Goal: Information Seeking & Learning: Learn about a topic

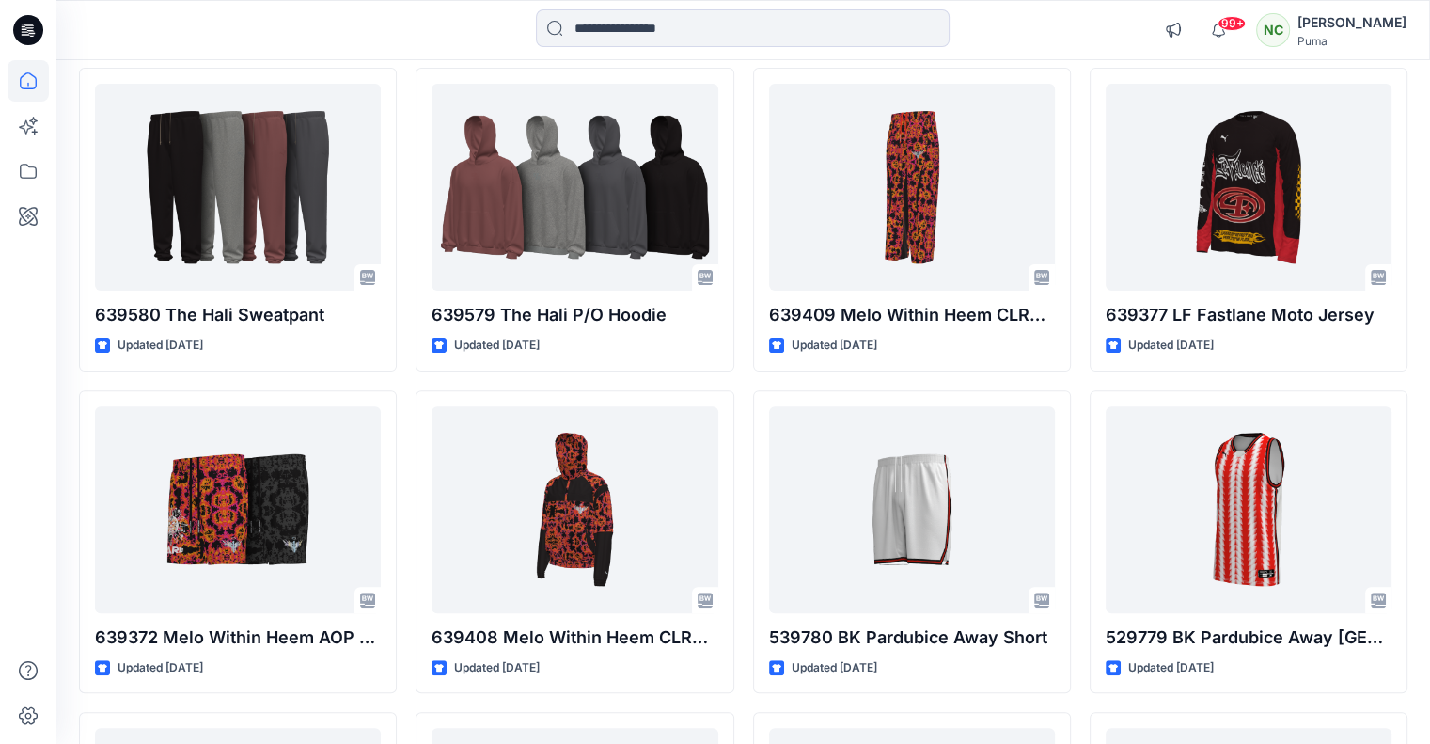
scroll to position [521, 0]
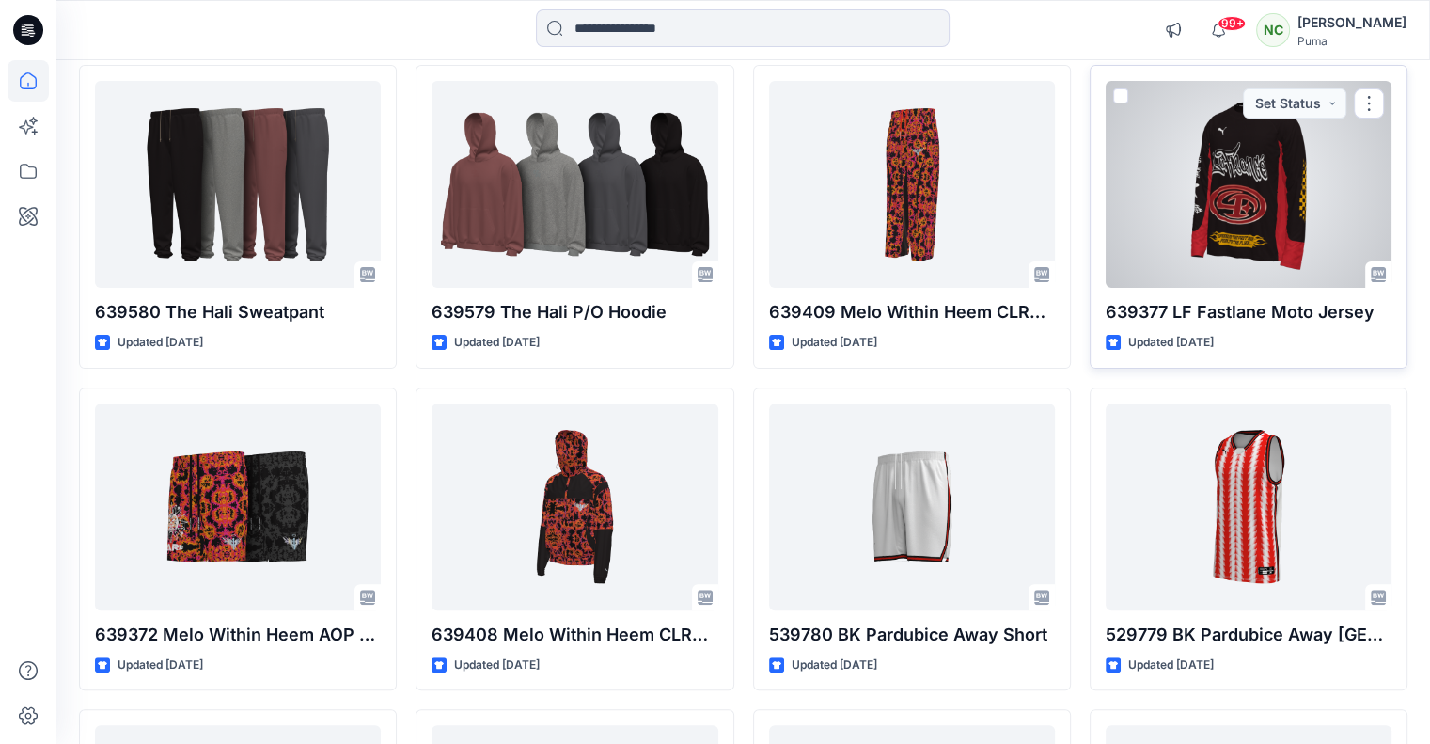
click at [1298, 202] on div at bounding box center [1249, 184] width 286 height 207
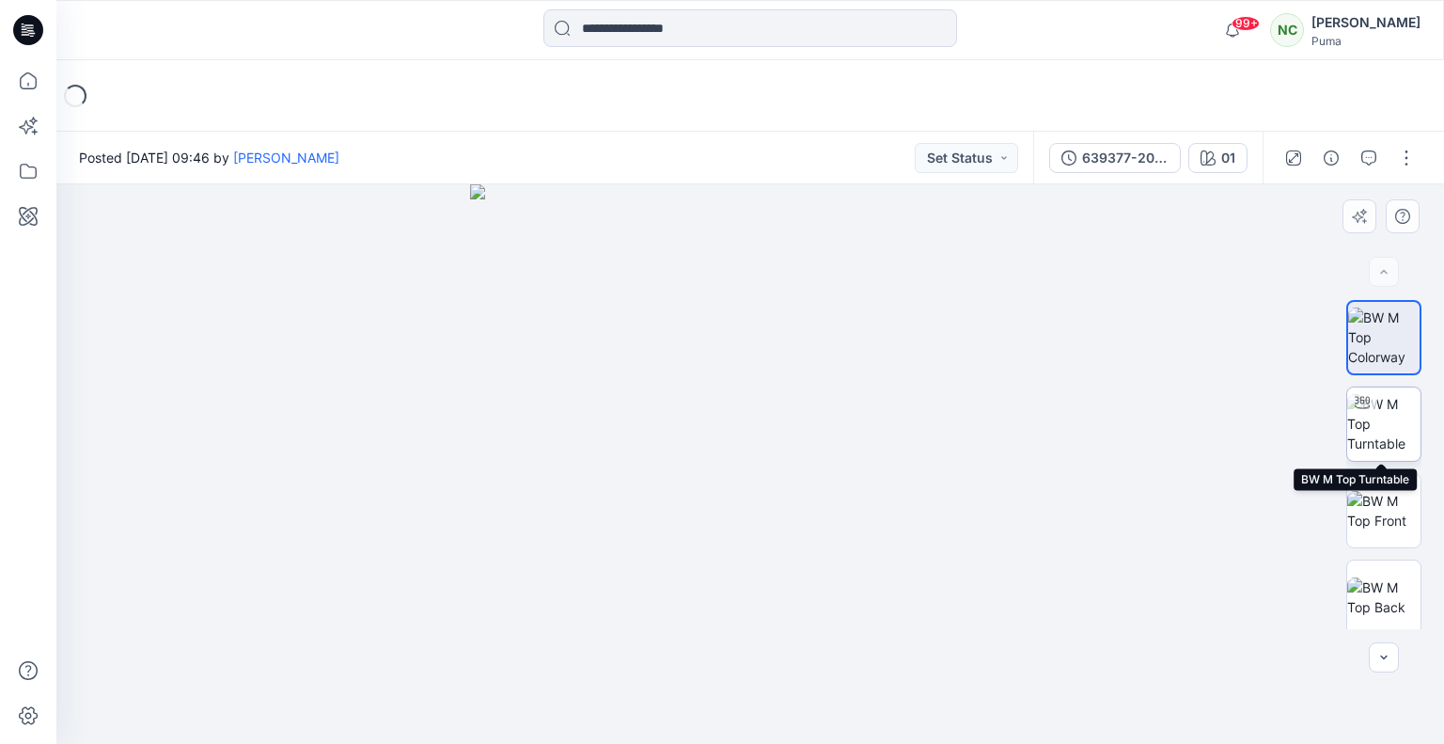
click at [1376, 432] on img at bounding box center [1383, 423] width 73 height 59
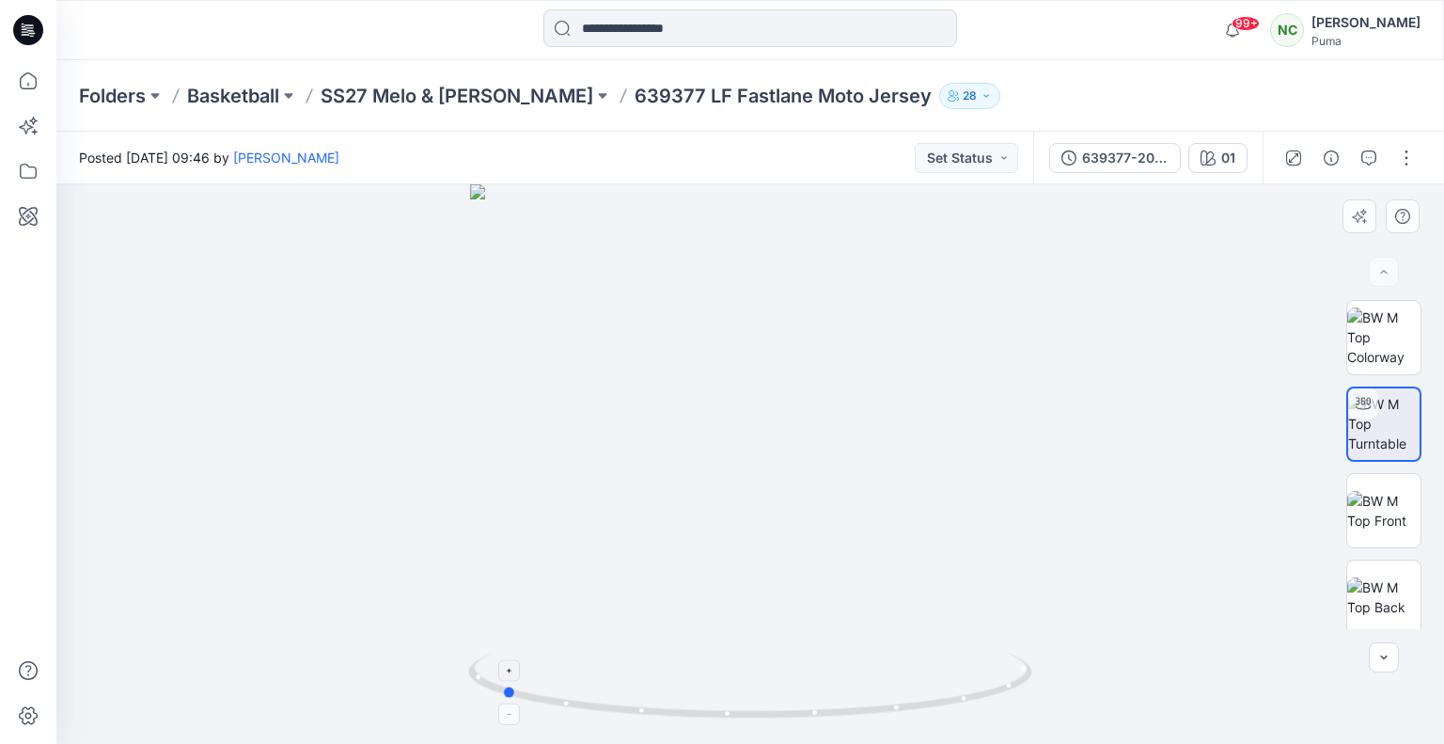
drag, startPoint x: 801, startPoint y: 706, endPoint x: 552, endPoint y: 680, distance: 250.5
click at [552, 680] on icon at bounding box center [752, 687] width 569 height 71
drag, startPoint x: 936, startPoint y: 698, endPoint x: 901, endPoint y: 697, distance: 35.7
click at [901, 697] on icon at bounding box center [752, 687] width 569 height 71
drag, startPoint x: 954, startPoint y: 698, endPoint x: 805, endPoint y: 694, distance: 149.5
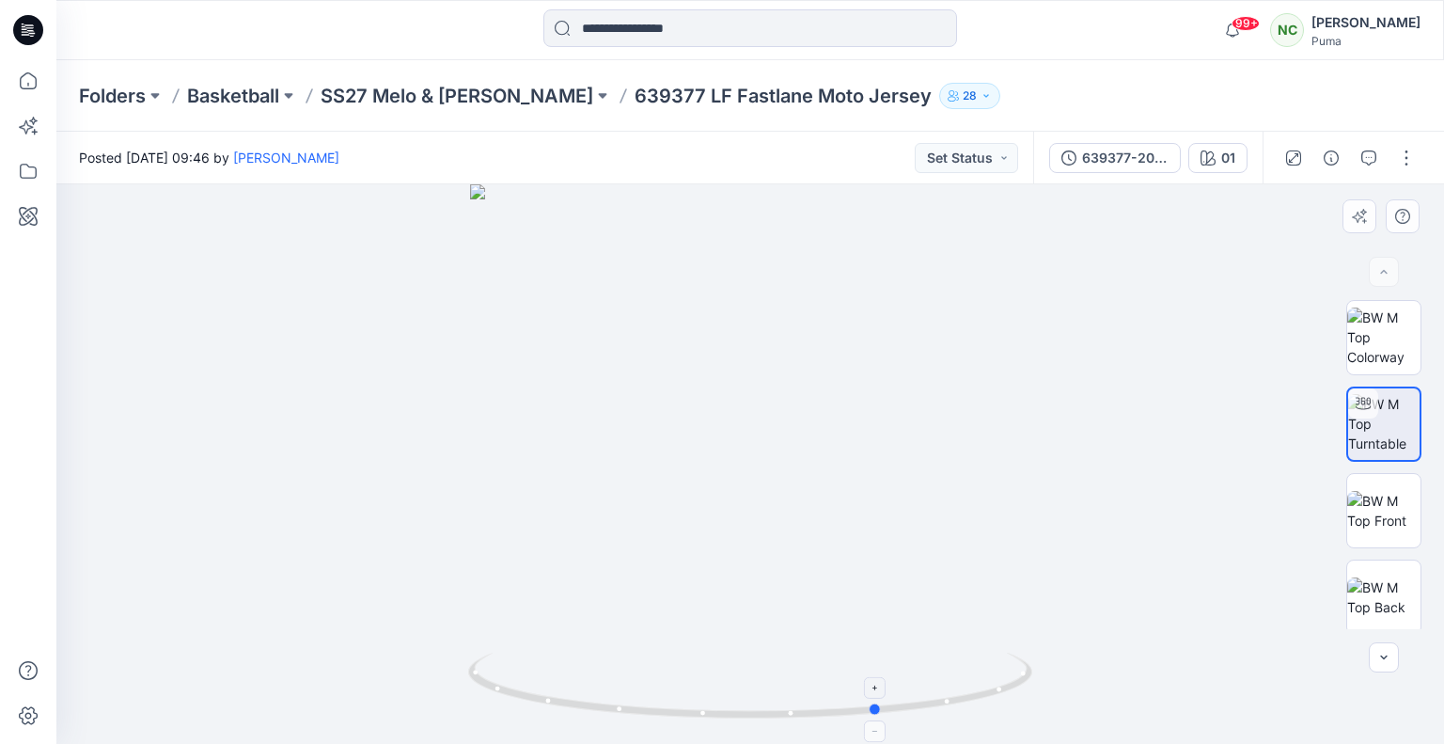
click at [805, 694] on icon at bounding box center [752, 687] width 569 height 71
drag, startPoint x: 832, startPoint y: 712, endPoint x: 778, endPoint y: 710, distance: 53.6
click at [778, 710] on icon at bounding box center [752, 687] width 569 height 71
drag, startPoint x: 906, startPoint y: 704, endPoint x: 598, endPoint y: 710, distance: 308.4
drag, startPoint x: 566, startPoint y: 704, endPoint x: 792, endPoint y: 703, distance: 225.6
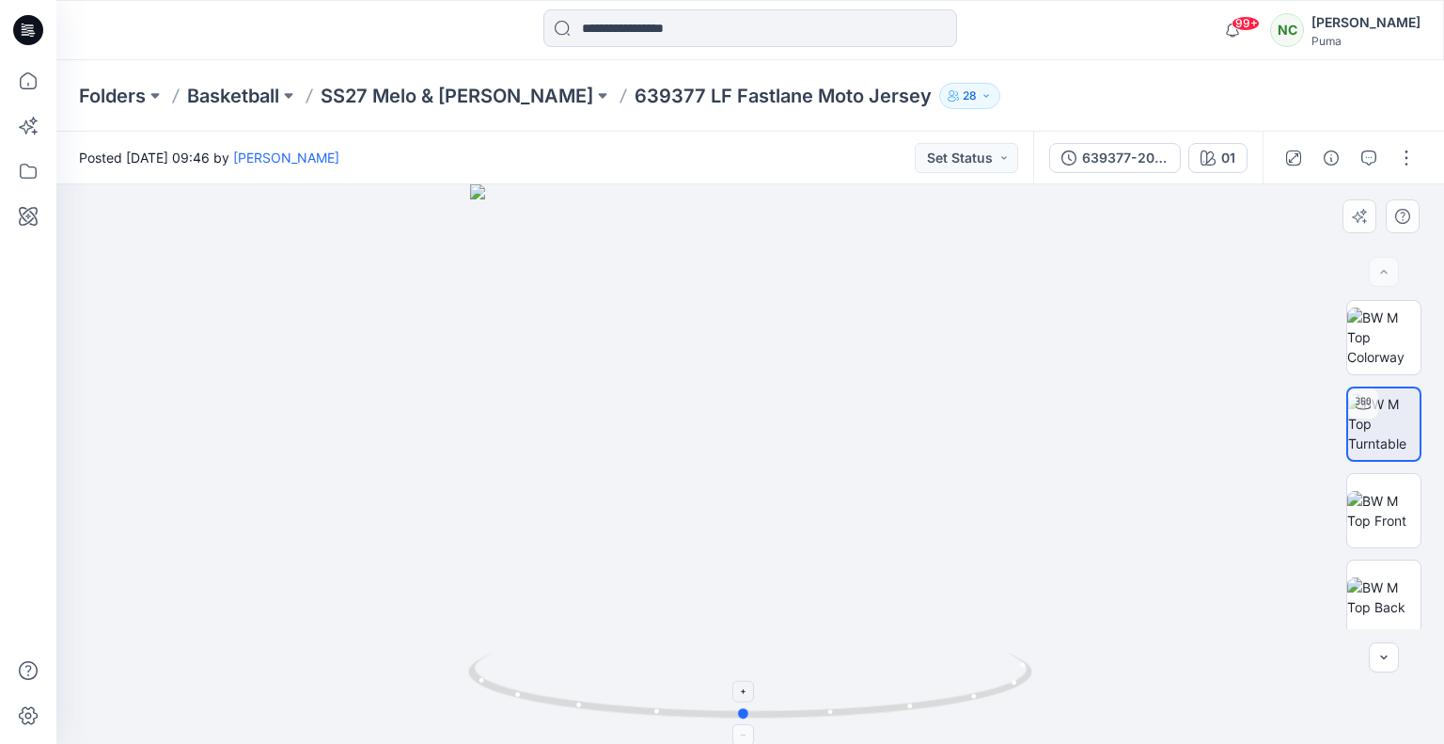
click at [792, 703] on icon at bounding box center [752, 687] width 569 height 71
drag, startPoint x: 865, startPoint y: 700, endPoint x: 642, endPoint y: 674, distance: 224.3
click at [642, 674] on icon at bounding box center [752, 687] width 569 height 71
drag, startPoint x: 835, startPoint y: 710, endPoint x: 541, endPoint y: 676, distance: 296.2
click at [541, 676] on icon at bounding box center [752, 687] width 569 height 71
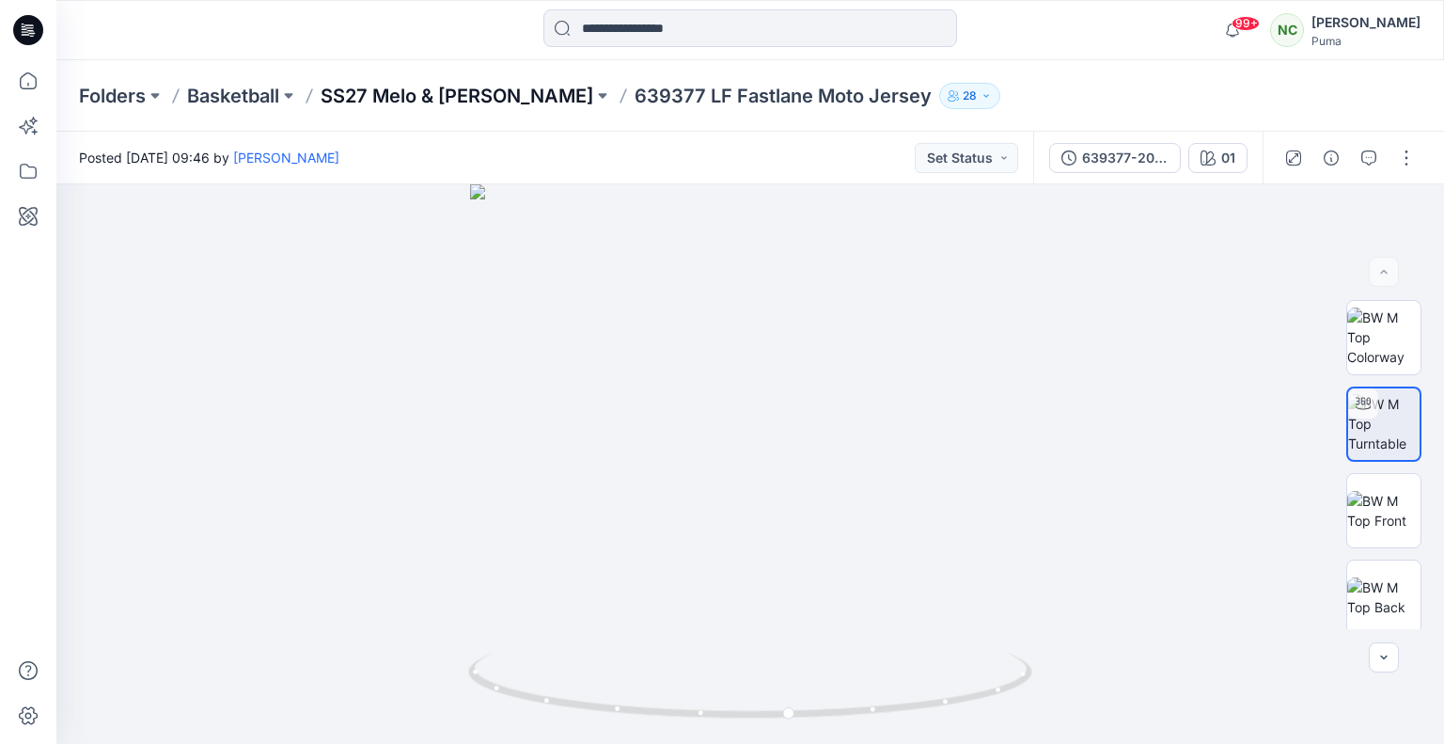
click at [500, 97] on p "SS27 Melo & [PERSON_NAME]" at bounding box center [457, 96] width 273 height 26
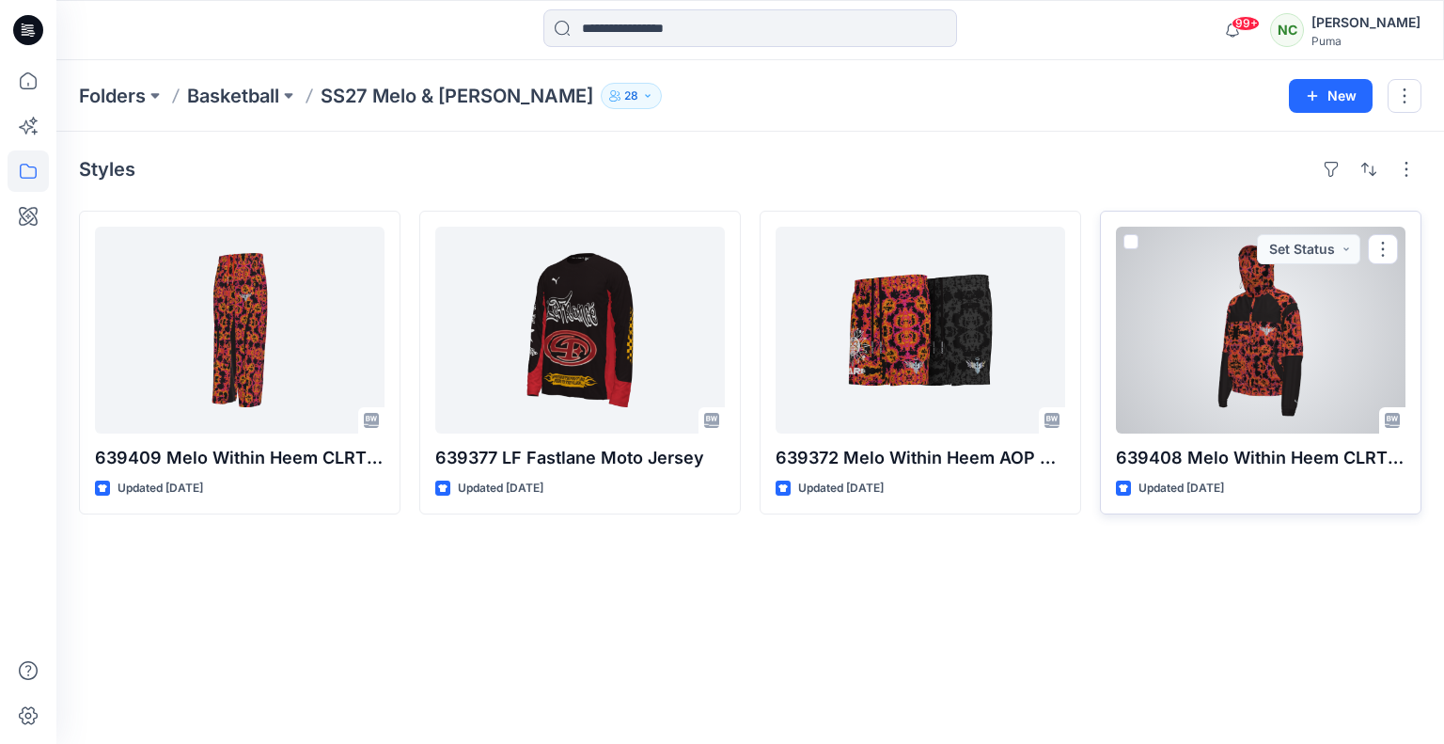
click at [1233, 324] on div at bounding box center [1261, 330] width 290 height 207
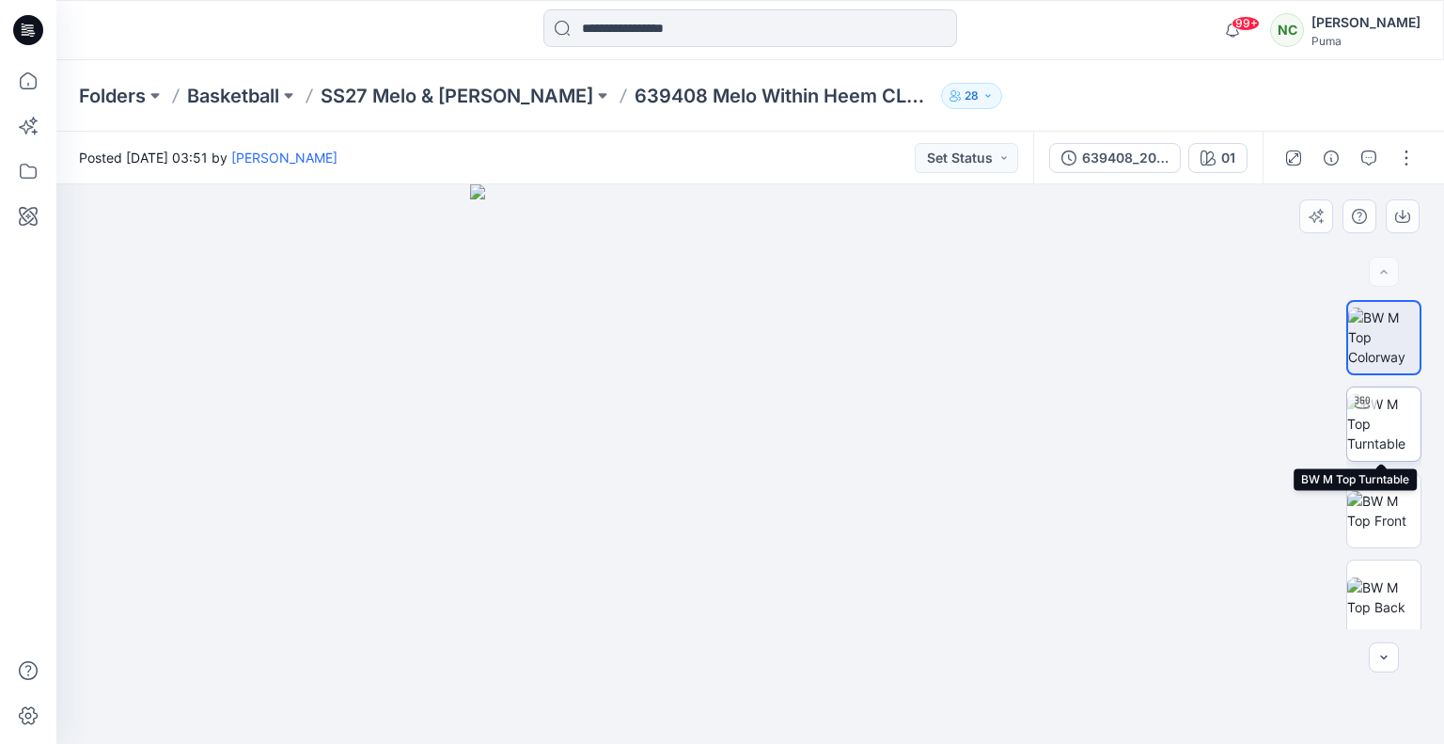
click at [1380, 420] on img at bounding box center [1383, 423] width 73 height 59
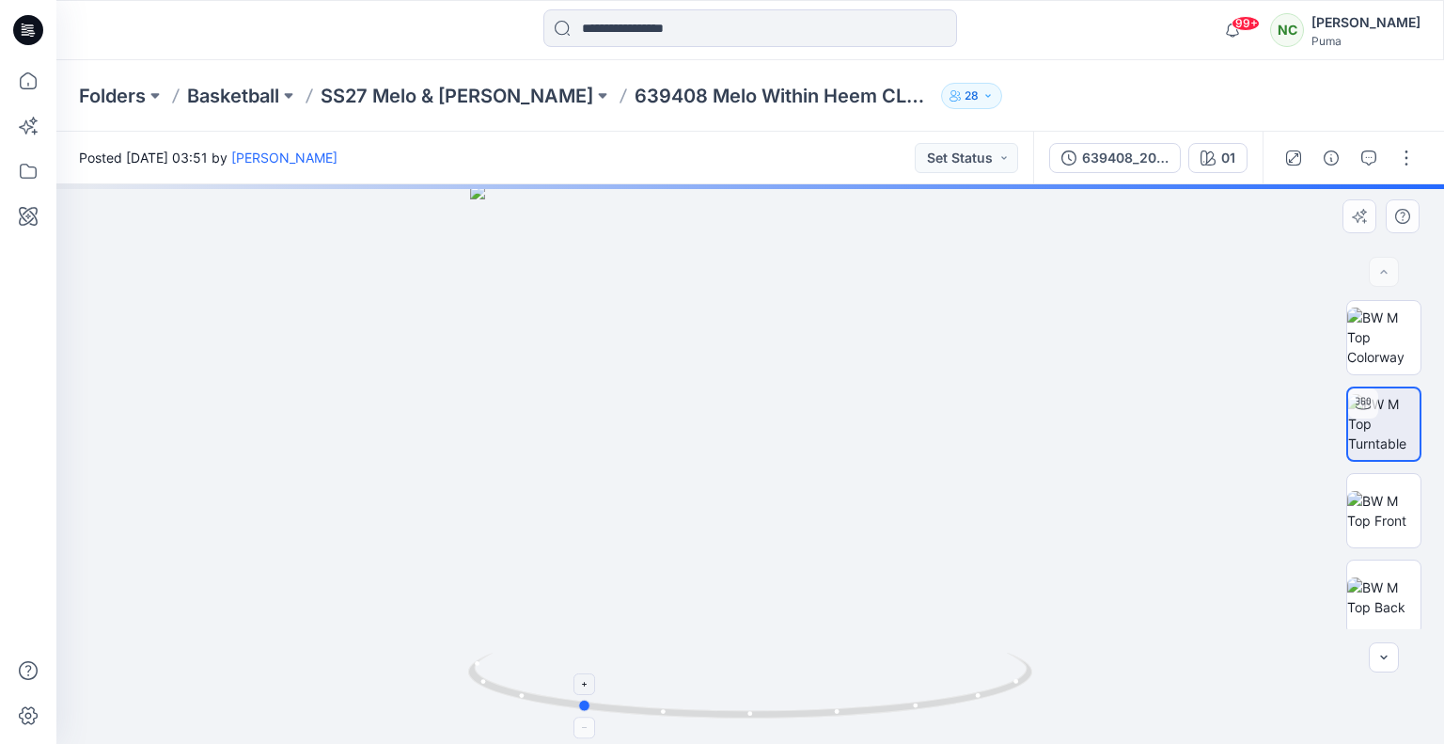
drag, startPoint x: 981, startPoint y: 697, endPoint x: 810, endPoint y: 694, distance: 170.2
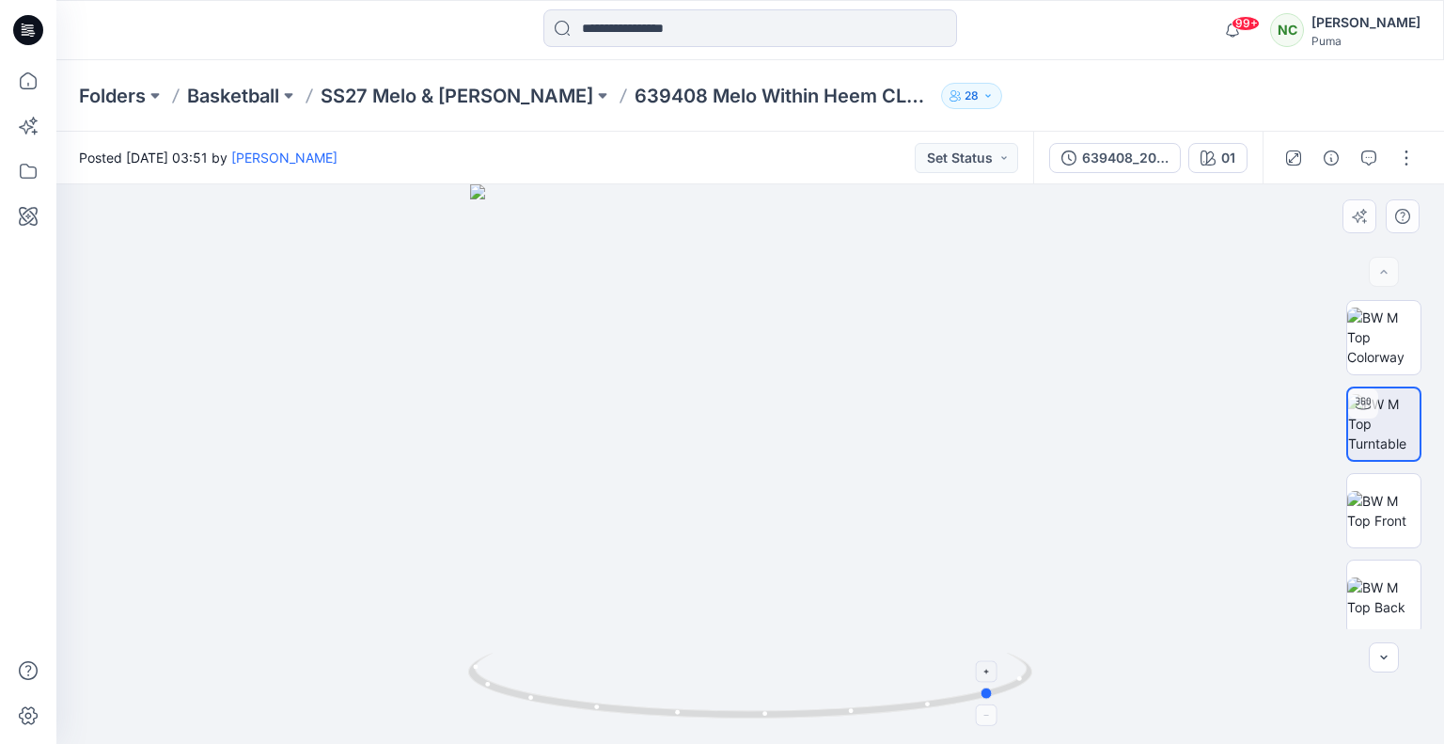
drag, startPoint x: 810, startPoint y: 694, endPoint x: 662, endPoint y: 667, distance: 150.8
click at [662, 667] on icon at bounding box center [752, 687] width 569 height 71
drag, startPoint x: 883, startPoint y: 707, endPoint x: 726, endPoint y: 687, distance: 158.2
click at [726, 687] on icon at bounding box center [752, 687] width 569 height 71
drag, startPoint x: 923, startPoint y: 702, endPoint x: 479, endPoint y: 676, distance: 444.5
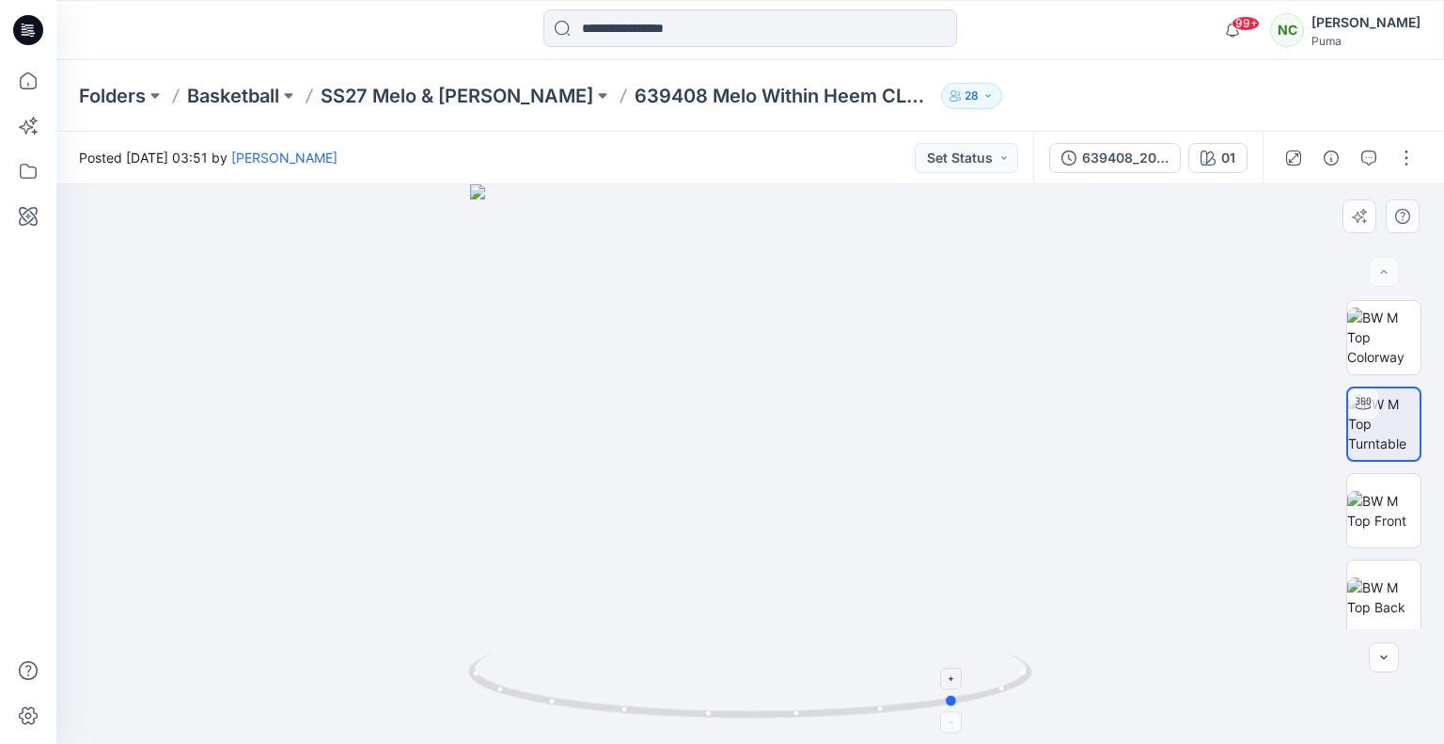
click at [479, 676] on icon at bounding box center [752, 687] width 569 height 71
drag, startPoint x: 896, startPoint y: 703, endPoint x: 755, endPoint y: 683, distance: 142.4
click at [755, 683] on icon at bounding box center [752, 687] width 569 height 71
click at [1389, 586] on img at bounding box center [1383, 596] width 73 height 39
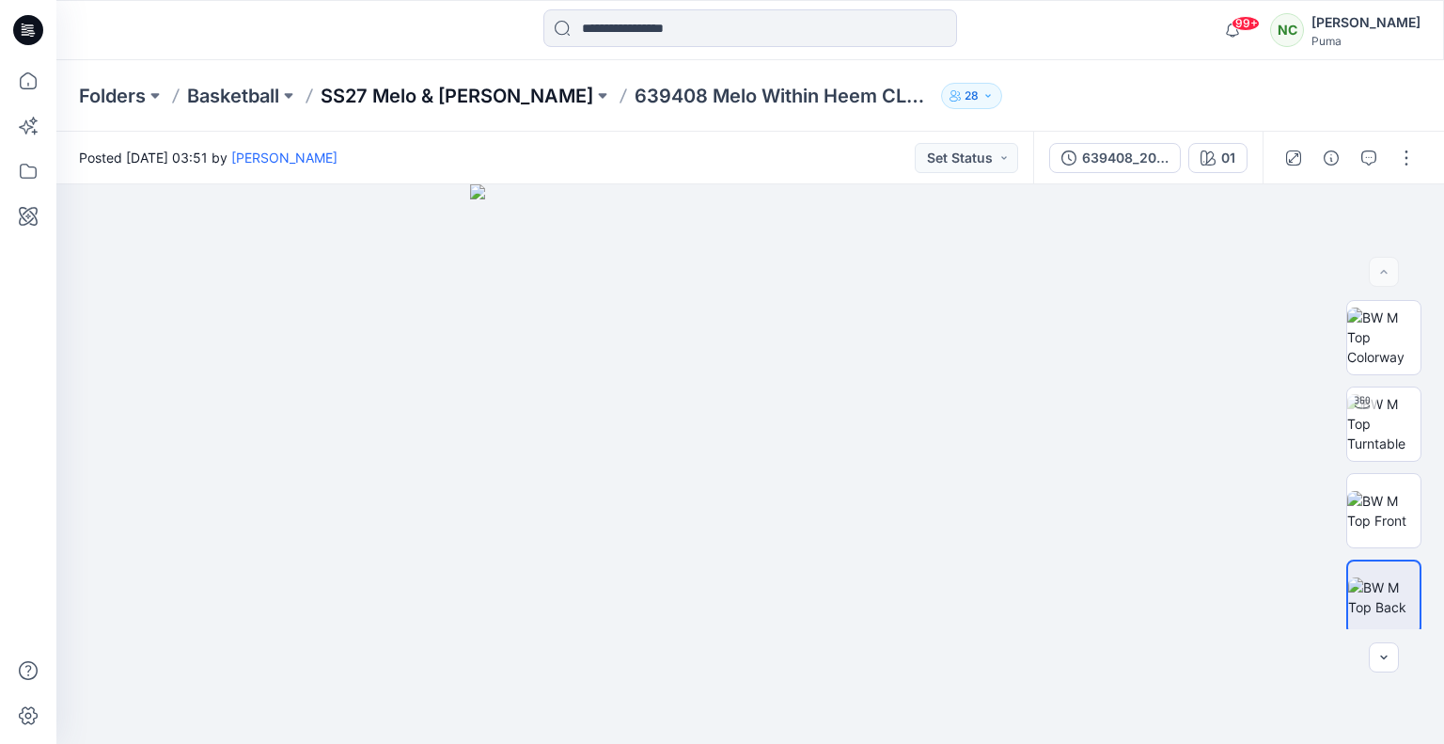
click at [510, 94] on p "SS27 Melo & [PERSON_NAME]" at bounding box center [457, 96] width 273 height 26
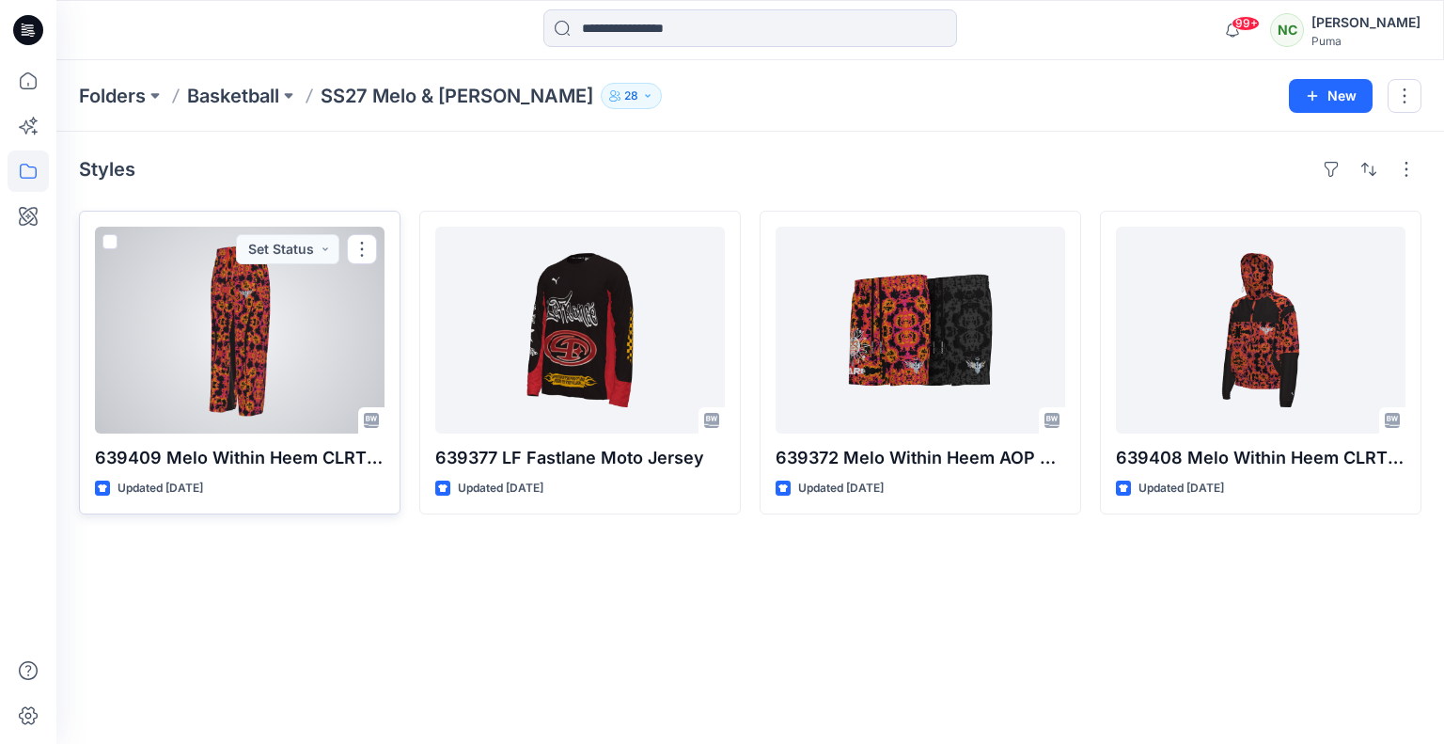
click at [293, 294] on div at bounding box center [240, 330] width 290 height 207
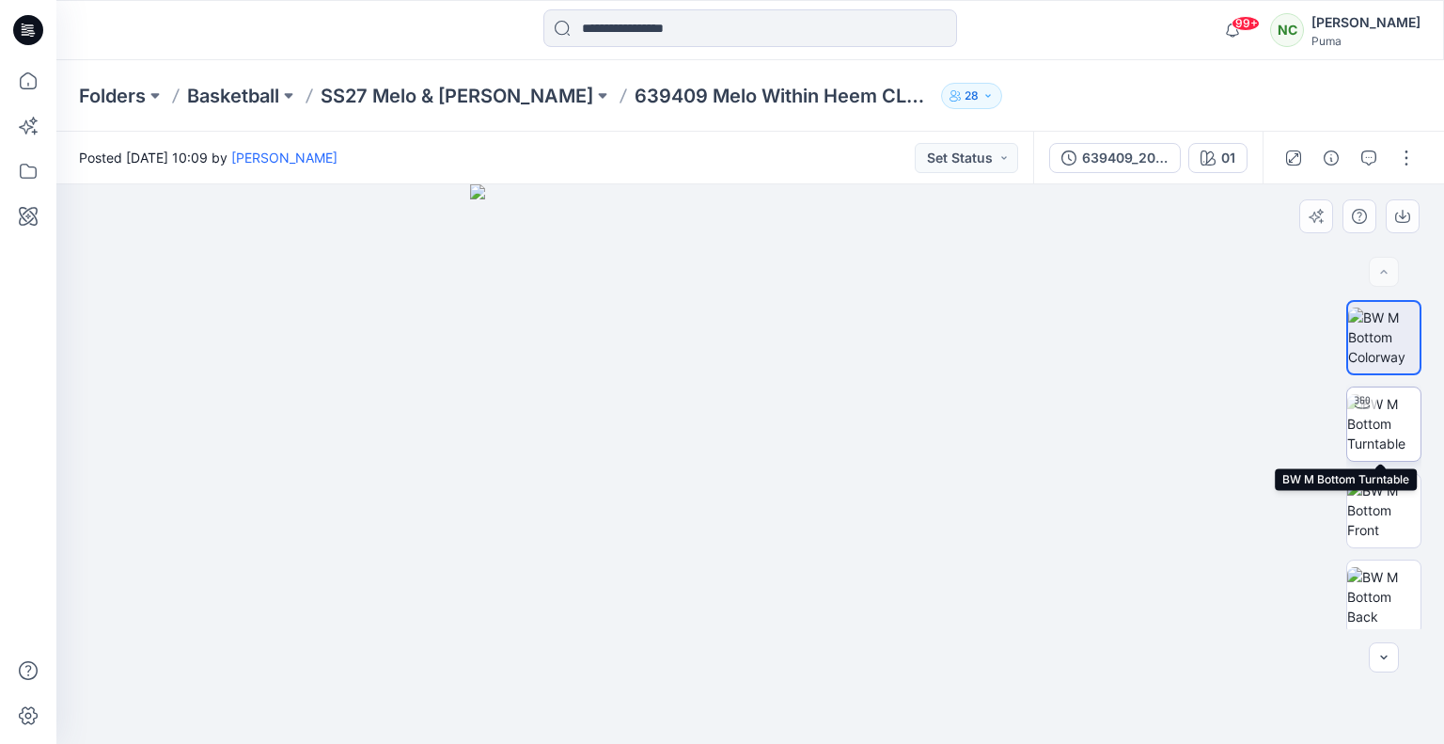
click at [1390, 429] on img at bounding box center [1383, 423] width 73 height 59
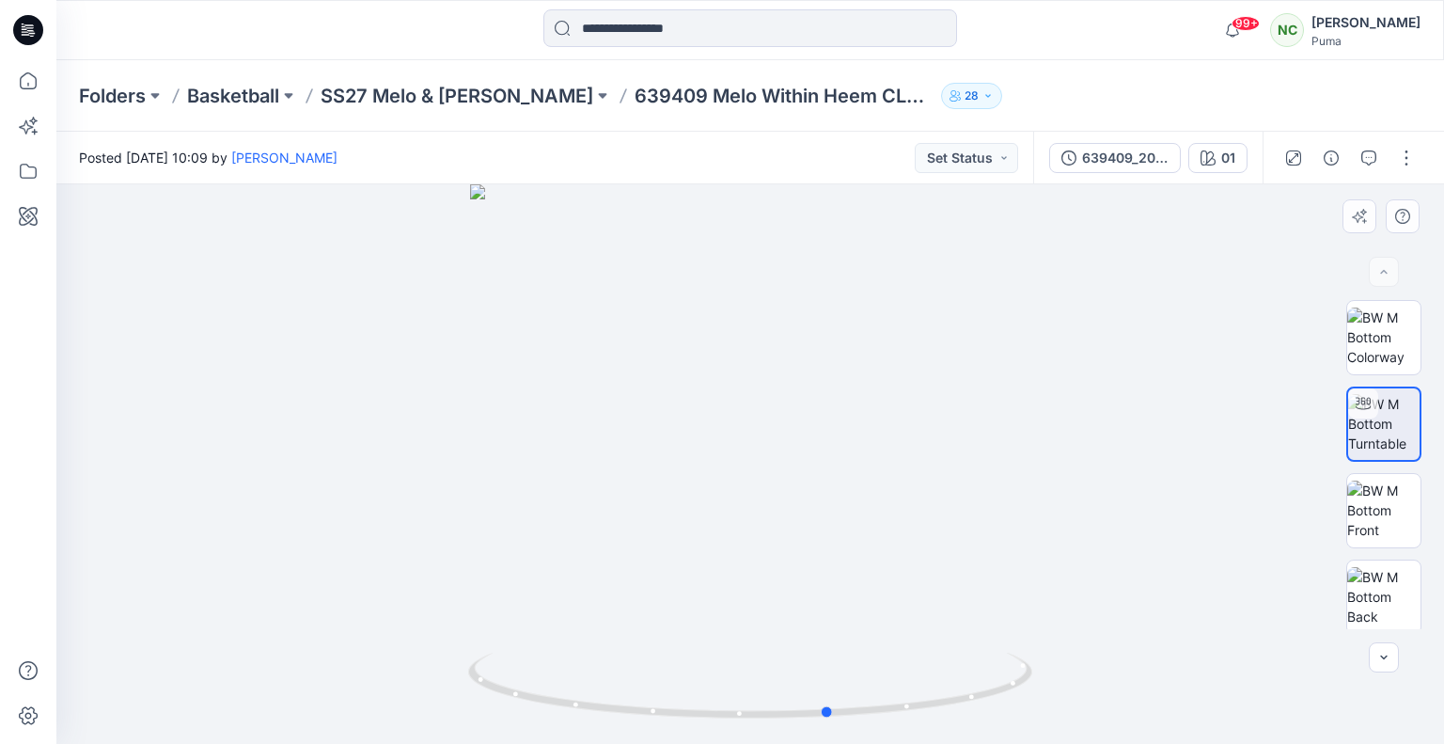
drag, startPoint x: 937, startPoint y: 706, endPoint x: 454, endPoint y: 656, distance: 485.8
click at [454, 656] on div at bounding box center [750, 463] width 1388 height 559
drag, startPoint x: 949, startPoint y: 697, endPoint x: 910, endPoint y: 683, distance: 41.6
click at [910, 683] on icon at bounding box center [752, 687] width 569 height 71
click at [1378, 523] on img at bounding box center [1383, 509] width 73 height 59
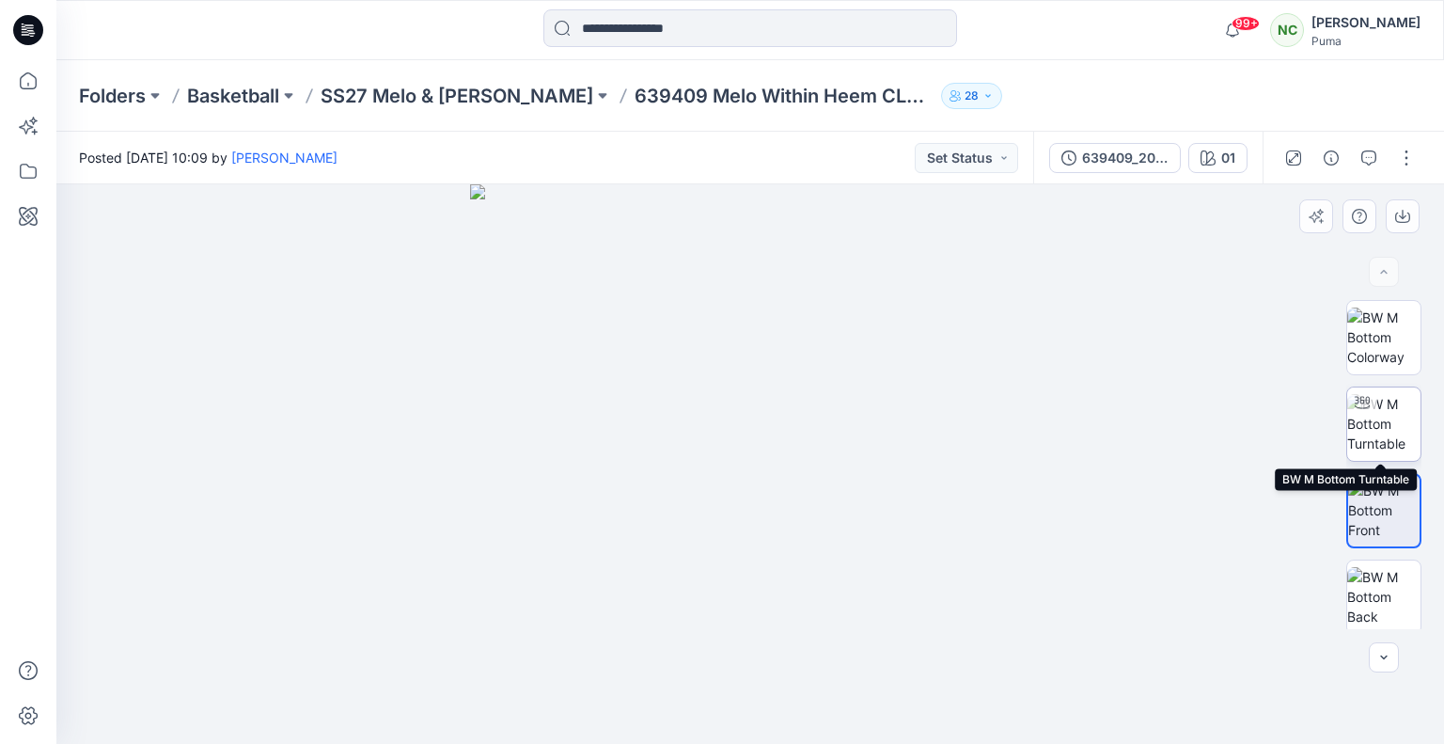
click at [1381, 431] on img at bounding box center [1383, 423] width 73 height 59
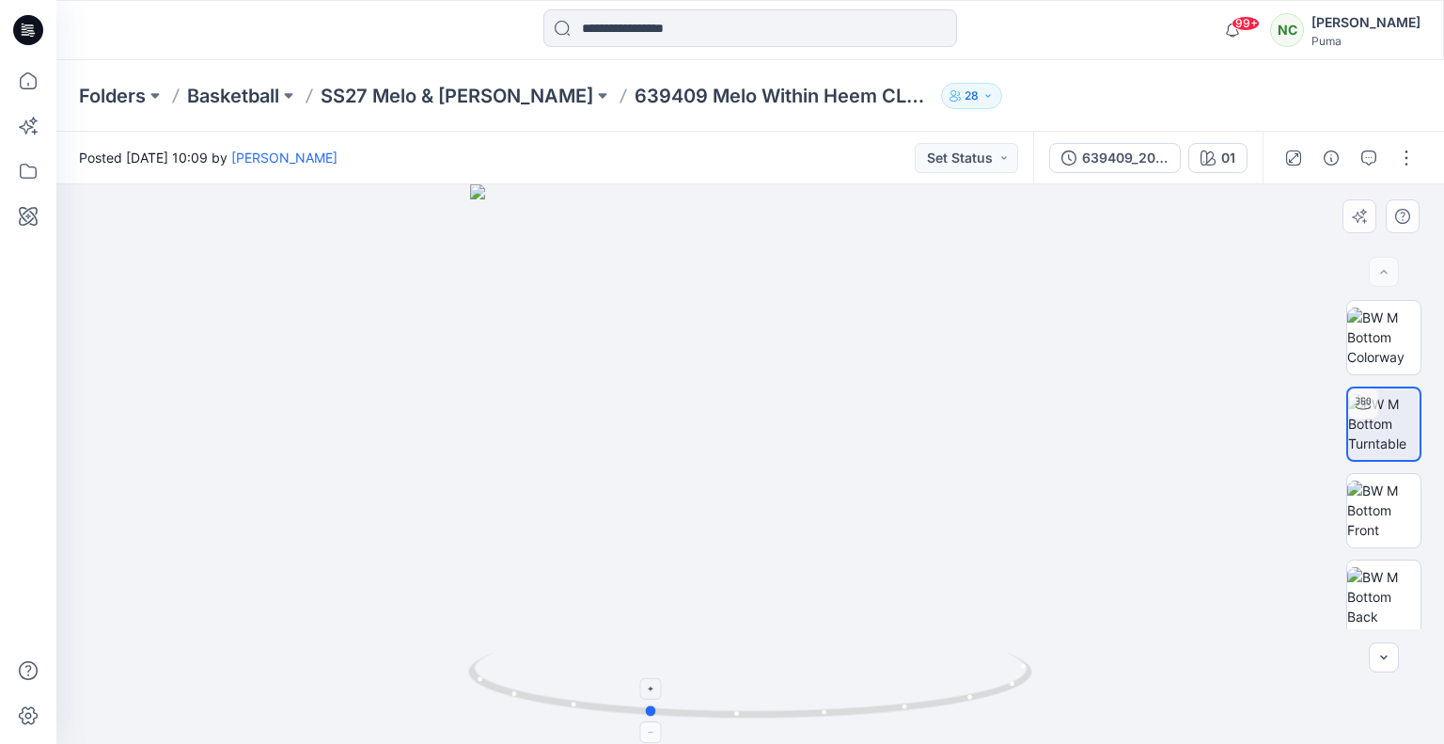
drag, startPoint x: 872, startPoint y: 706, endPoint x: 770, endPoint y: 687, distance: 104.2
click at [770, 687] on icon at bounding box center [752, 687] width 569 height 71
drag, startPoint x: 873, startPoint y: 702, endPoint x: 775, endPoint y: 695, distance: 99.0
click at [775, 695] on icon at bounding box center [752, 687] width 569 height 71
click at [479, 93] on p "SS27 Melo & [PERSON_NAME]" at bounding box center [457, 96] width 273 height 26
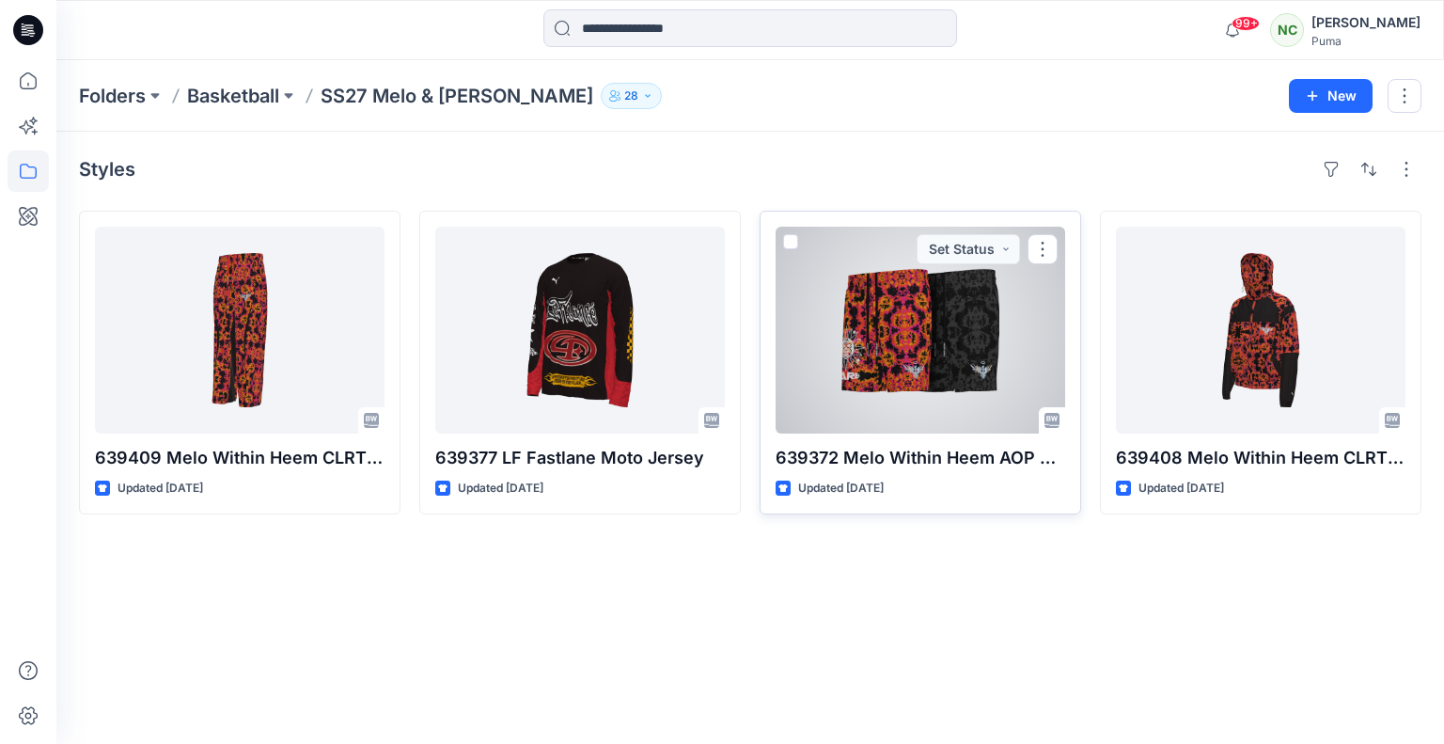
click at [924, 293] on div at bounding box center [921, 330] width 290 height 207
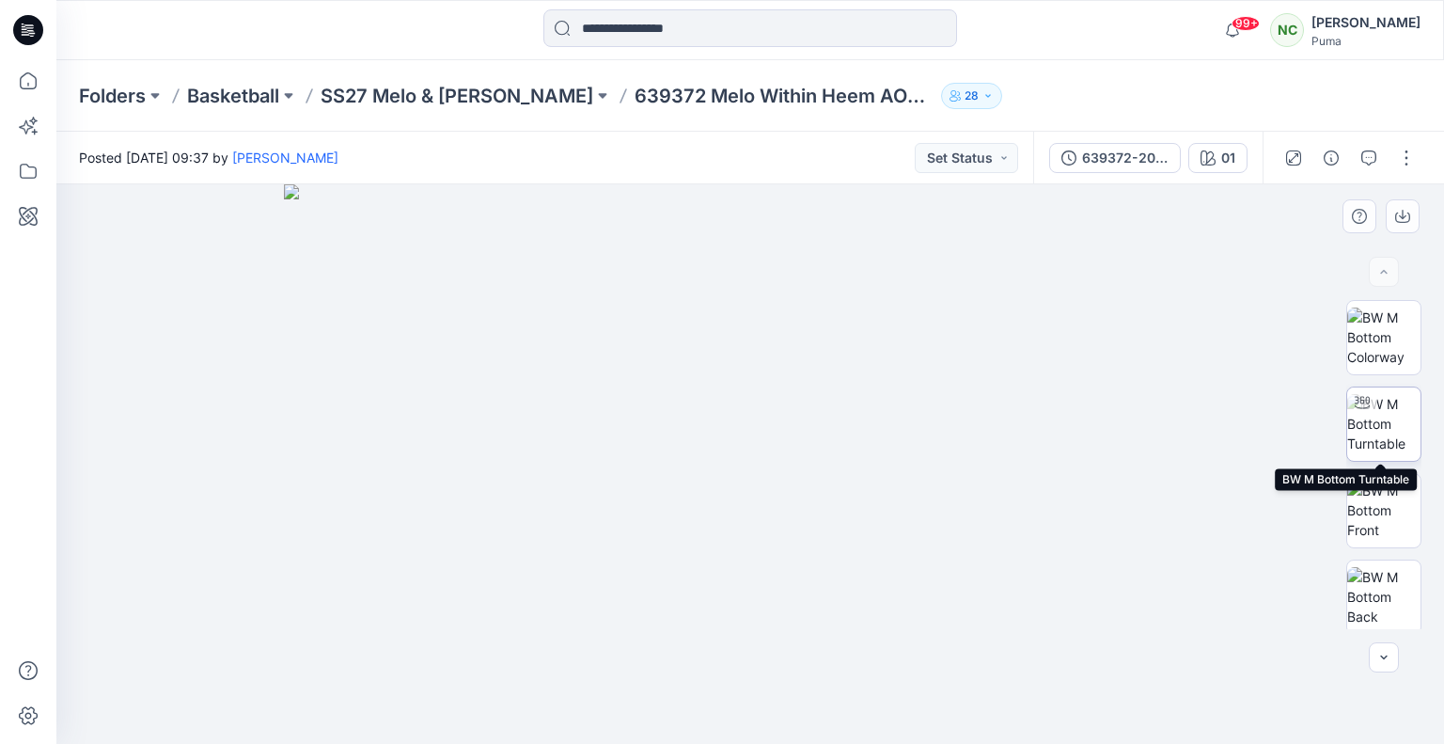
click at [1388, 415] on img at bounding box center [1383, 423] width 73 height 59
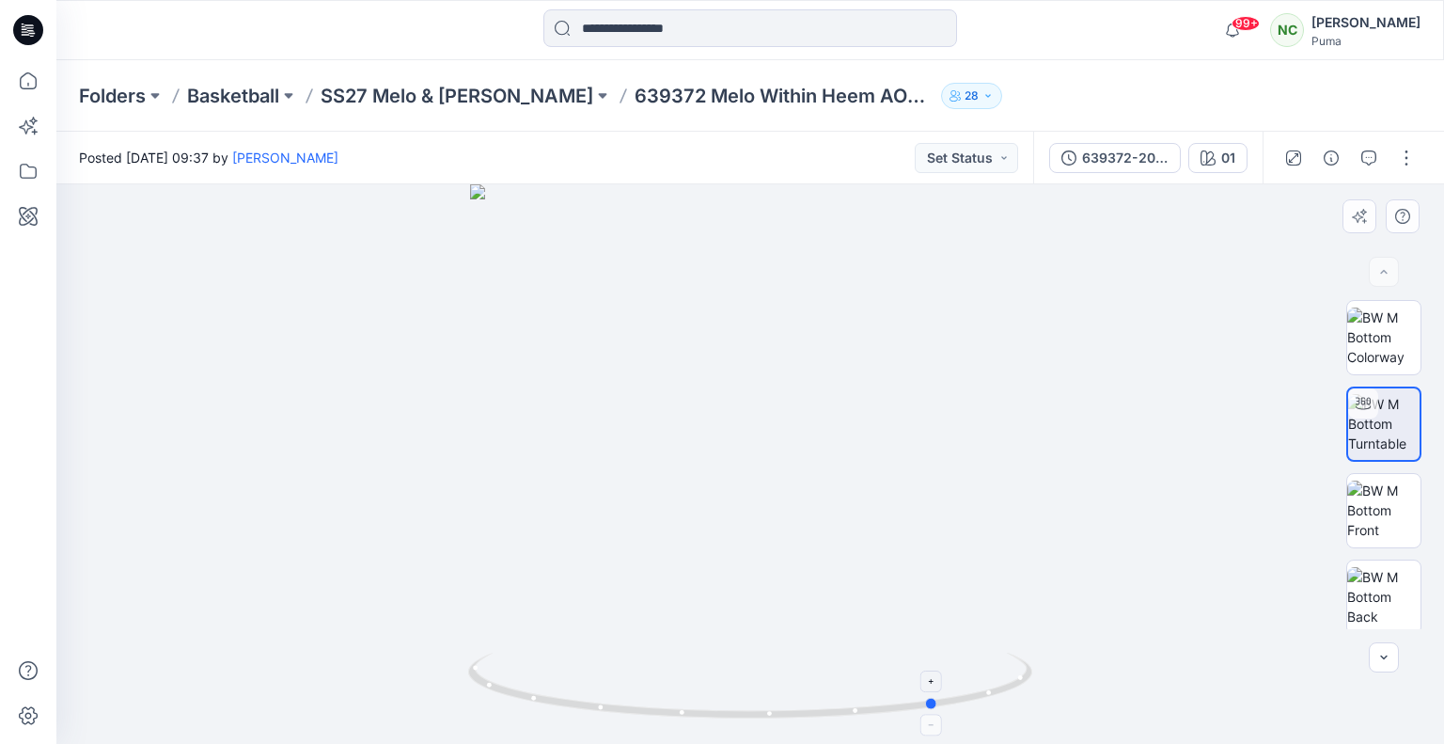
drag, startPoint x: 940, startPoint y: 707, endPoint x: 564, endPoint y: 705, distance: 376.0
click at [564, 705] on icon at bounding box center [752, 687] width 569 height 71
drag, startPoint x: 848, startPoint y: 710, endPoint x: 741, endPoint y: 693, distance: 108.5
click at [741, 693] on icon at bounding box center [752, 687] width 569 height 71
drag, startPoint x: 780, startPoint y: 711, endPoint x: 611, endPoint y: 711, distance: 169.2
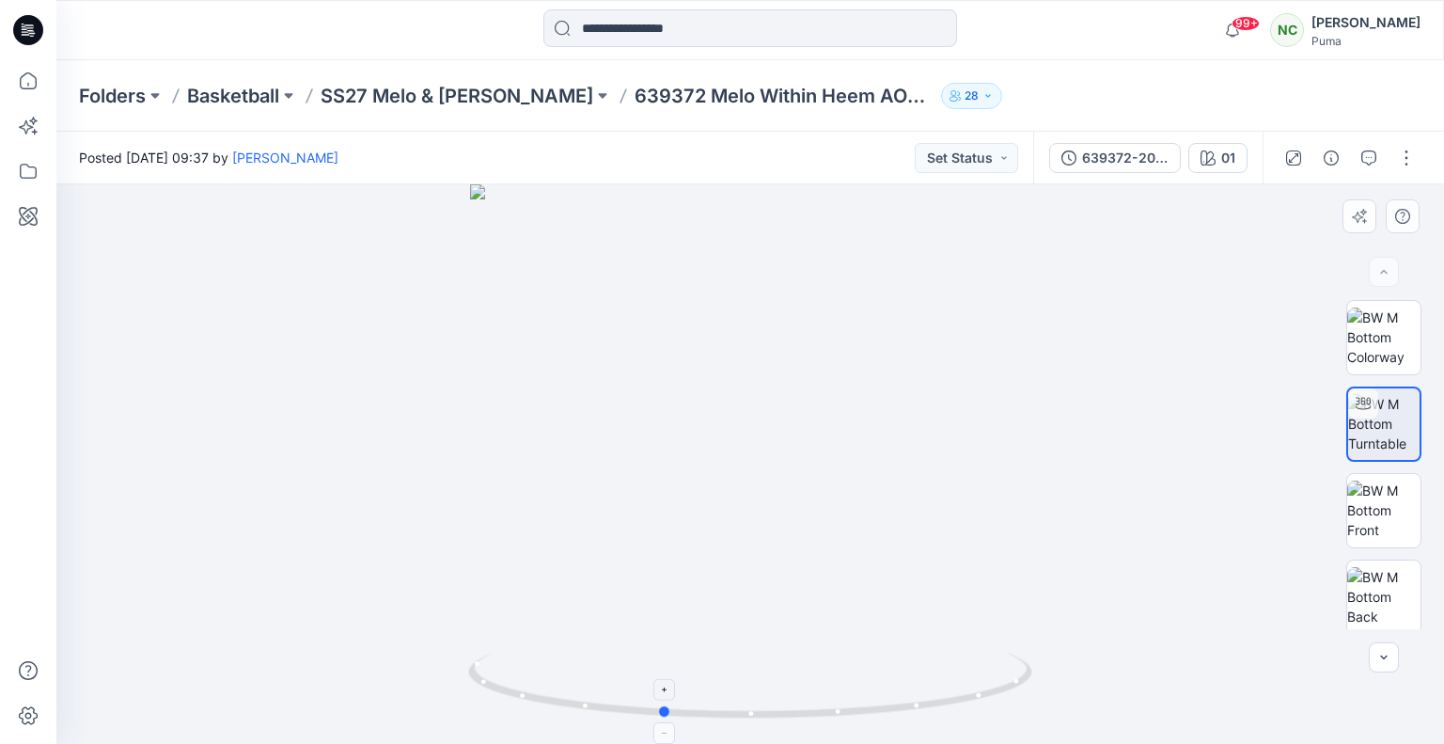
click at [611, 711] on icon at bounding box center [752, 687] width 569 height 71
click at [1396, 503] on img at bounding box center [1383, 509] width 73 height 59
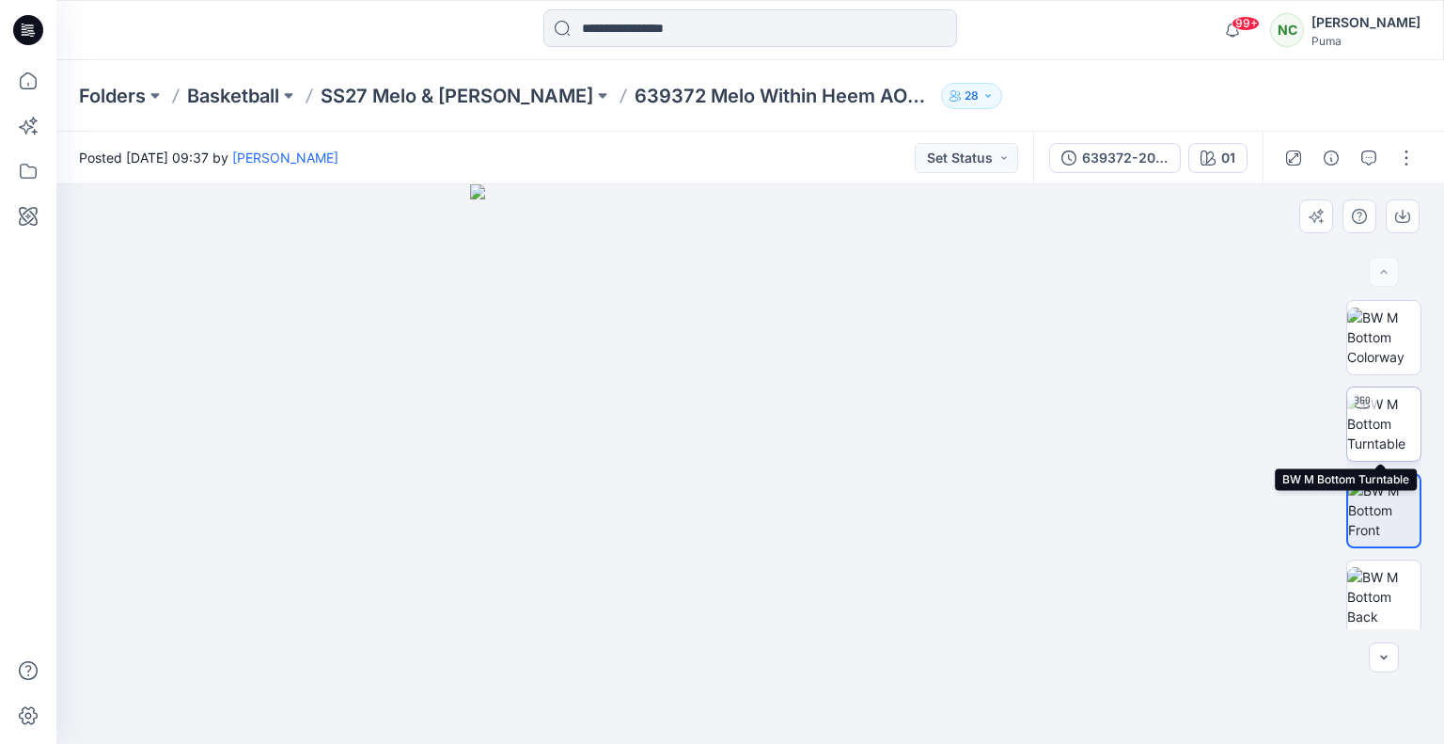
click at [1370, 429] on img at bounding box center [1383, 423] width 73 height 59
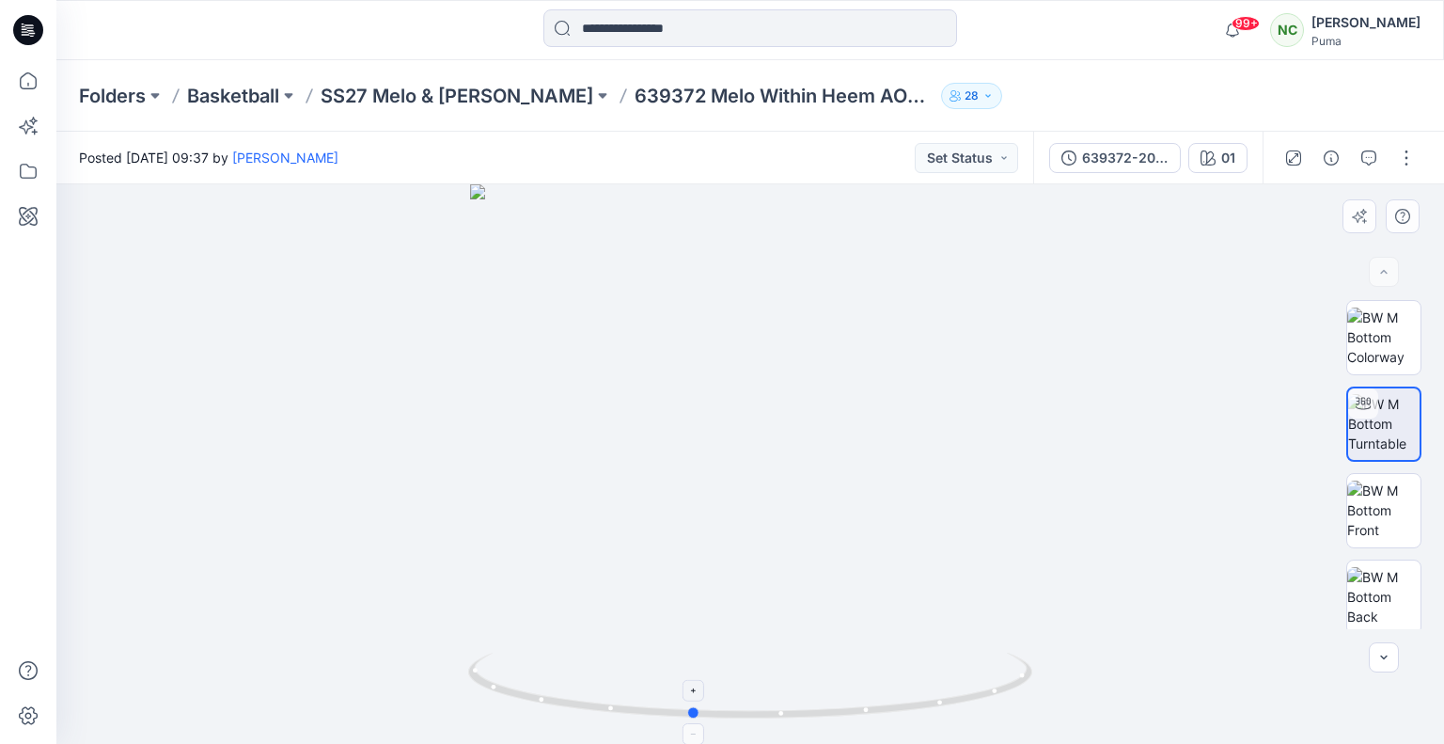
drag, startPoint x: 892, startPoint y: 699, endPoint x: 834, endPoint y: 697, distance: 58.4
click at [834, 697] on icon at bounding box center [752, 687] width 569 height 71
click at [496, 92] on p "SS27 Melo & [PERSON_NAME]" at bounding box center [457, 96] width 273 height 26
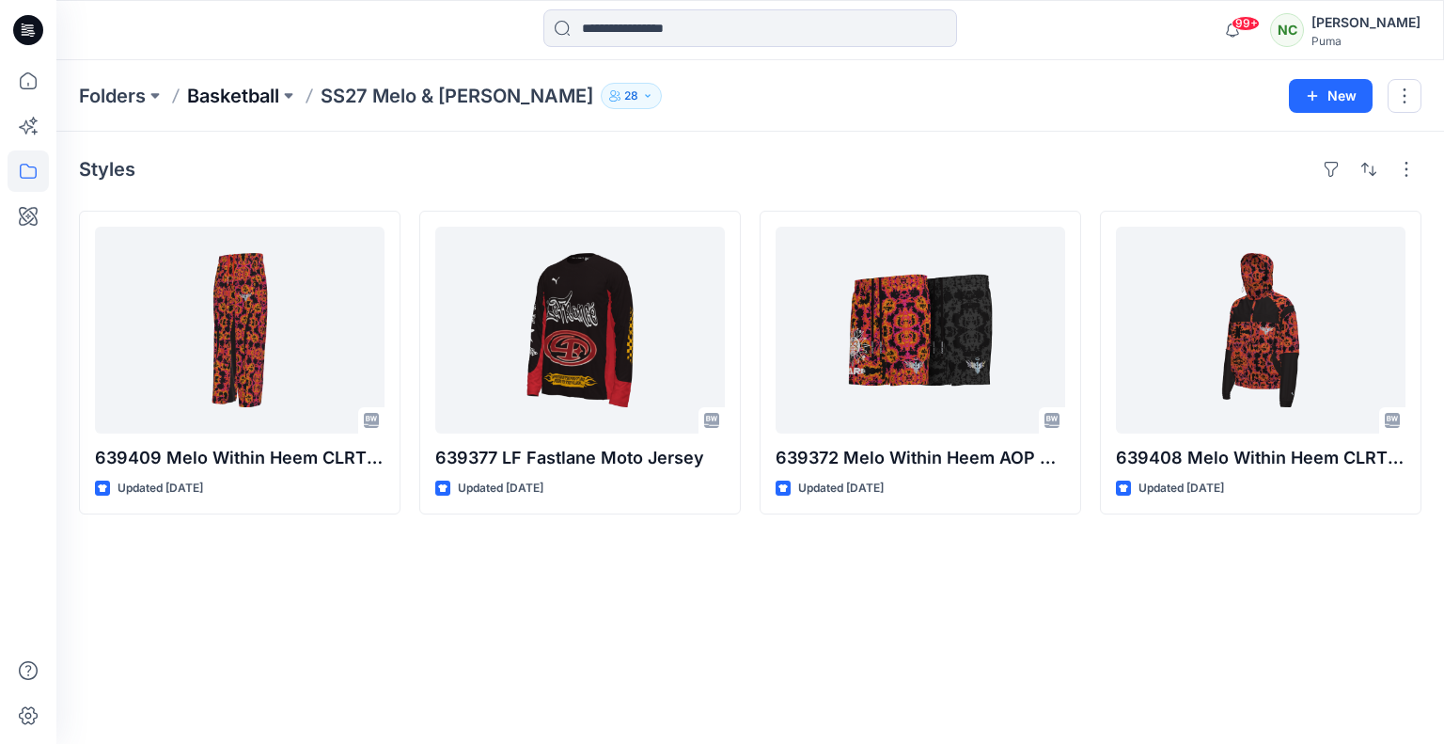
click at [224, 97] on p "Basketball" at bounding box center [233, 96] width 92 height 26
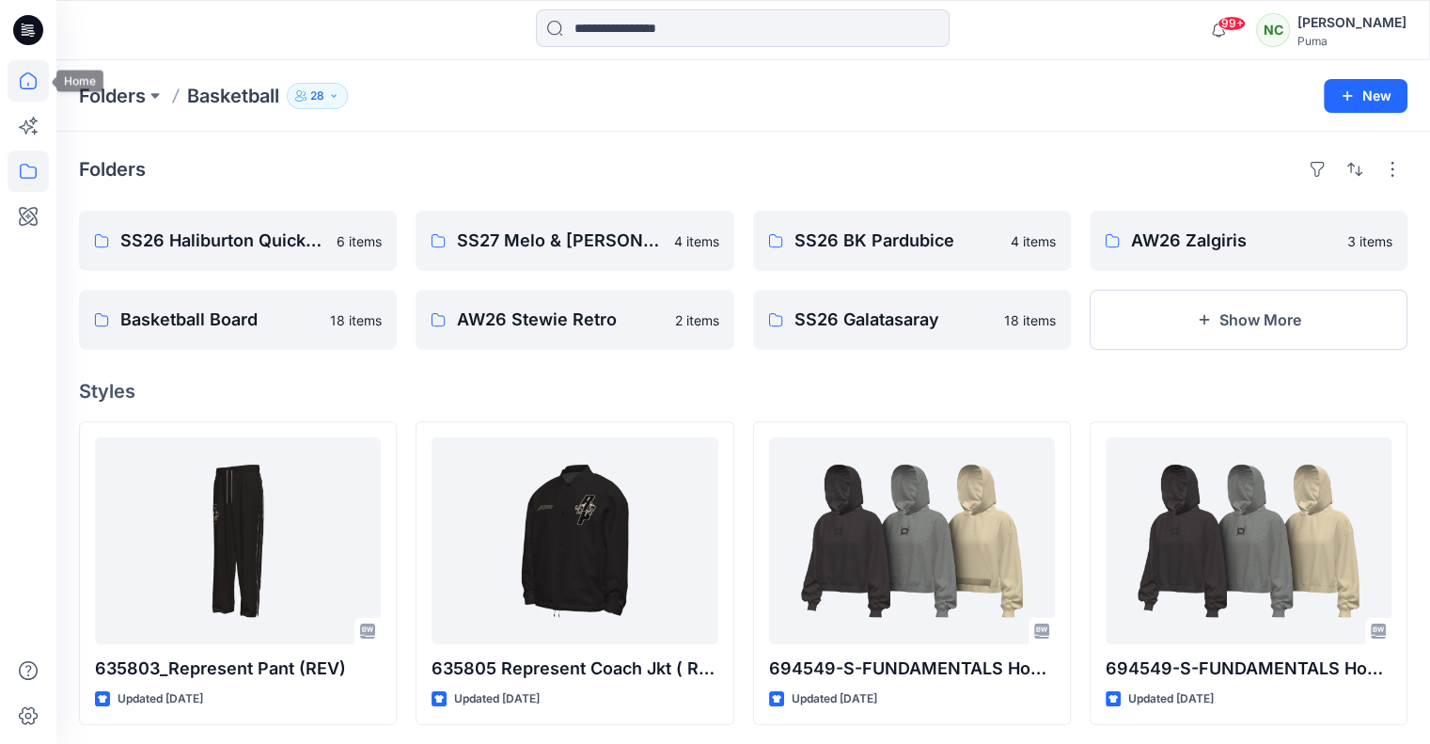
click at [23, 82] on icon at bounding box center [28, 80] width 41 height 41
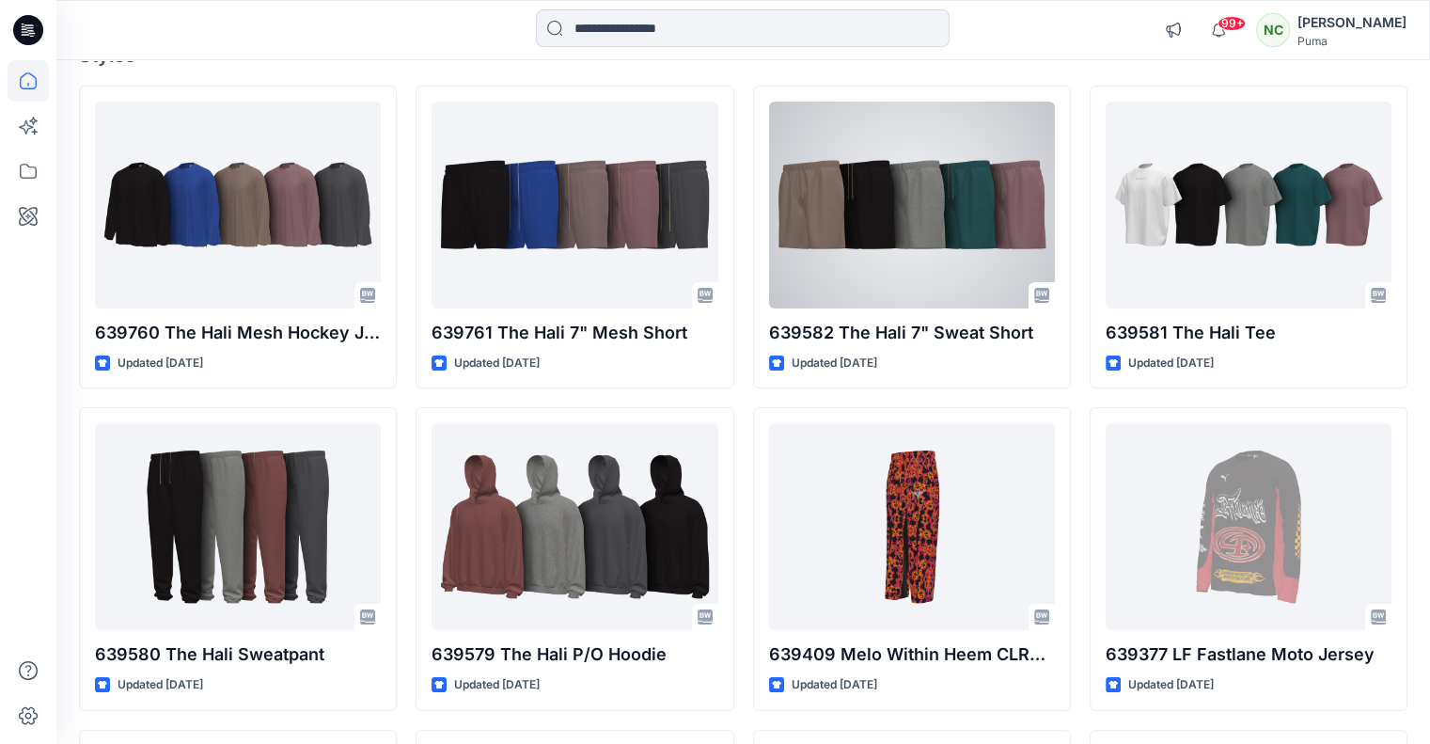
scroll to position [177, 0]
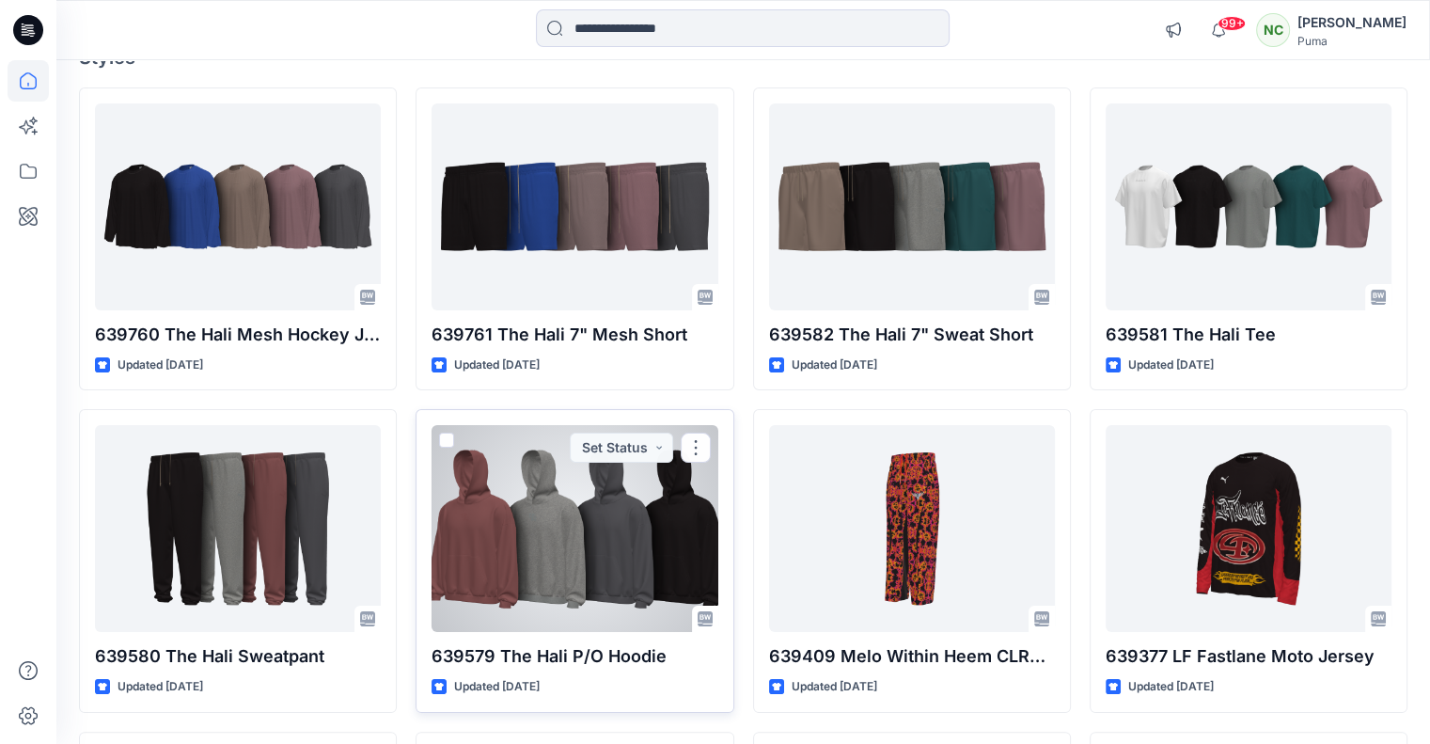
click at [506, 535] on div at bounding box center [574, 528] width 286 height 207
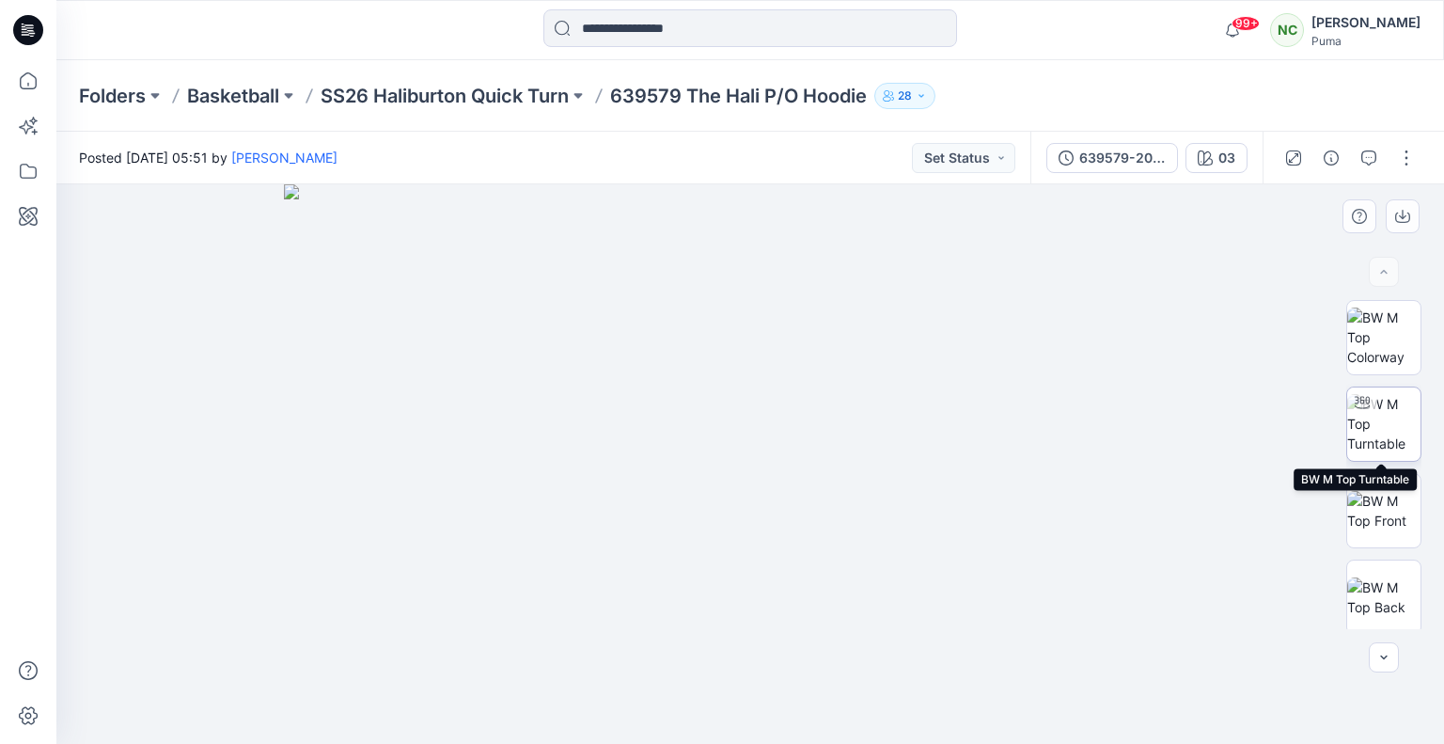
click at [1391, 423] on img at bounding box center [1383, 423] width 73 height 59
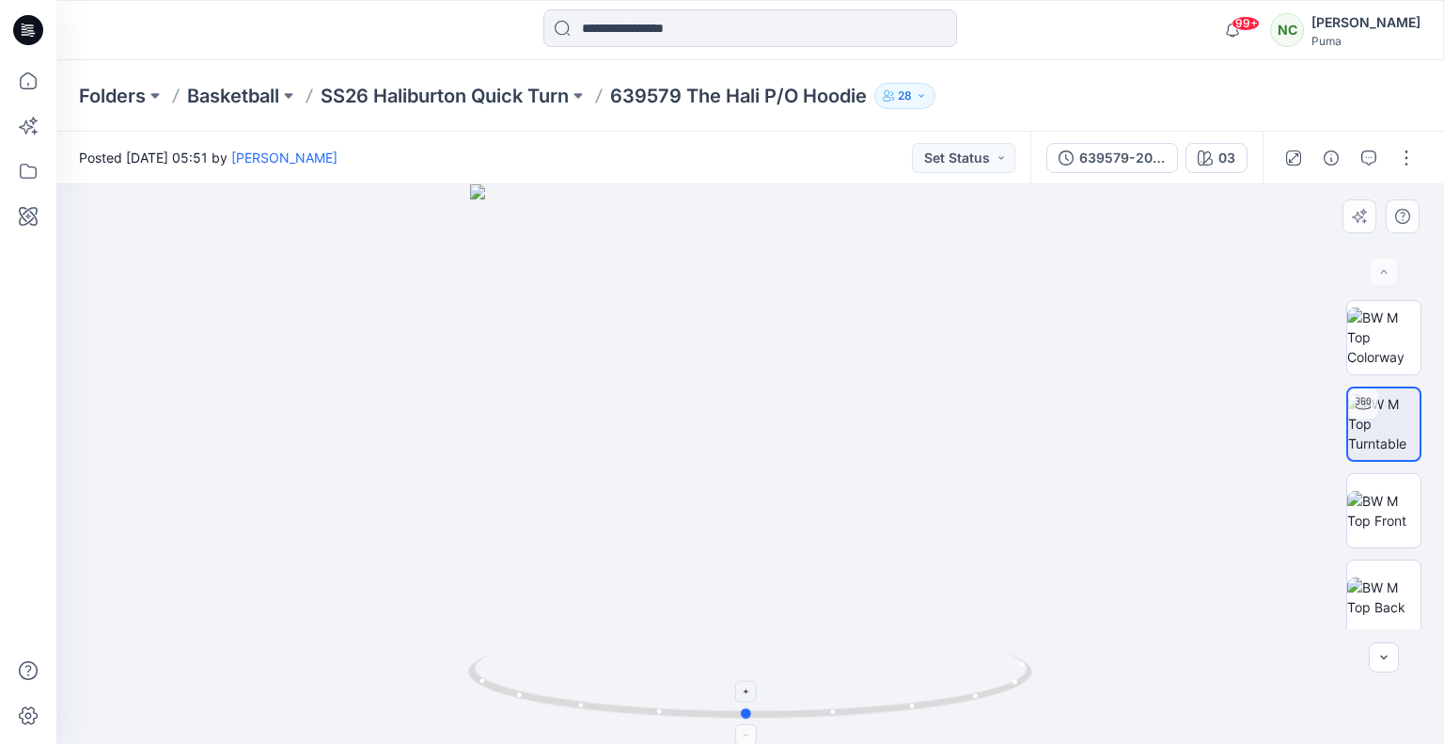
drag, startPoint x: 846, startPoint y: 711, endPoint x: 842, endPoint y: 668, distance: 42.5
click at [842, 668] on icon at bounding box center [752, 687] width 569 height 71
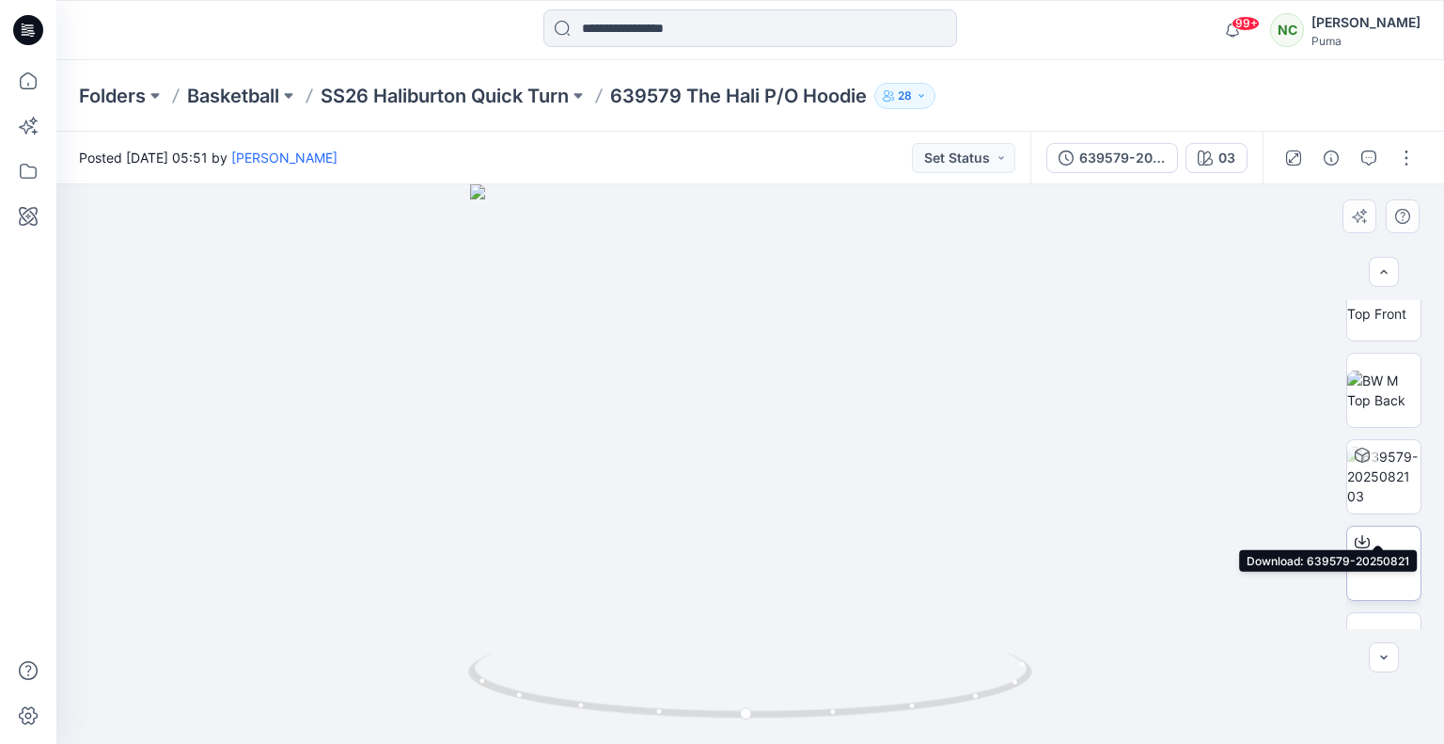
scroll to position [264, 0]
click at [1379, 584] on img at bounding box center [1383, 592] width 73 height 39
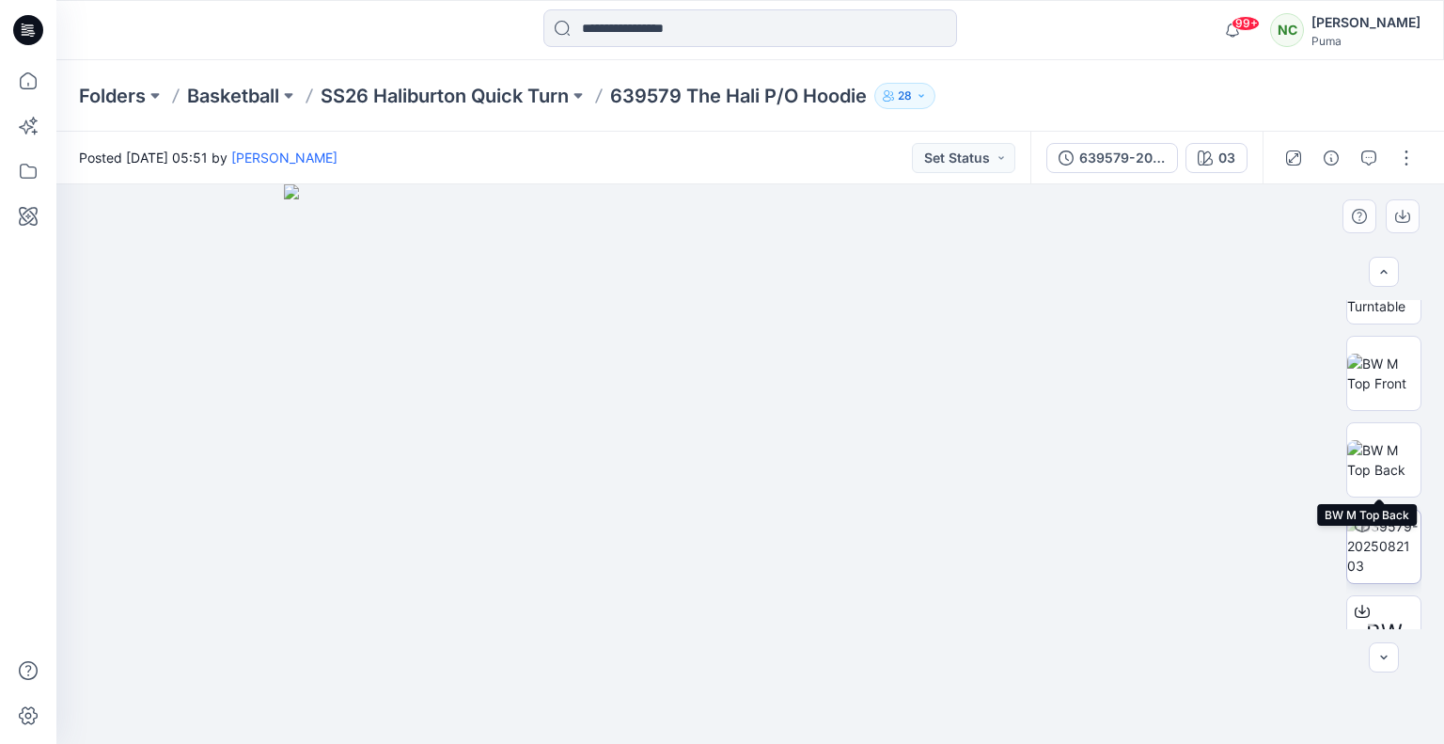
scroll to position [79, 0]
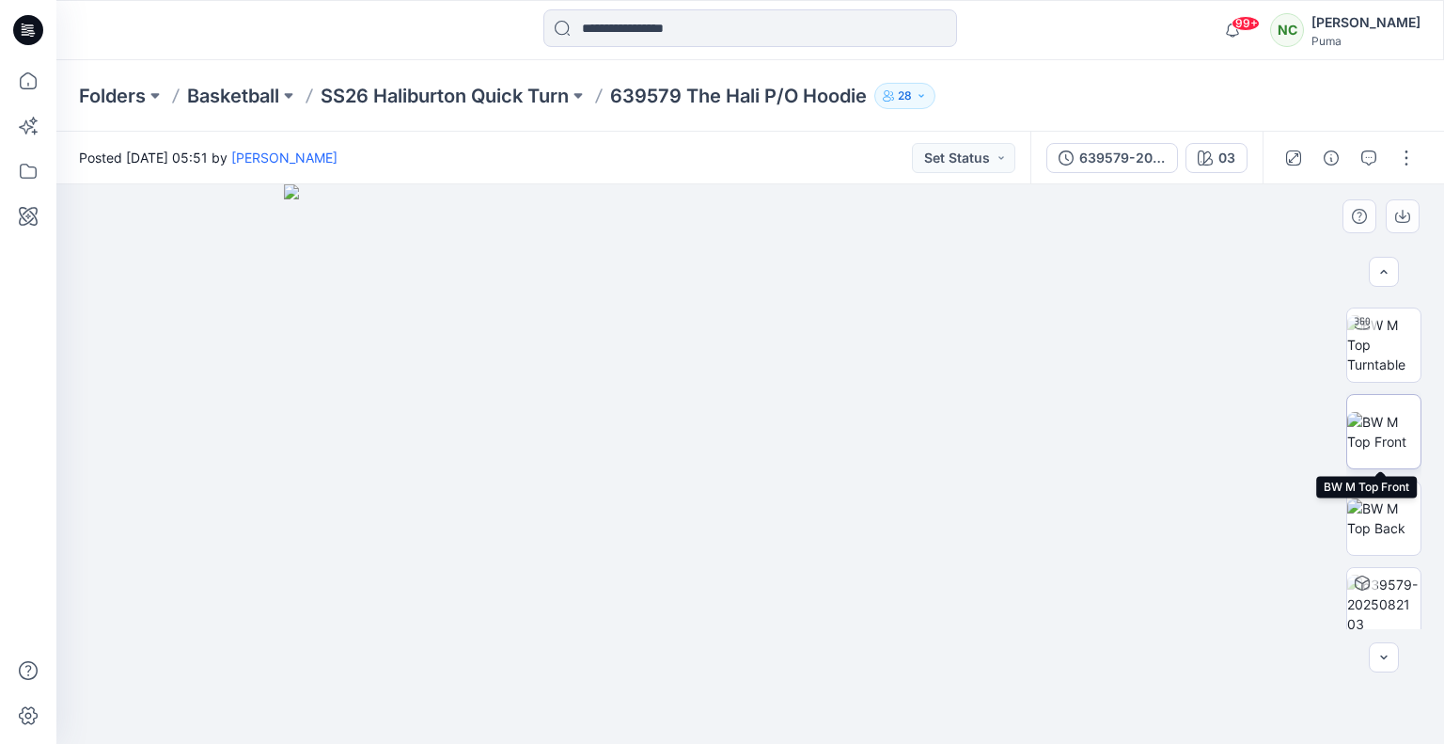
click at [1389, 433] on img at bounding box center [1383, 431] width 73 height 39
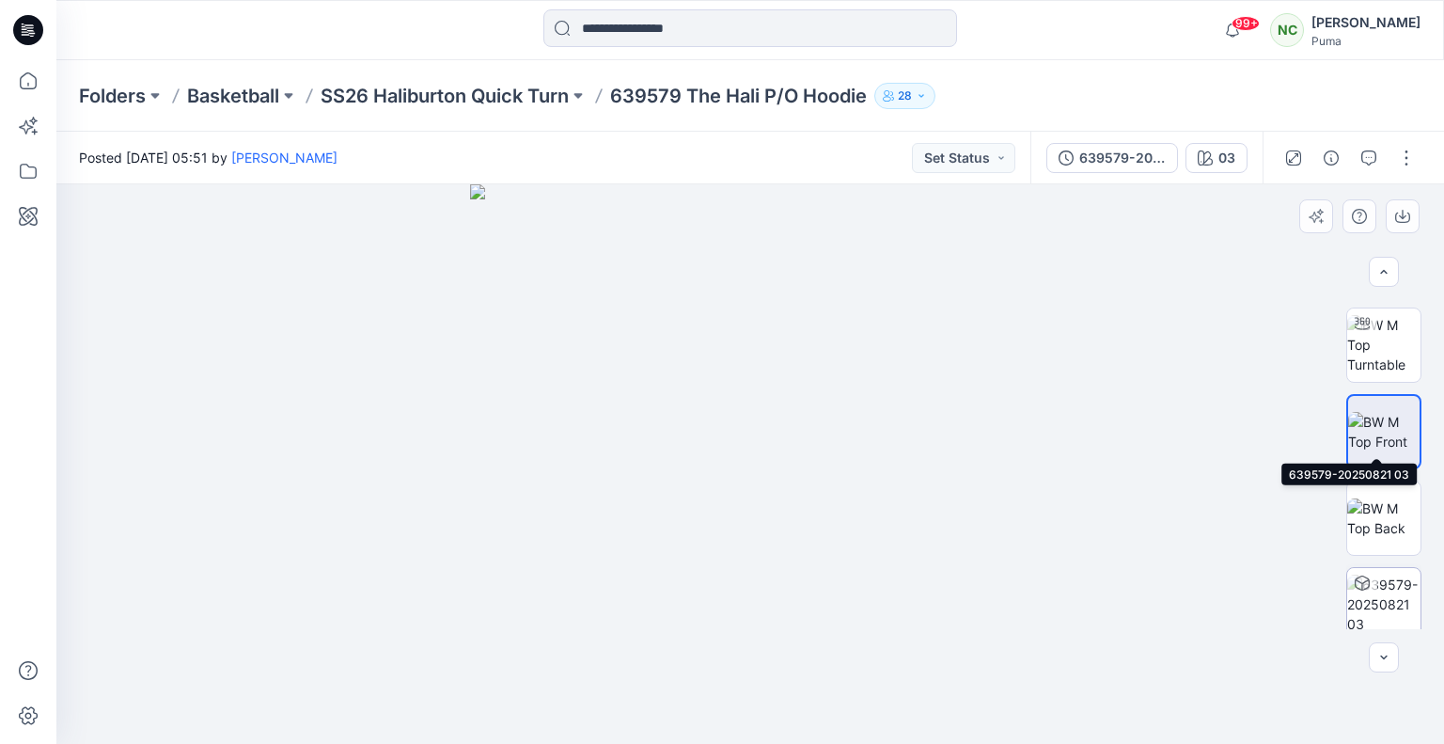
scroll to position [264, 0]
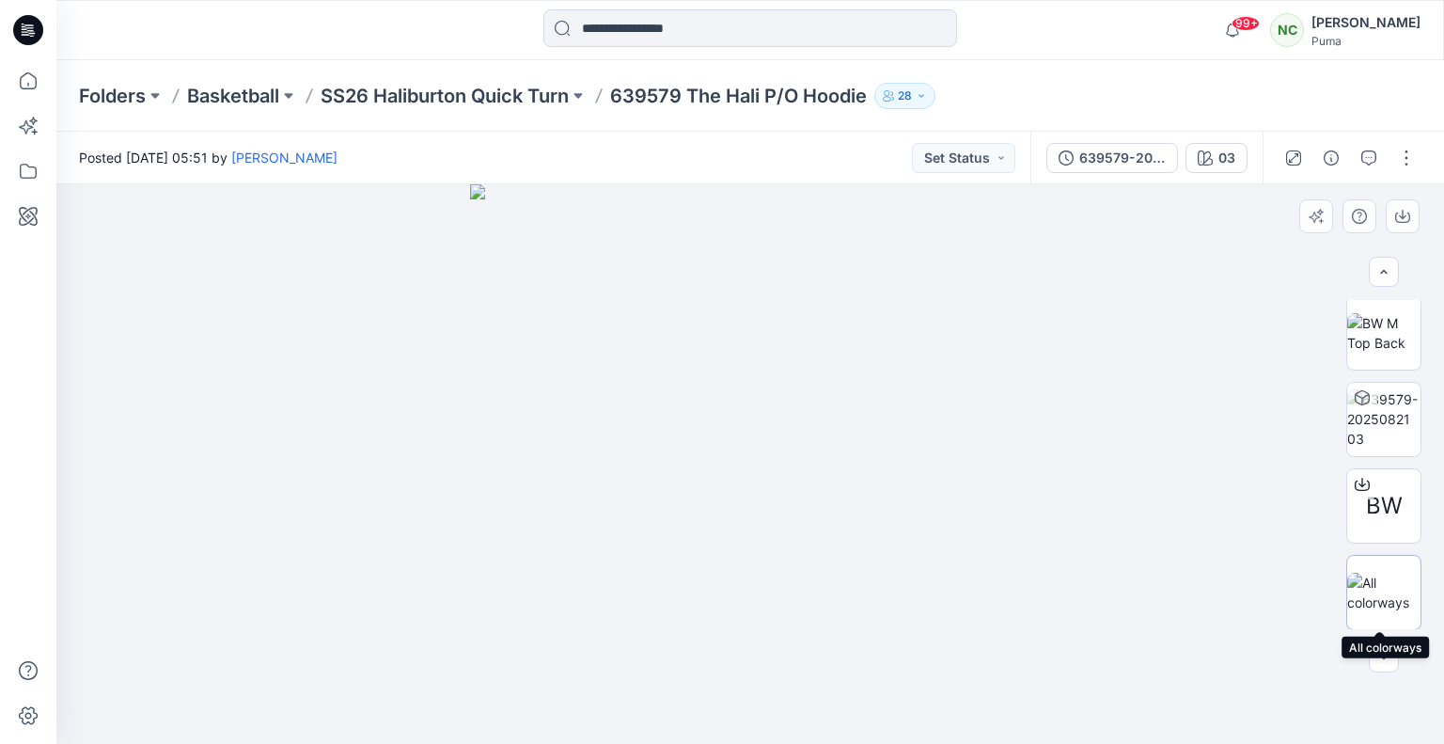
click at [1368, 573] on img at bounding box center [1383, 592] width 73 height 39
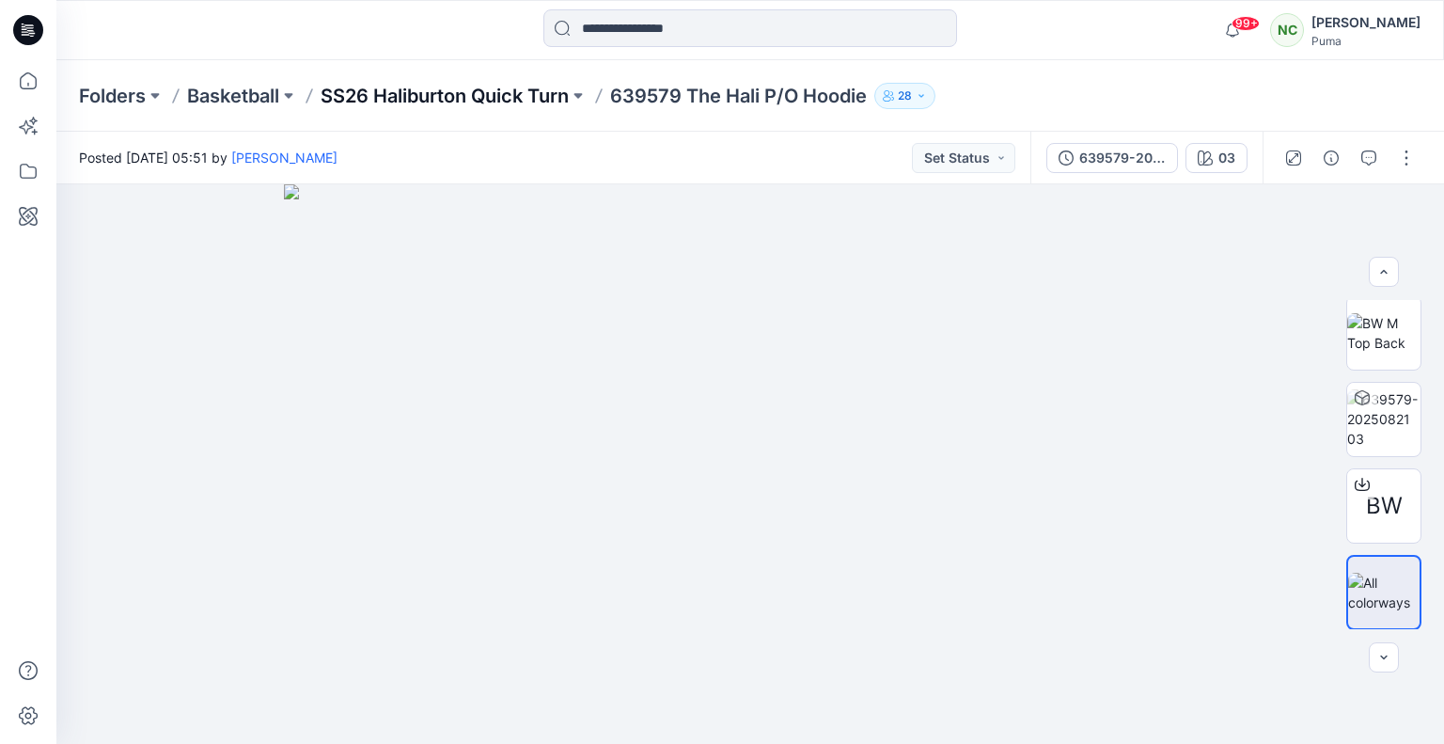
click at [545, 93] on p "SS26 Haliburton Quick Turn" at bounding box center [445, 96] width 248 height 26
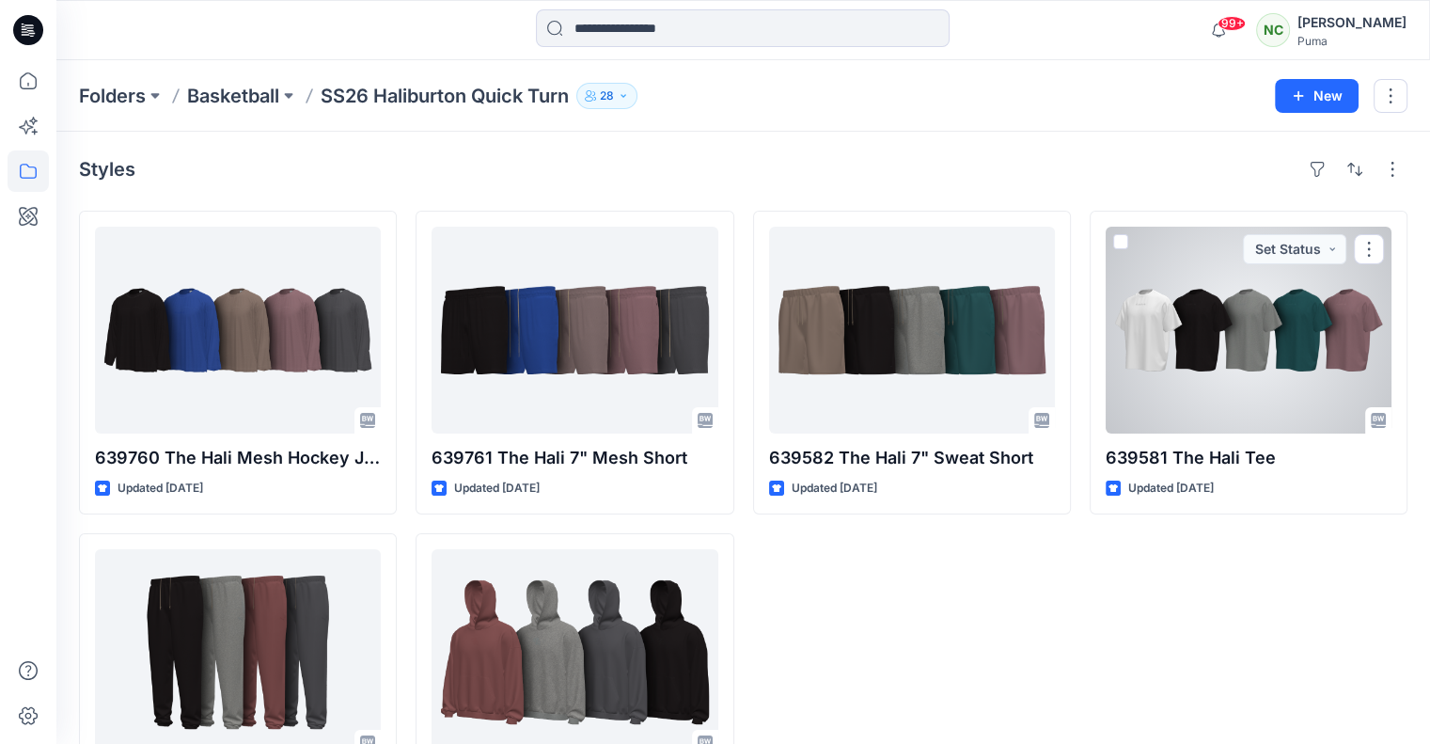
click at [1144, 395] on div at bounding box center [1249, 330] width 286 height 207
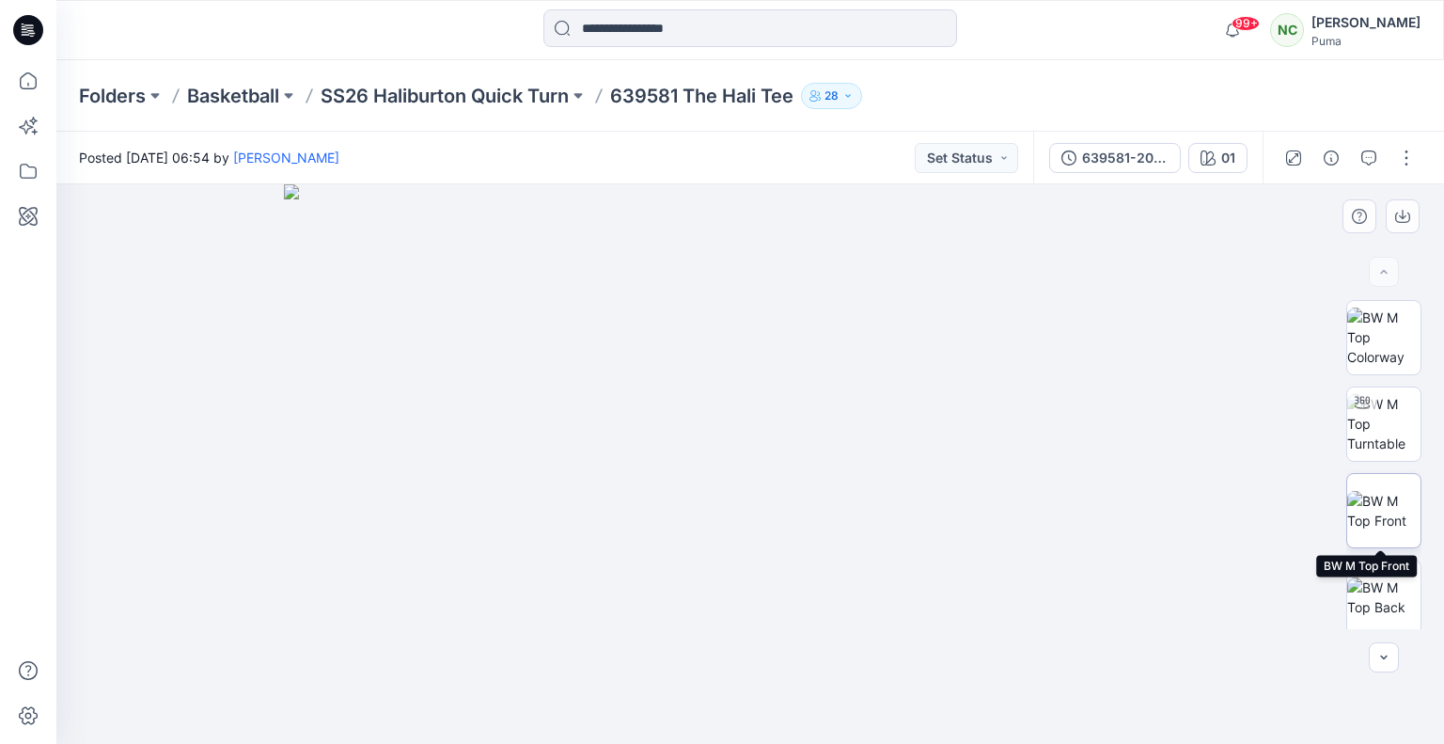
click at [1373, 494] on img at bounding box center [1383, 510] width 73 height 39
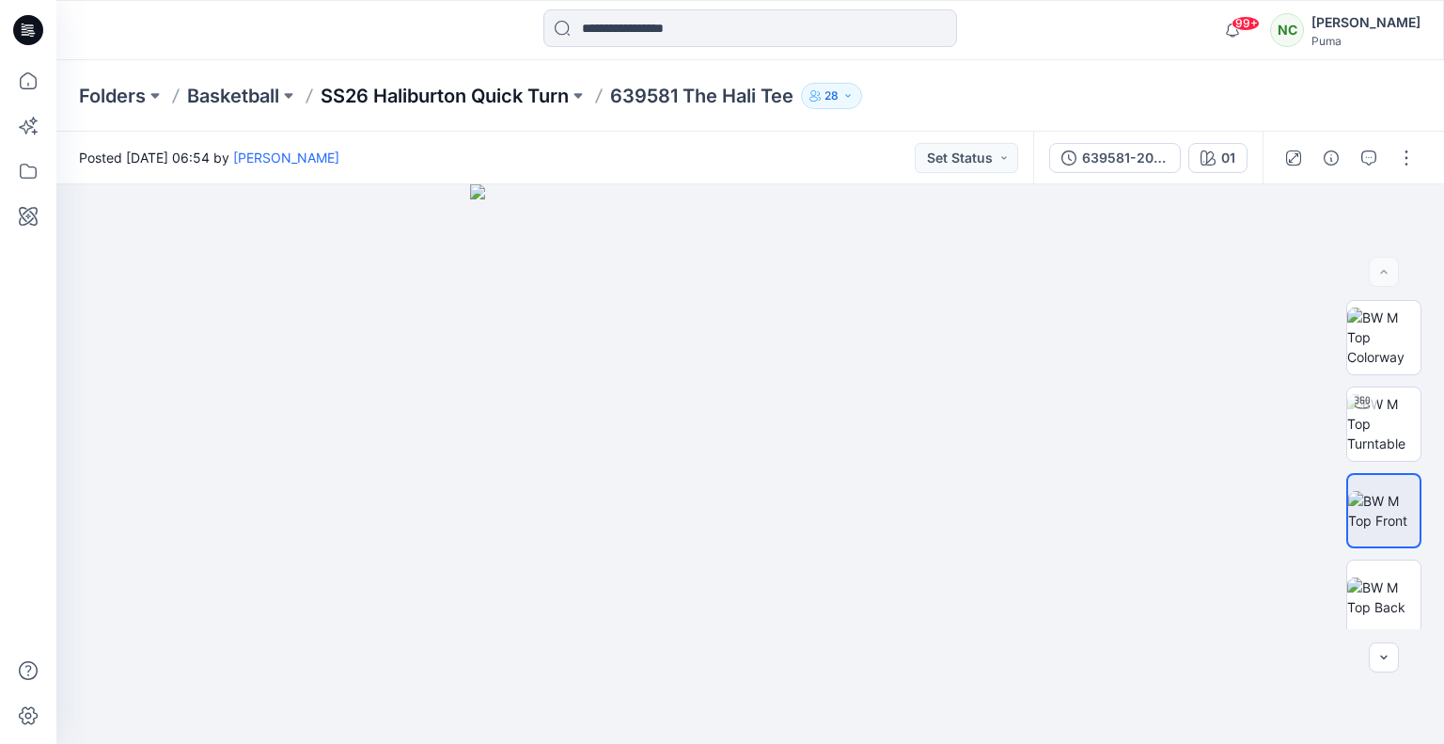
click at [486, 95] on p "SS26 Haliburton Quick Turn" at bounding box center [445, 96] width 248 height 26
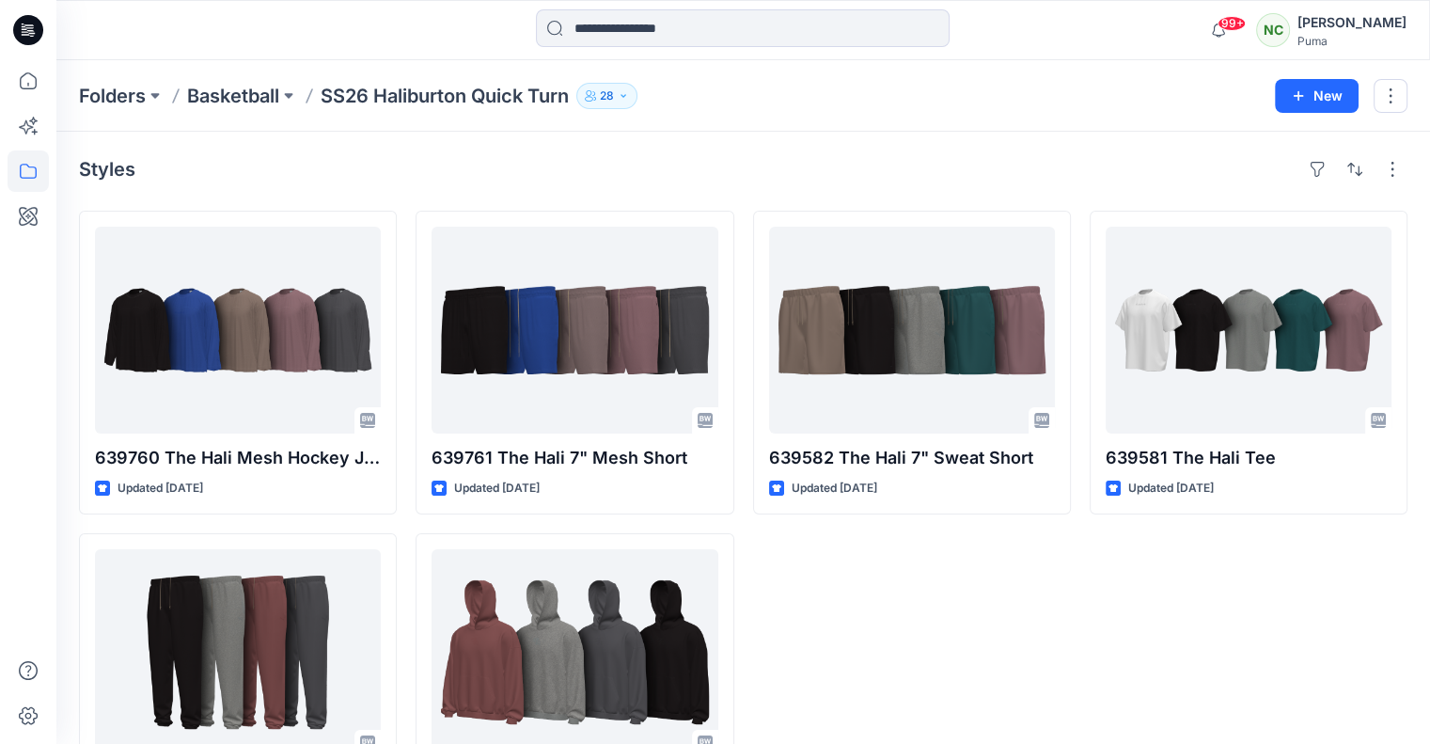
scroll to position [113, 0]
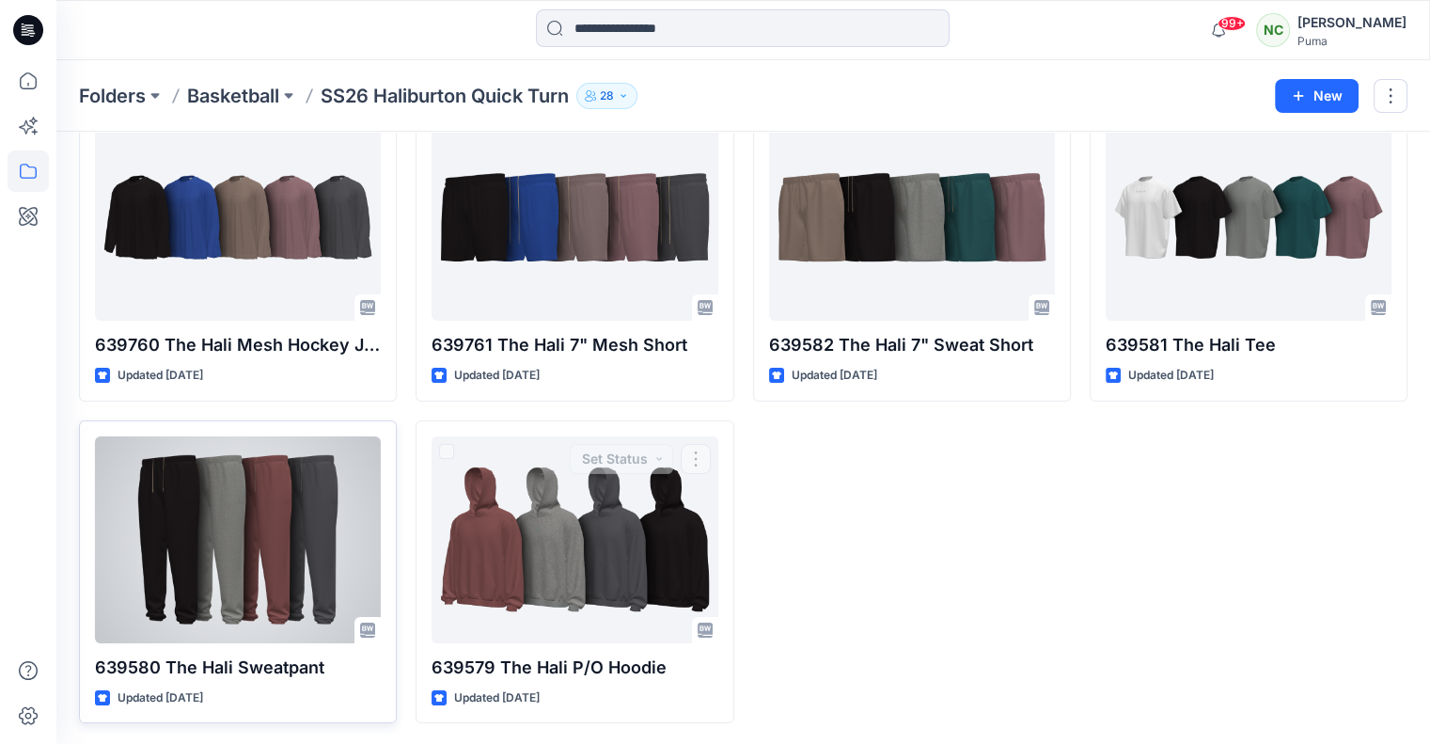
click at [259, 541] on div at bounding box center [238, 539] width 286 height 207
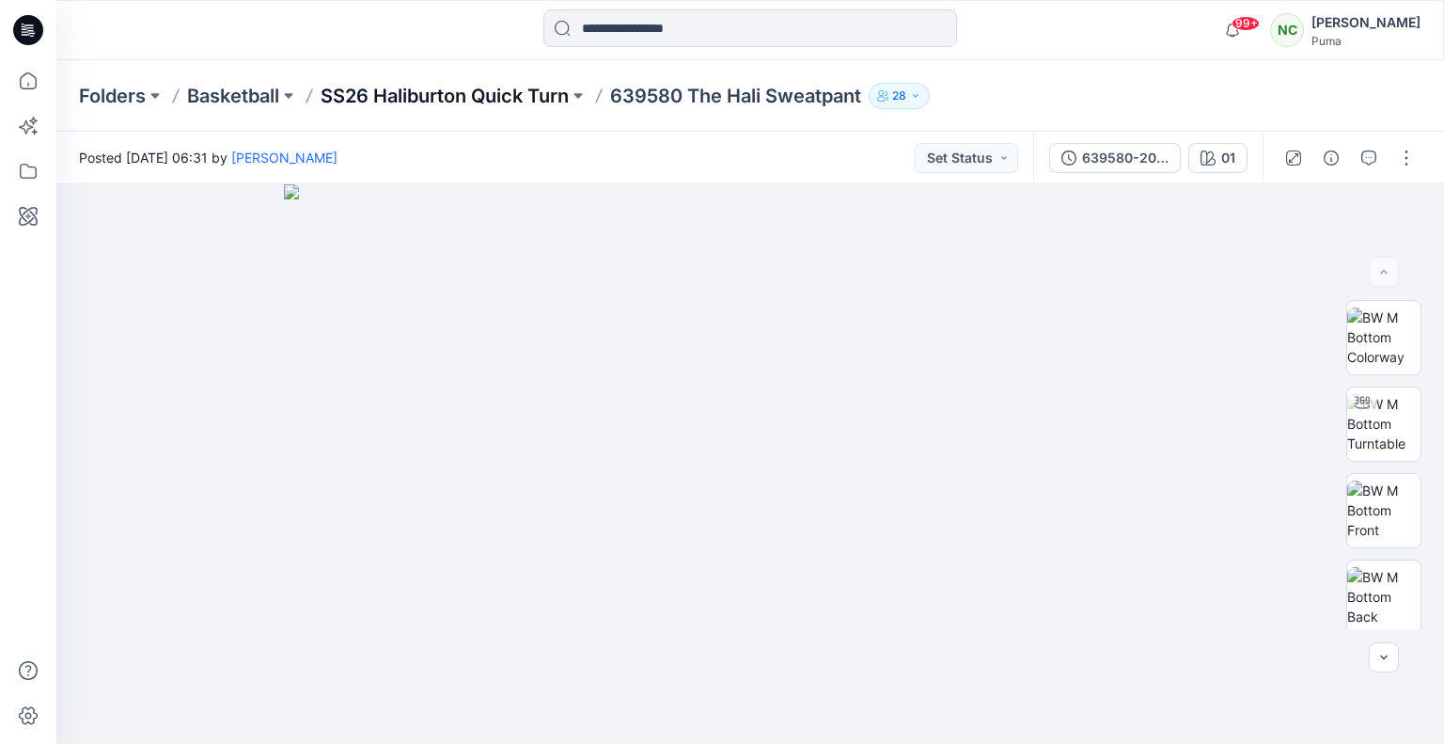
click at [549, 93] on p "SS26 Haliburton Quick Turn" at bounding box center [445, 96] width 248 height 26
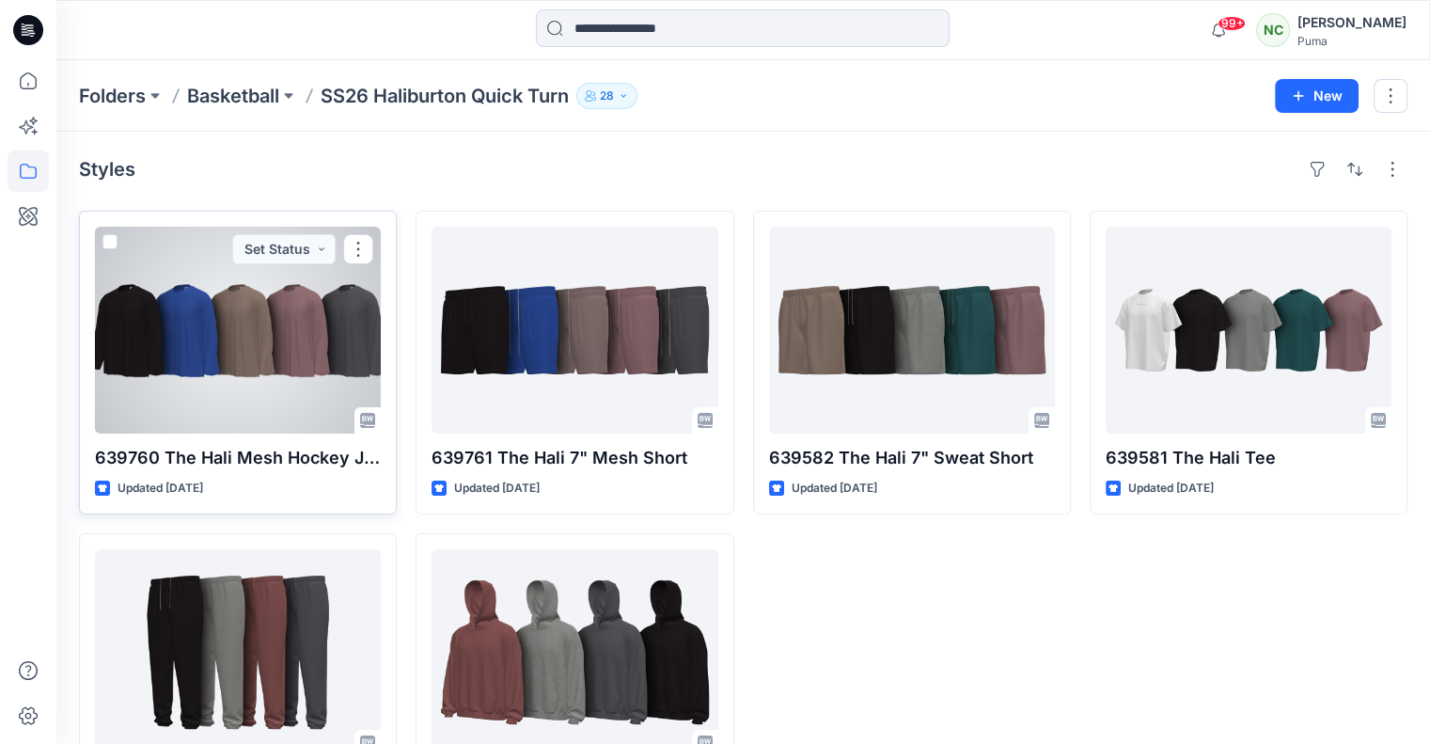
click at [166, 286] on div at bounding box center [238, 330] width 286 height 207
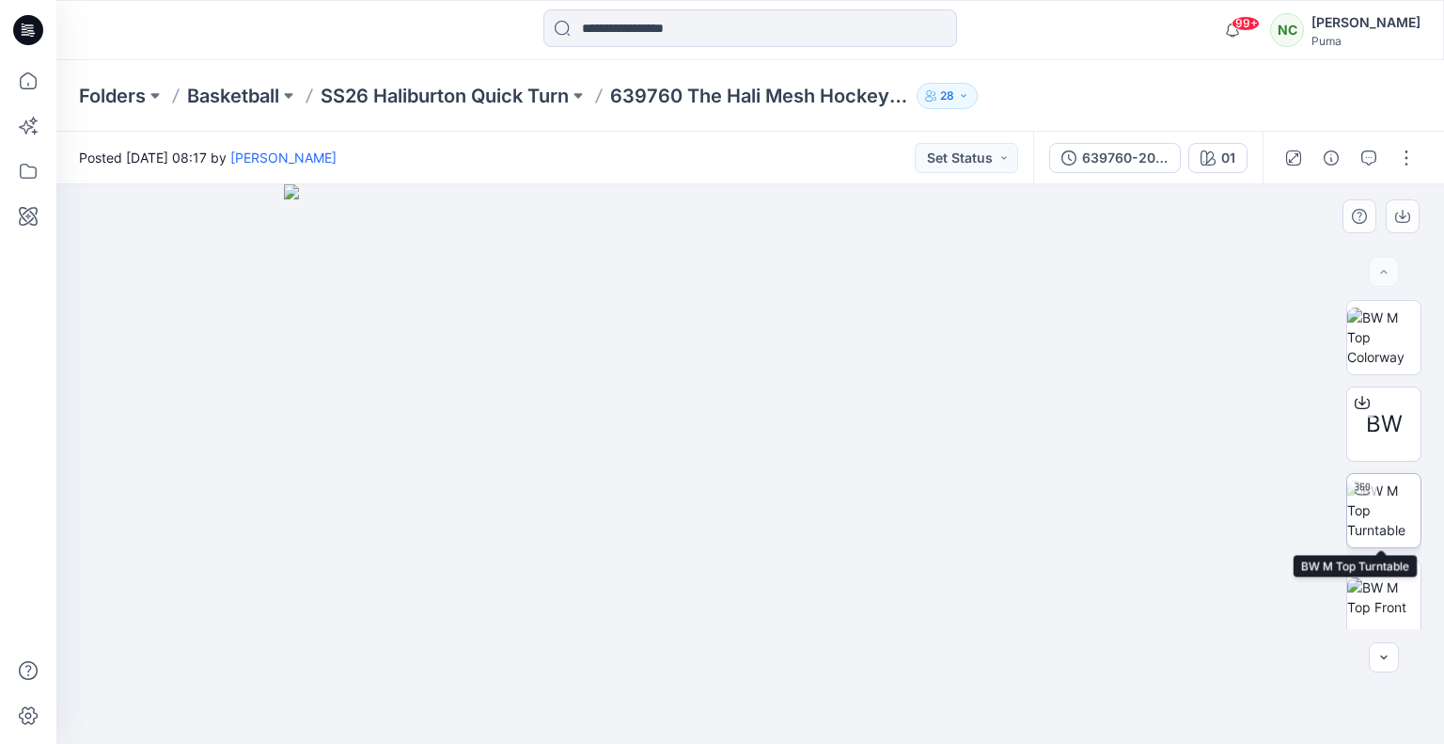
click at [1388, 509] on img at bounding box center [1383, 509] width 73 height 59
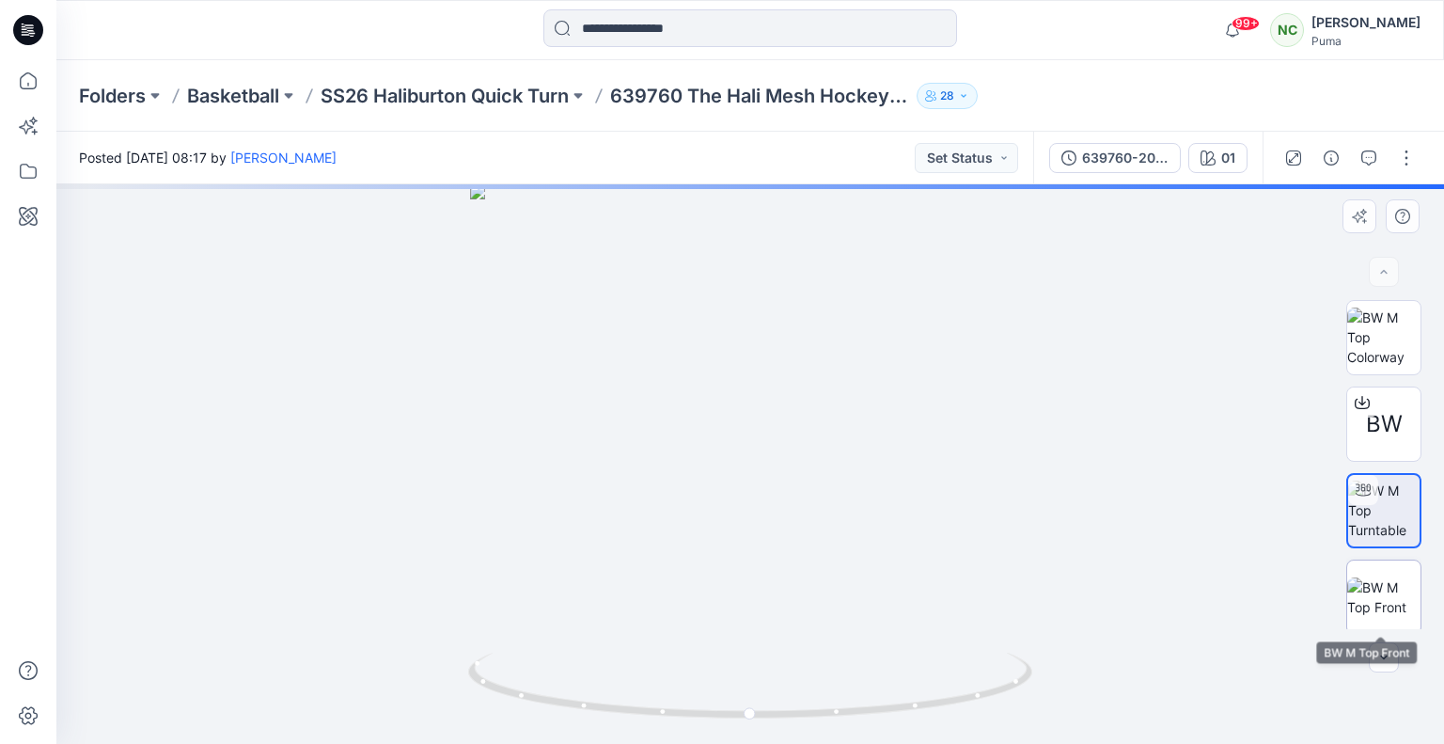
click at [1392, 604] on img at bounding box center [1383, 596] width 73 height 39
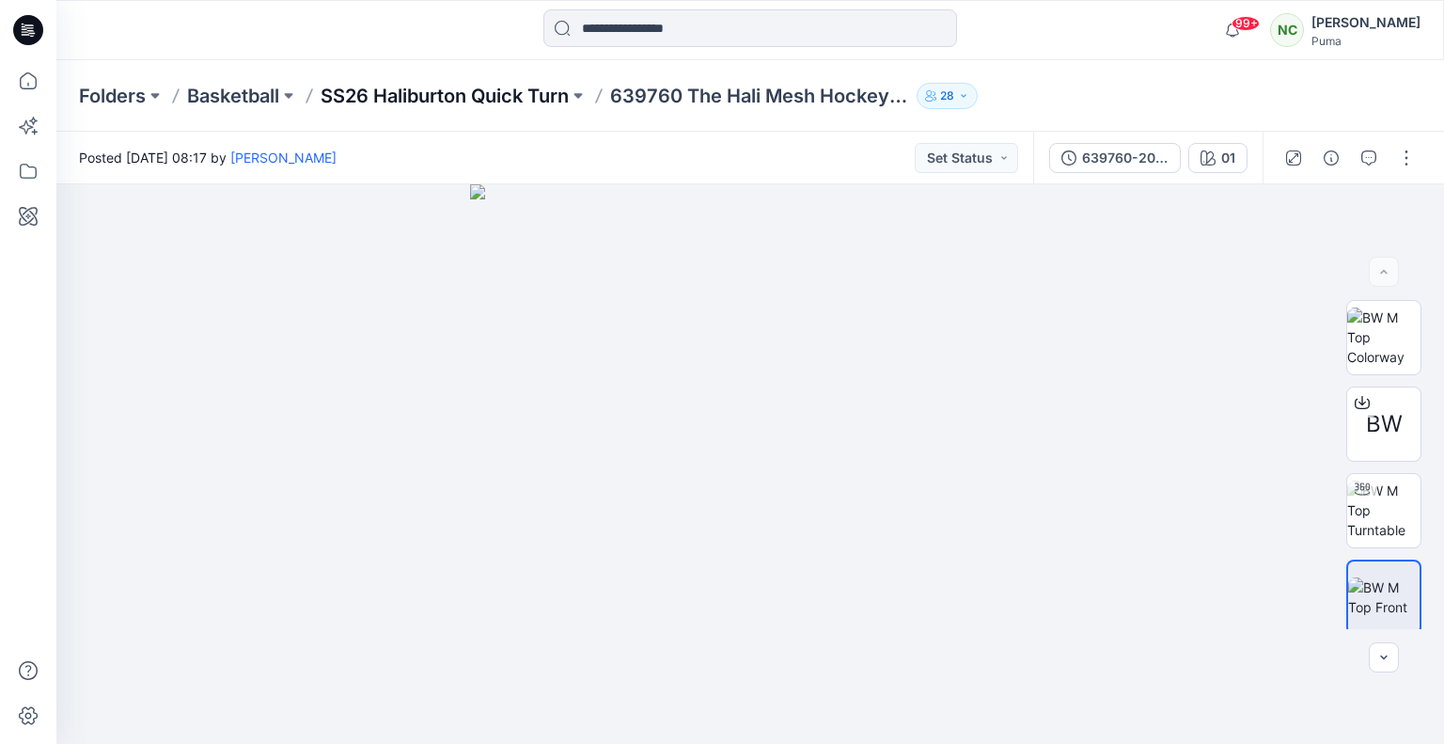
click at [465, 90] on p "SS26 Haliburton Quick Turn" at bounding box center [445, 96] width 248 height 26
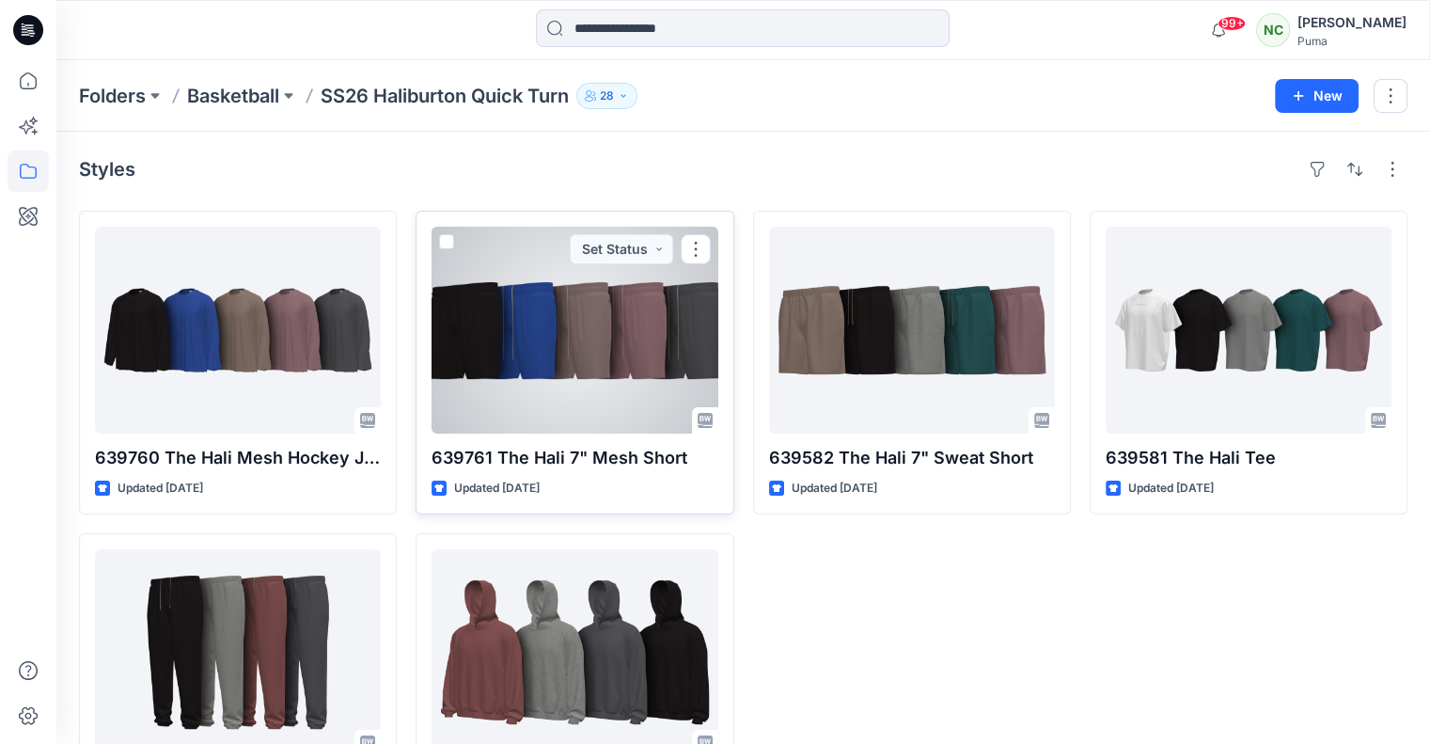
click at [573, 318] on div at bounding box center [574, 330] width 286 height 207
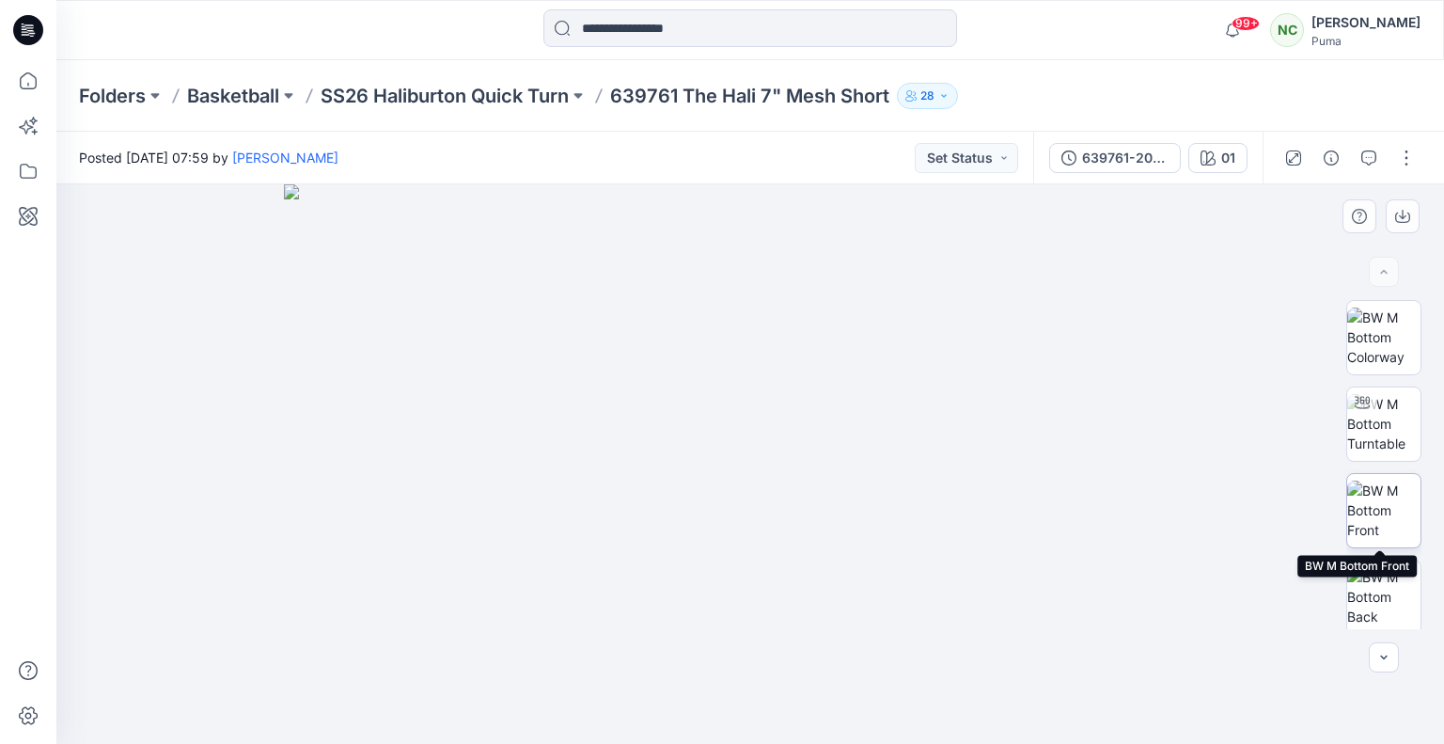
click at [1391, 502] on img at bounding box center [1383, 509] width 73 height 59
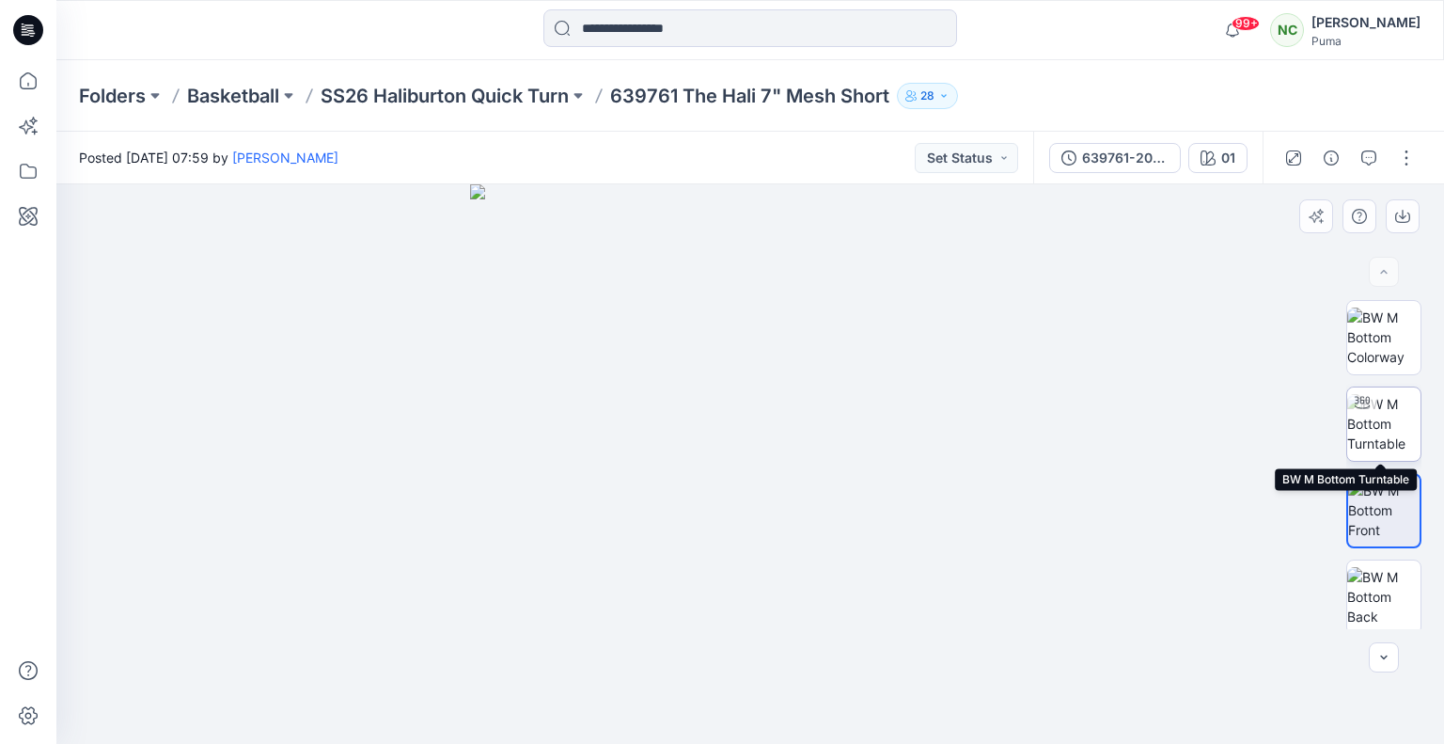
click at [1397, 426] on img at bounding box center [1383, 423] width 73 height 59
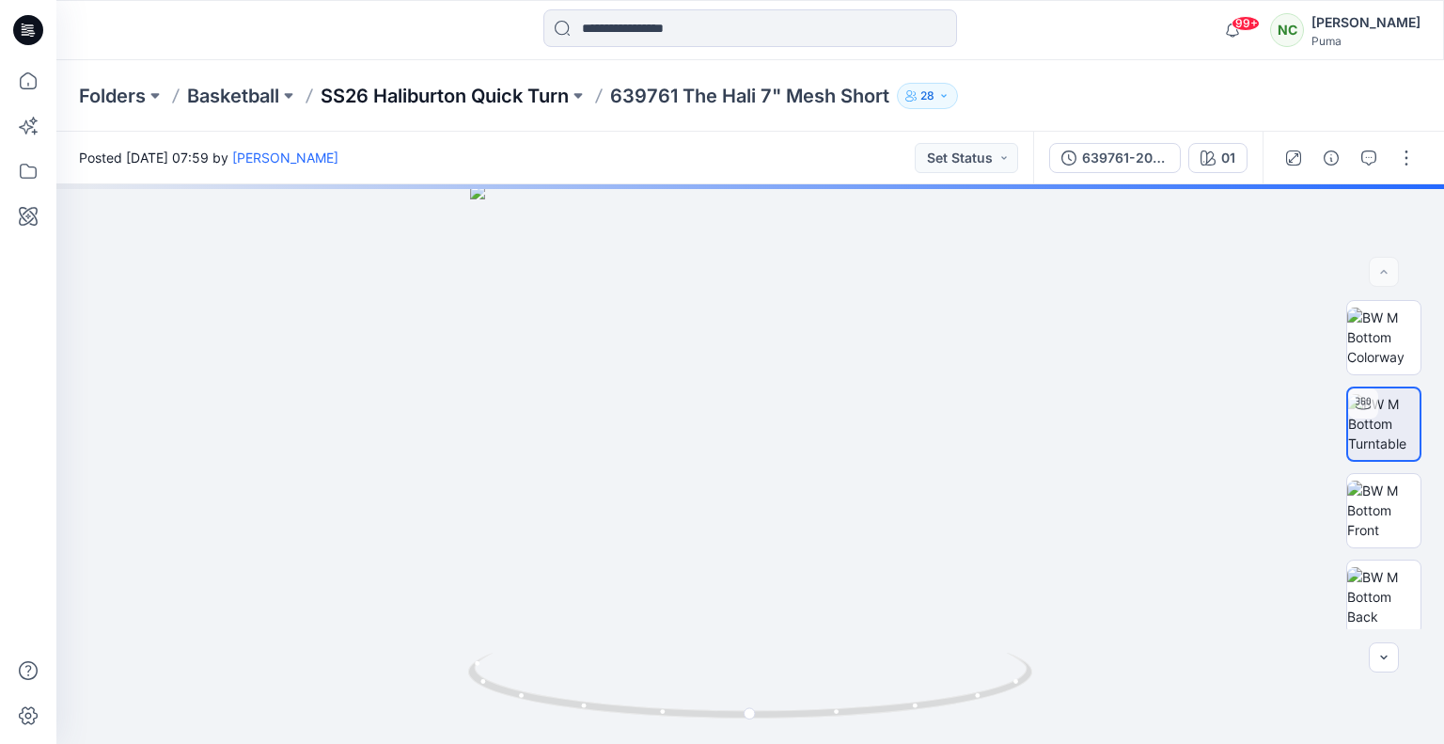
click at [530, 97] on p "SS26 Haliburton Quick Turn" at bounding box center [445, 96] width 248 height 26
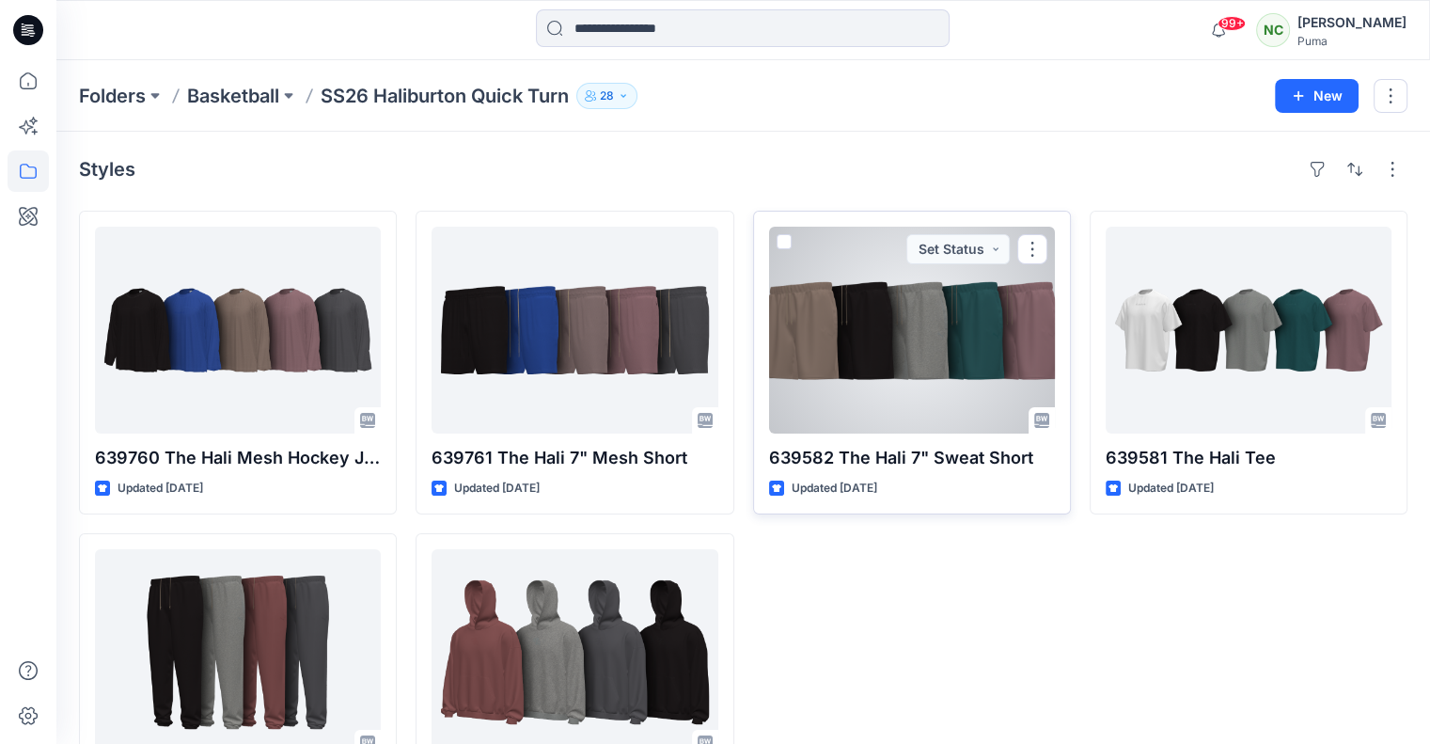
click at [902, 298] on div at bounding box center [912, 330] width 286 height 207
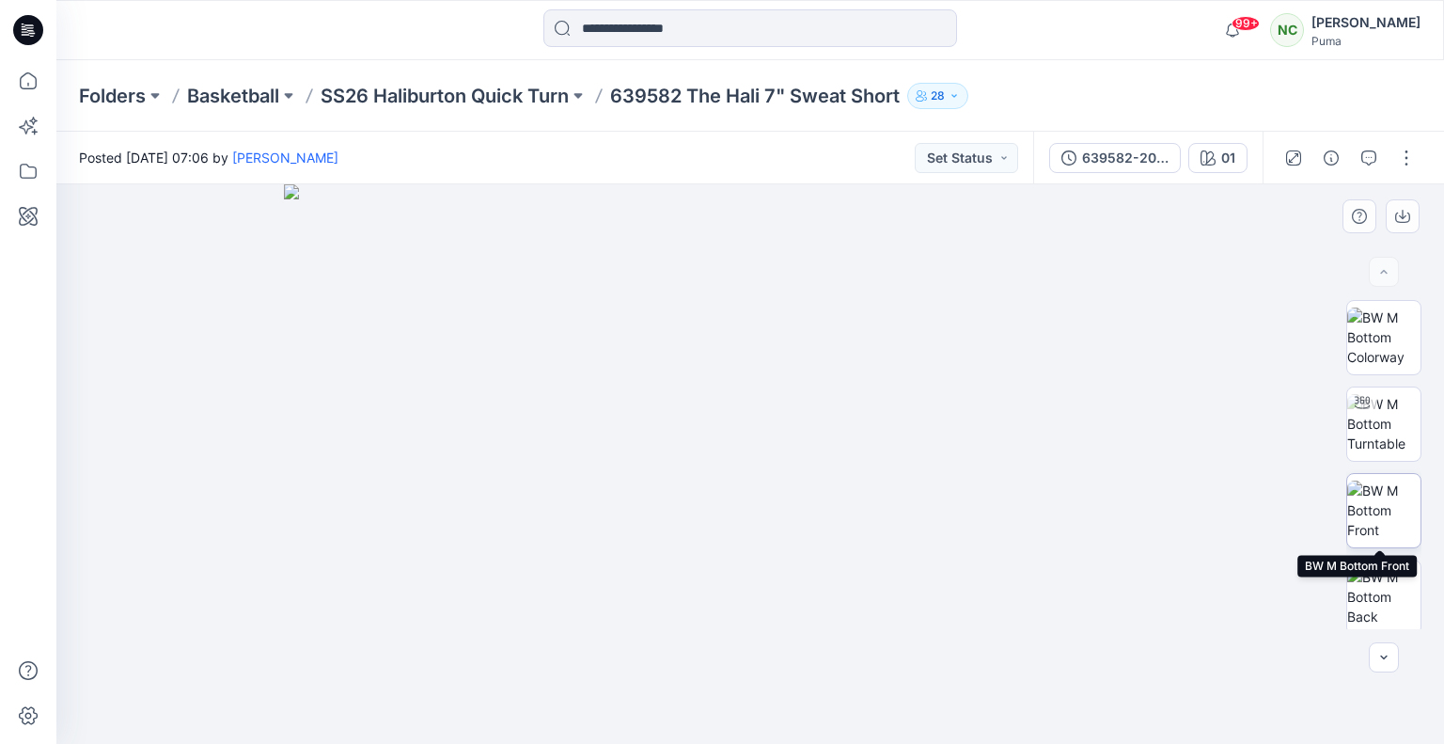
click at [1363, 496] on img at bounding box center [1383, 509] width 73 height 59
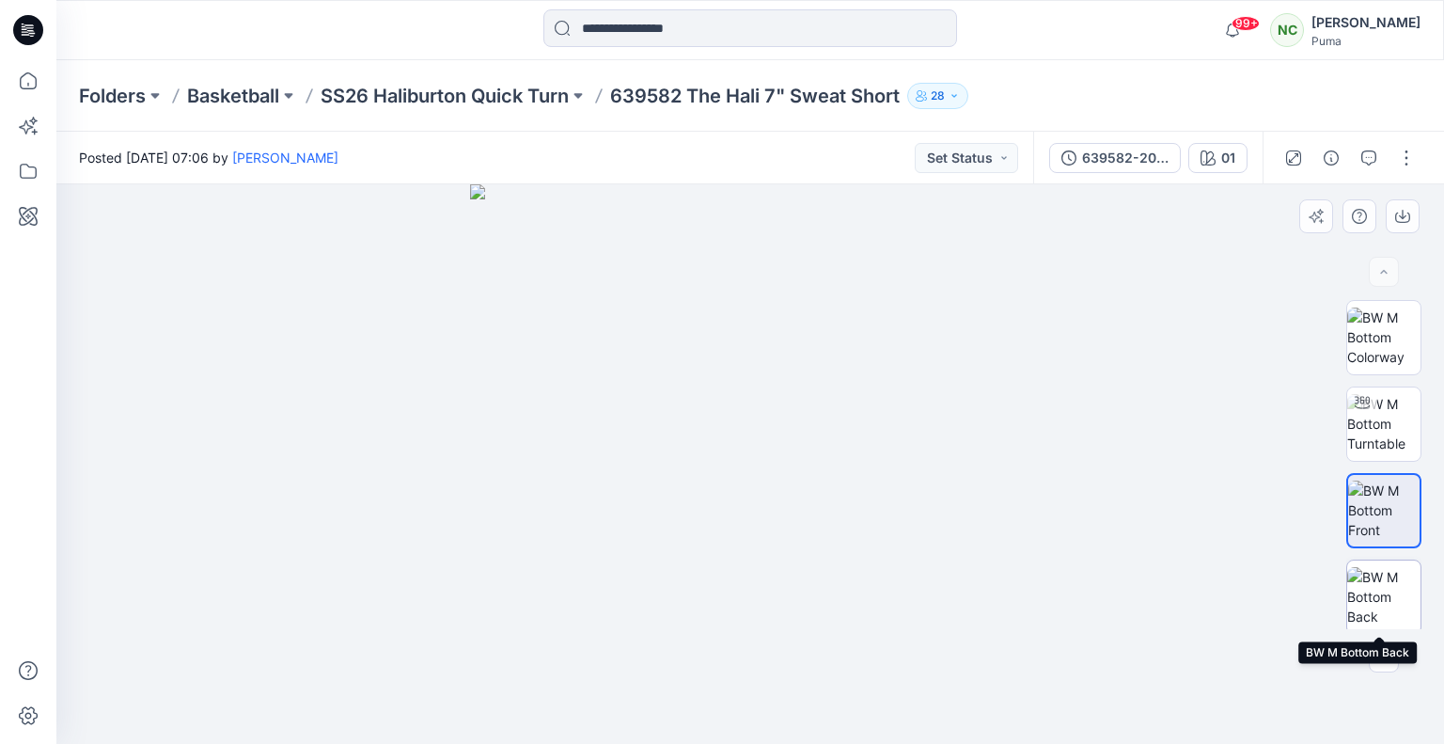
click at [1376, 578] on img at bounding box center [1383, 596] width 73 height 59
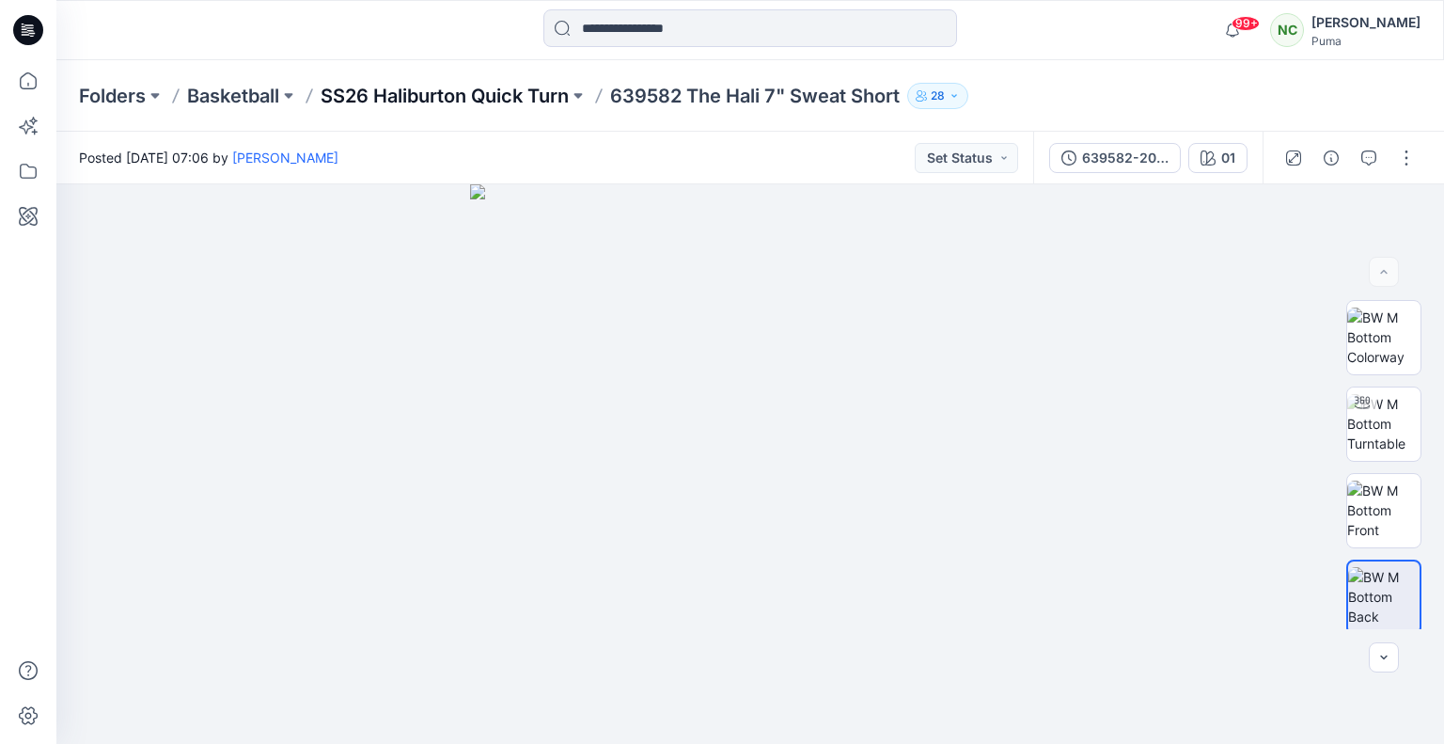
click at [478, 99] on p "SS26 Haliburton Quick Turn" at bounding box center [445, 96] width 248 height 26
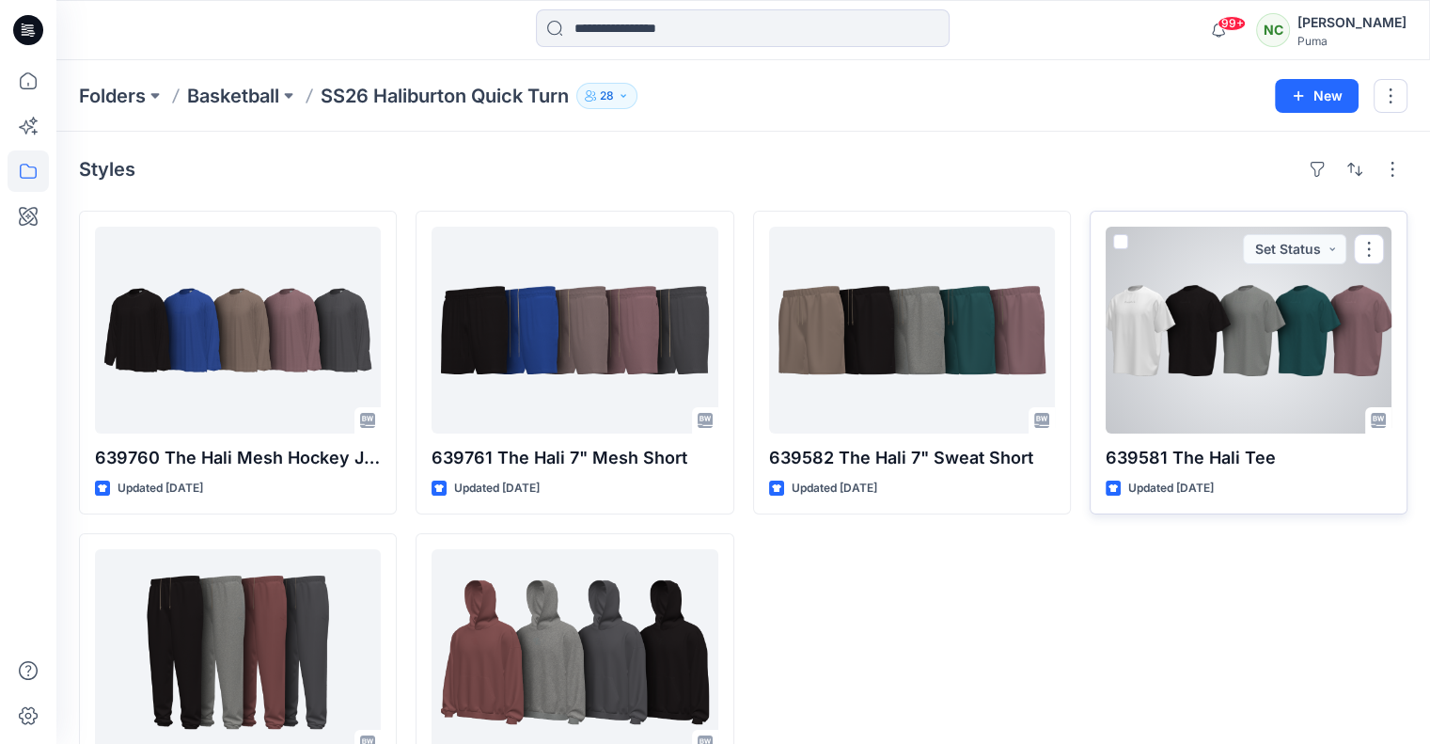
click at [1211, 368] on div at bounding box center [1249, 330] width 286 height 207
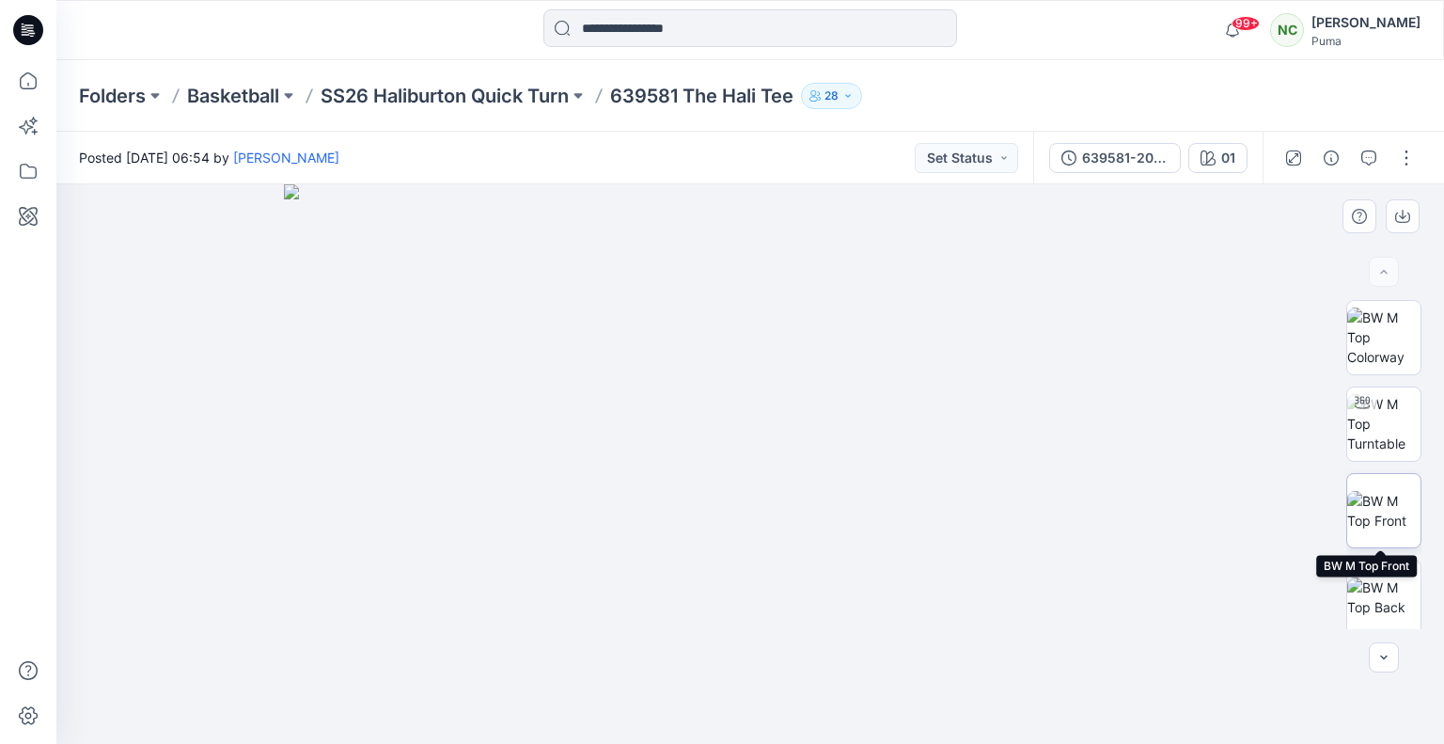
click at [1389, 501] on img at bounding box center [1383, 510] width 73 height 39
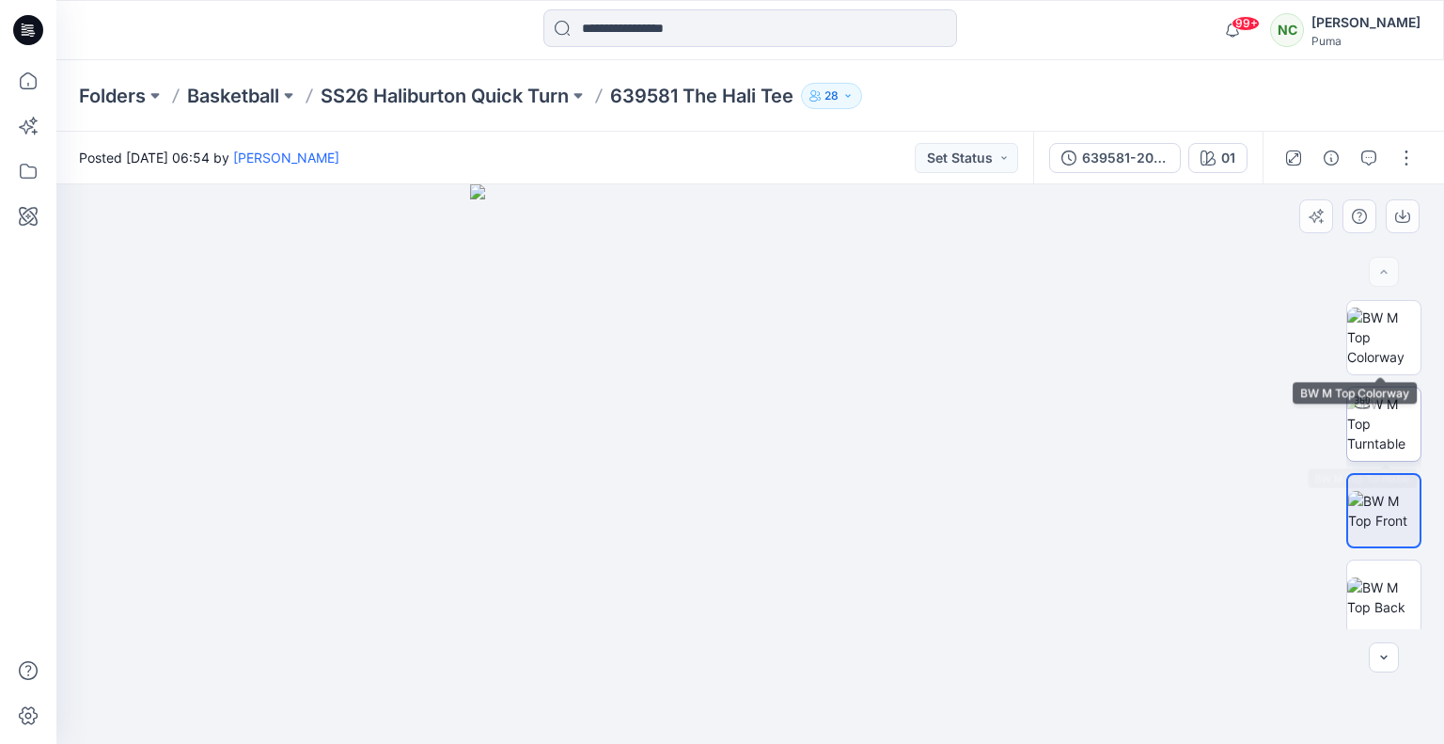
click at [1370, 320] on img at bounding box center [1383, 336] width 73 height 59
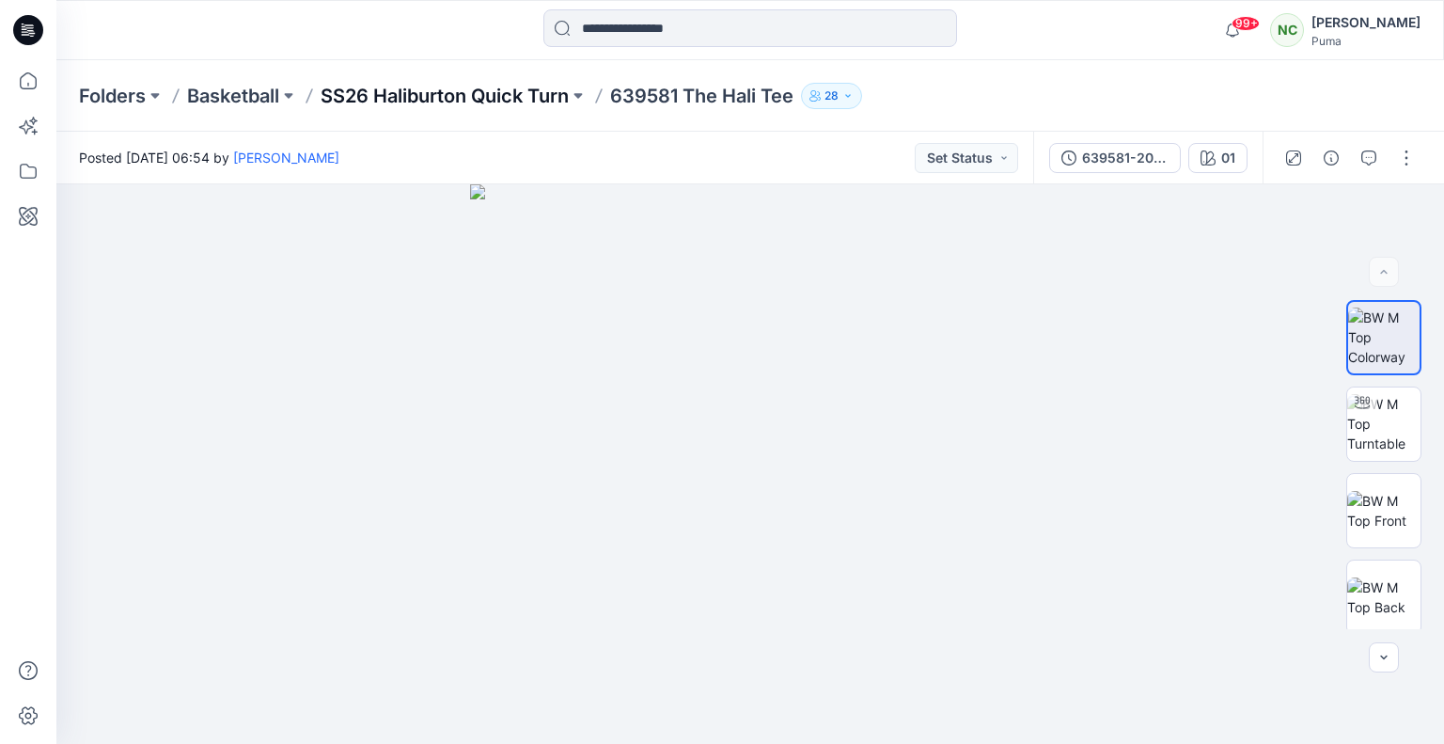
click at [485, 97] on p "SS26 Haliburton Quick Turn" at bounding box center [445, 96] width 248 height 26
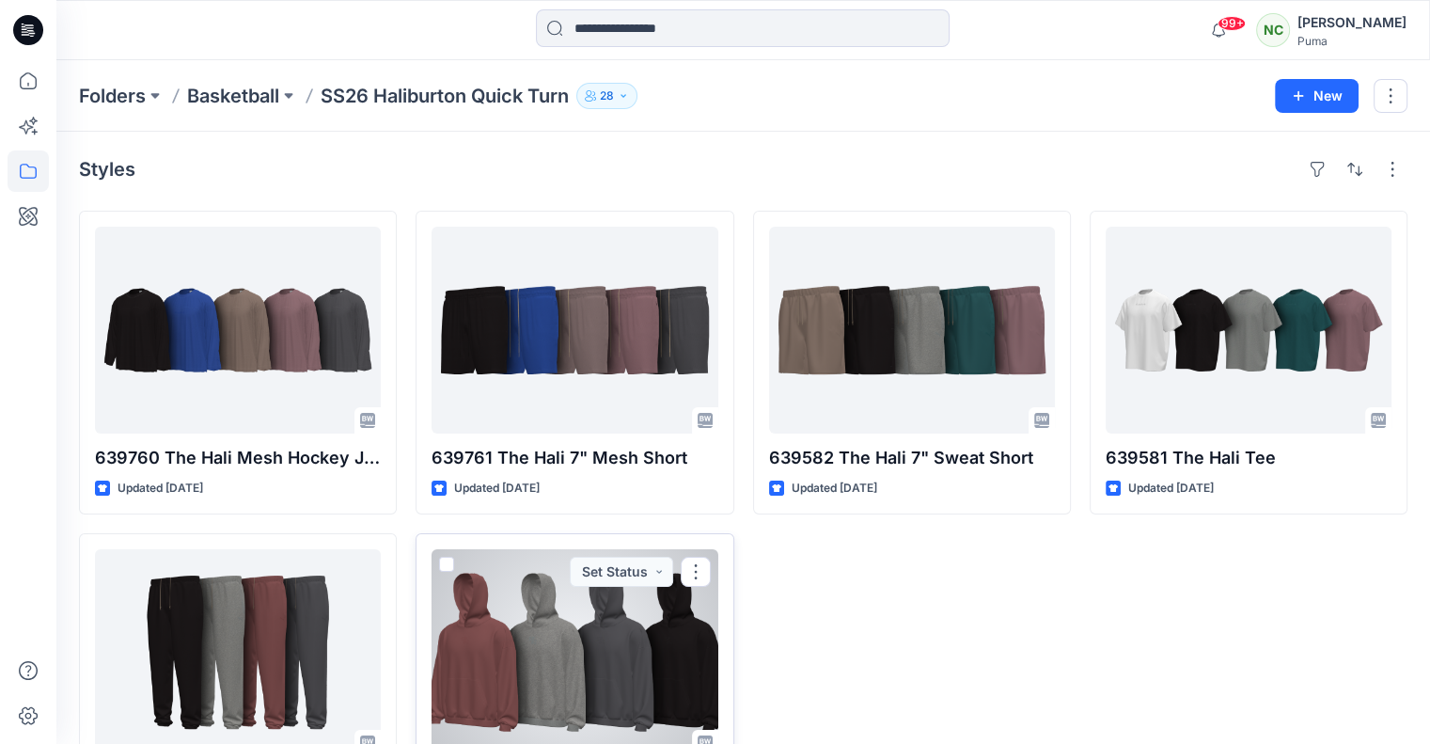
click at [594, 653] on div at bounding box center [574, 652] width 286 height 207
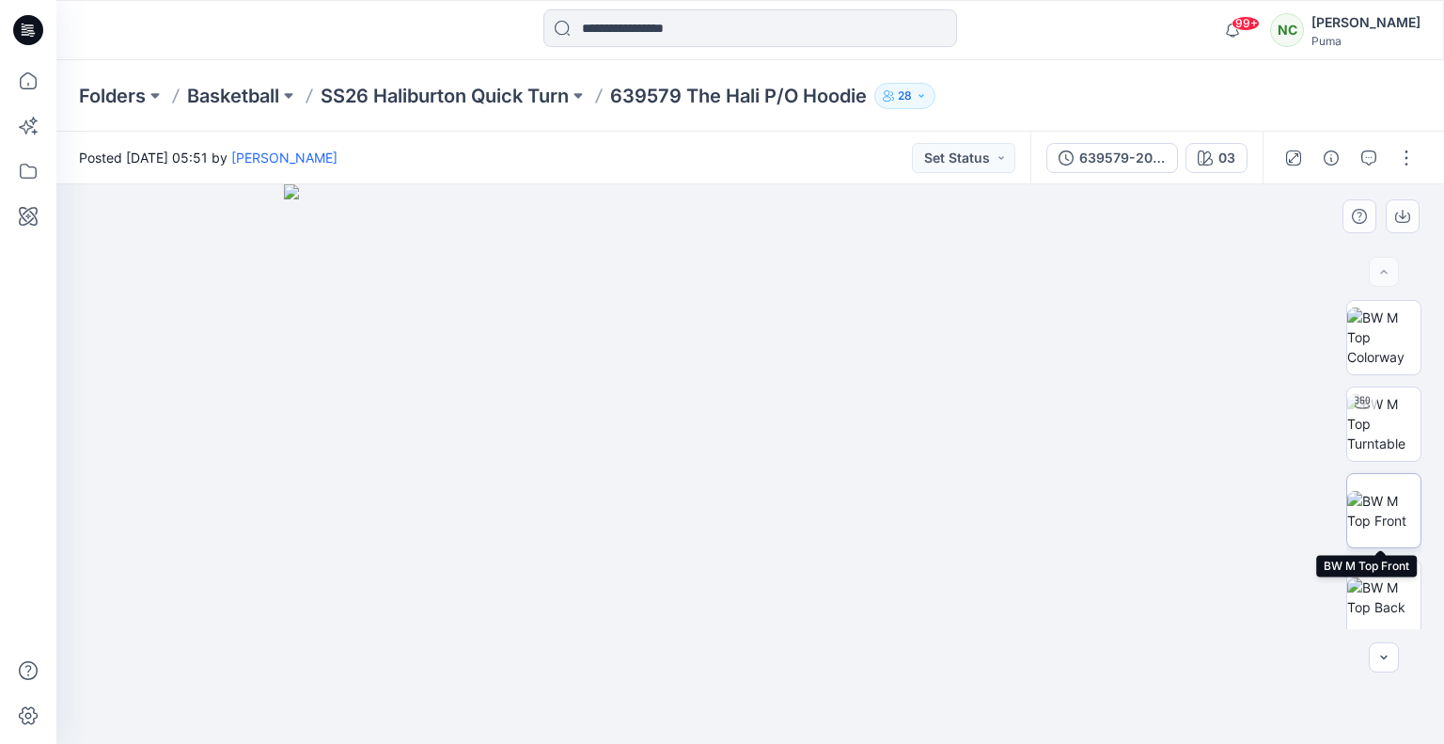
click at [1374, 502] on img at bounding box center [1383, 510] width 73 height 39
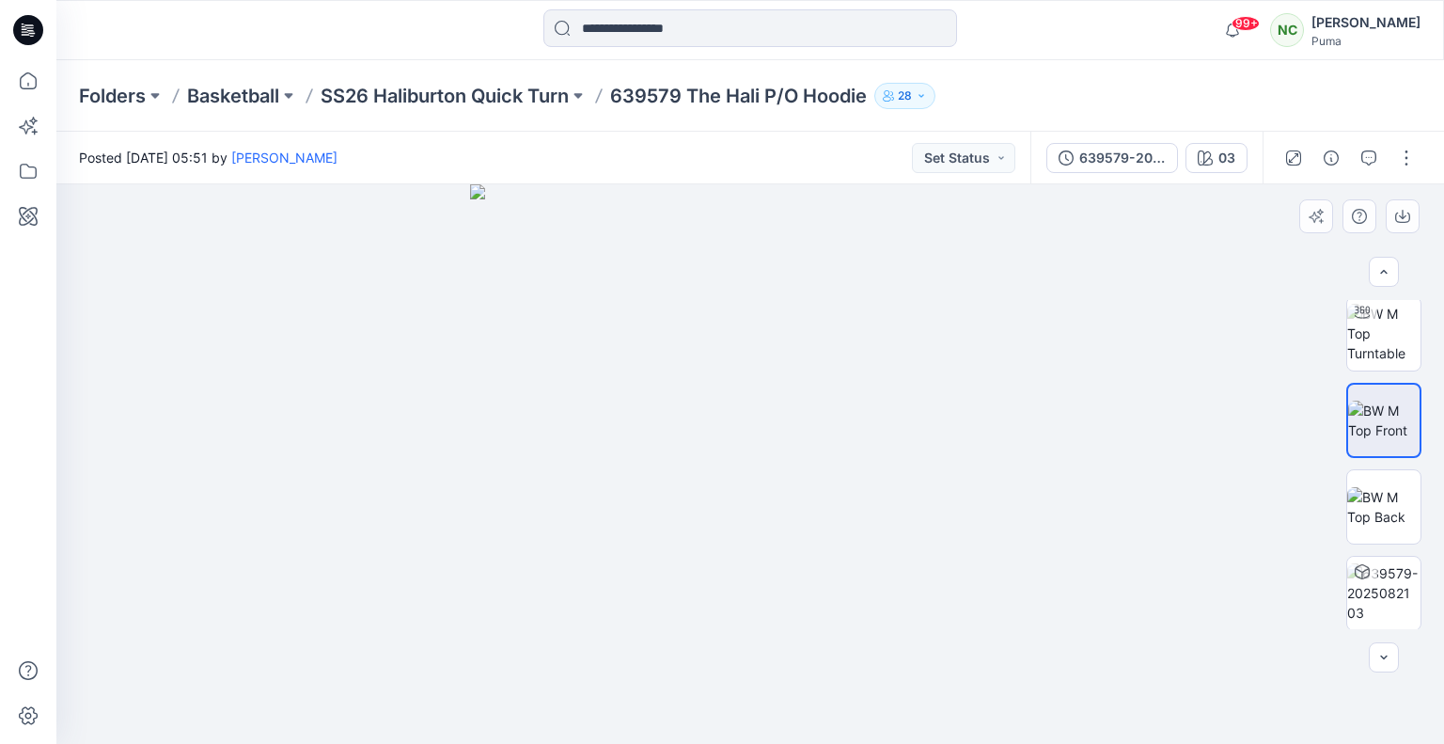
scroll to position [109, 0]
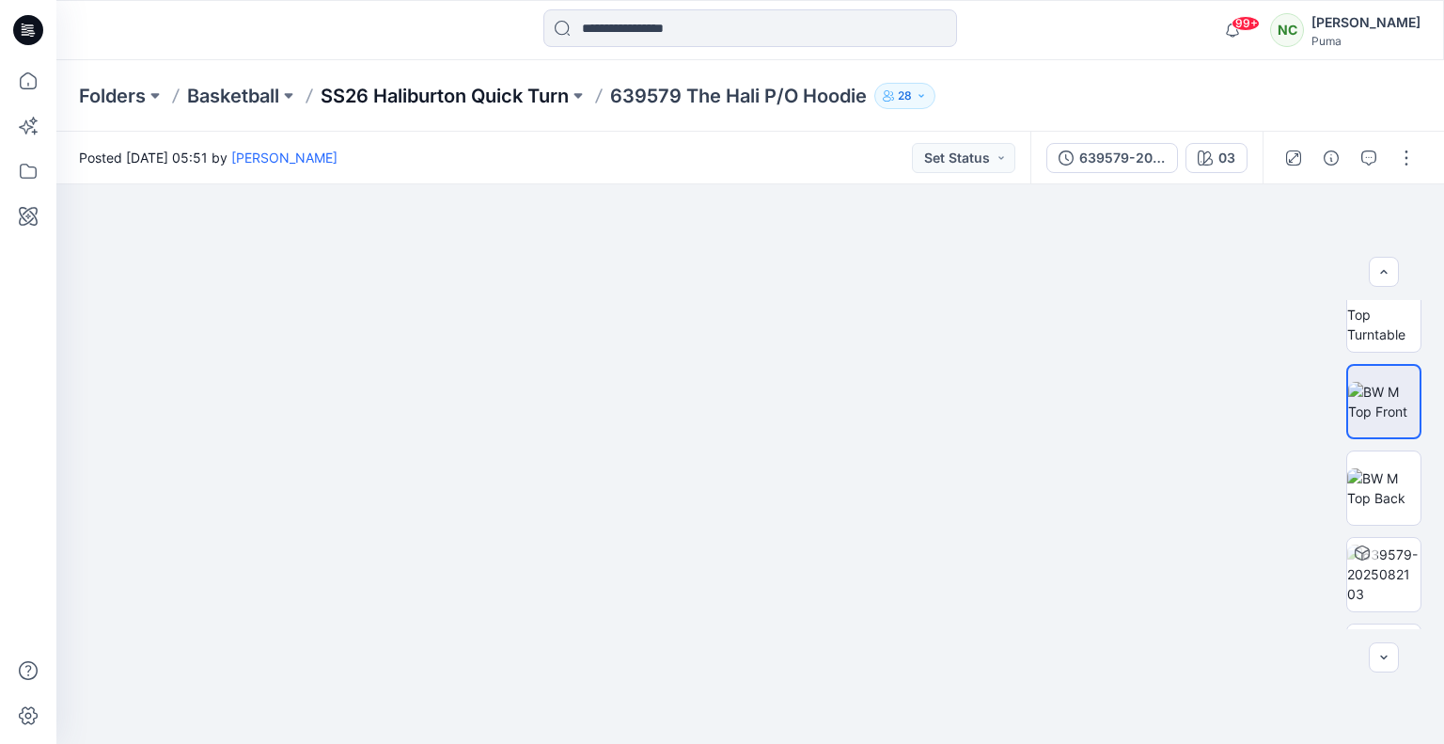
click at [518, 100] on p "SS26 Haliburton Quick Turn" at bounding box center [445, 96] width 248 height 26
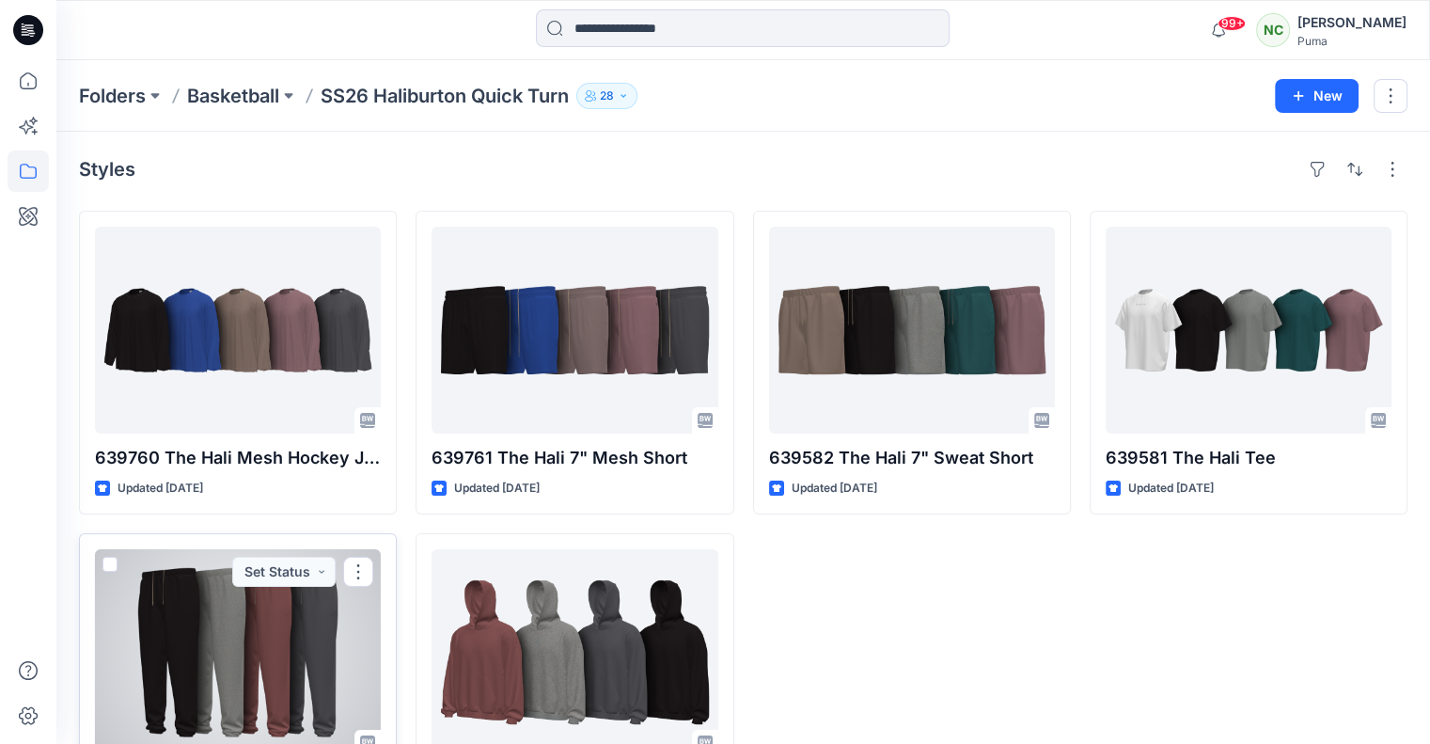
click at [226, 643] on div at bounding box center [238, 652] width 286 height 207
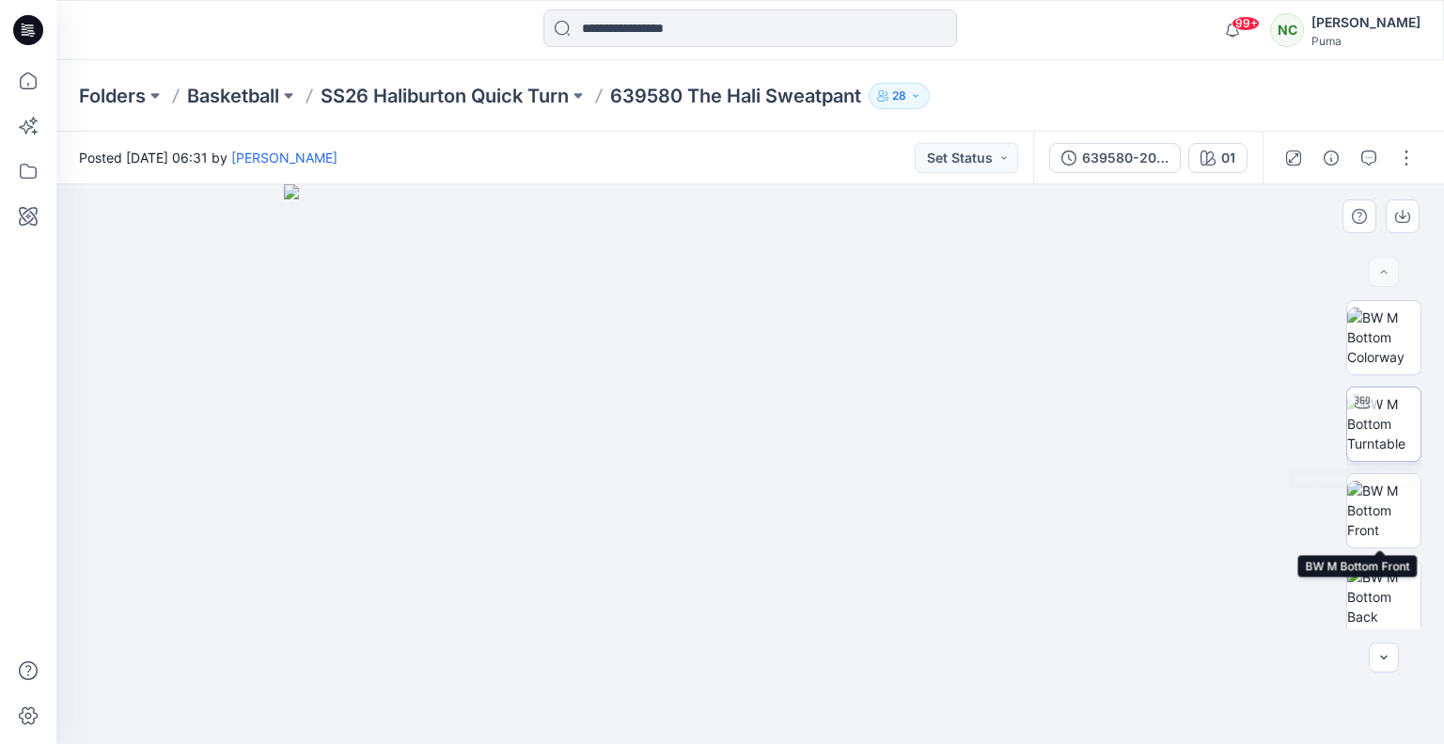
click at [1388, 428] on img at bounding box center [1383, 423] width 73 height 59
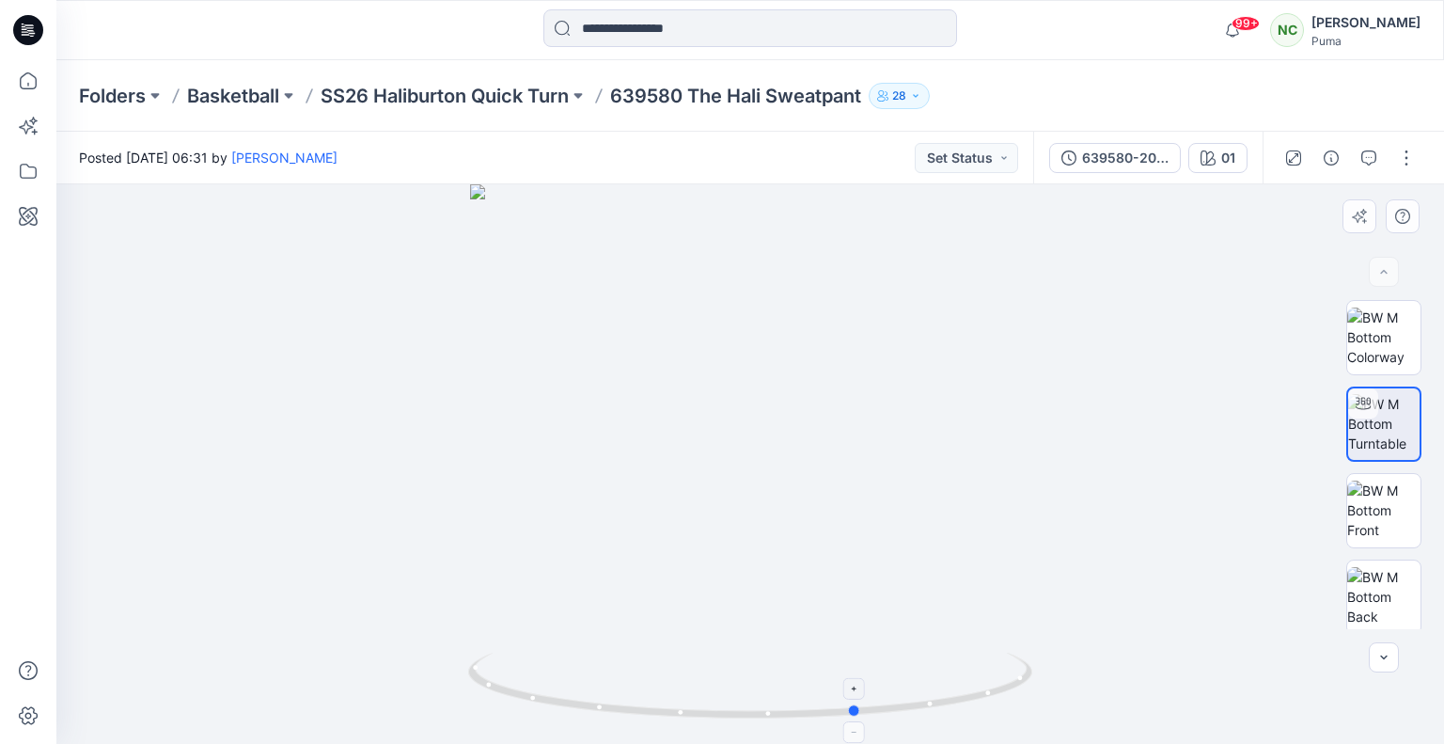
drag, startPoint x: 772, startPoint y: 716, endPoint x: 880, endPoint y: 716, distance: 108.1
click at [880, 716] on icon at bounding box center [752, 687] width 569 height 71
drag, startPoint x: 759, startPoint y: 380, endPoint x: 767, endPoint y: 654, distance: 274.6
click at [767, 654] on div at bounding box center [750, 463] width 1388 height 559
click at [429, 83] on p "SS26 Haliburton Quick Turn" at bounding box center [445, 96] width 248 height 26
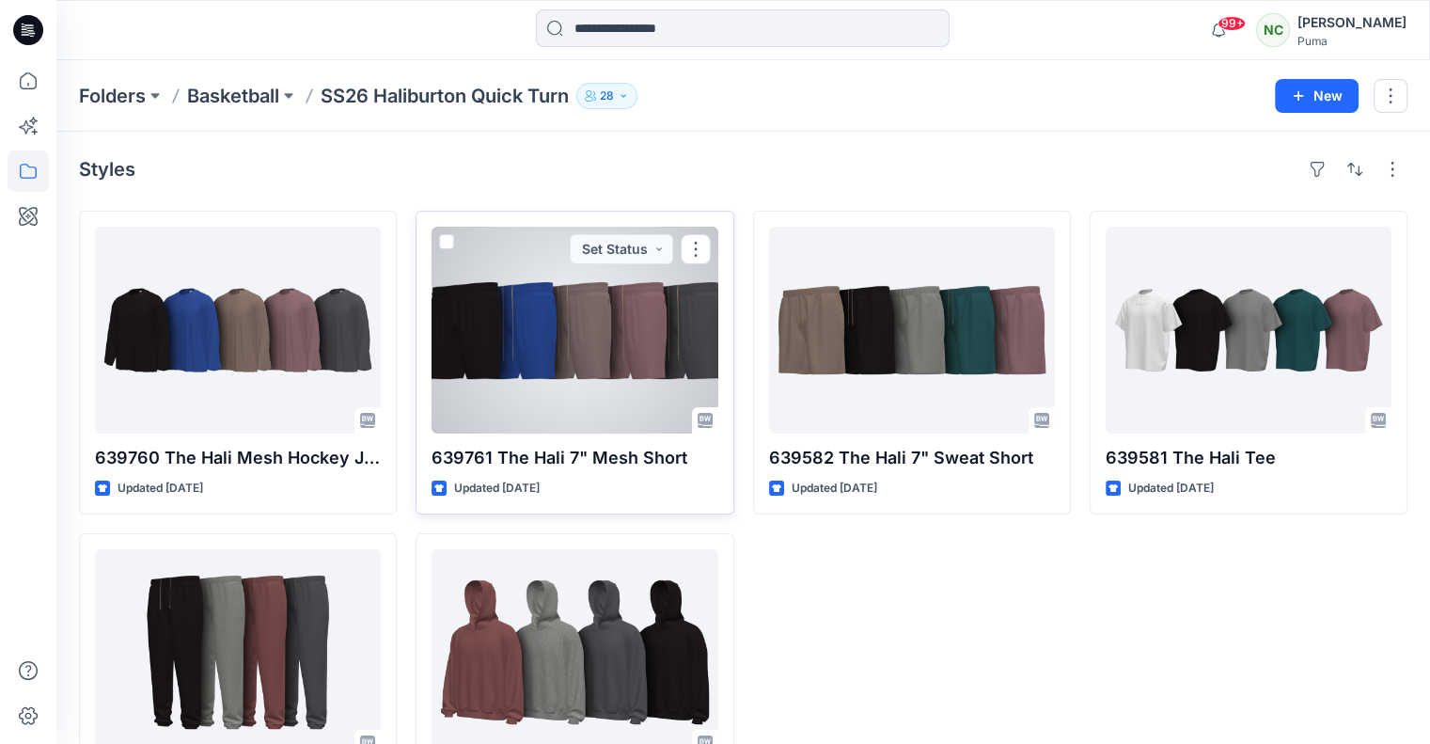
click at [530, 383] on div at bounding box center [574, 330] width 286 height 207
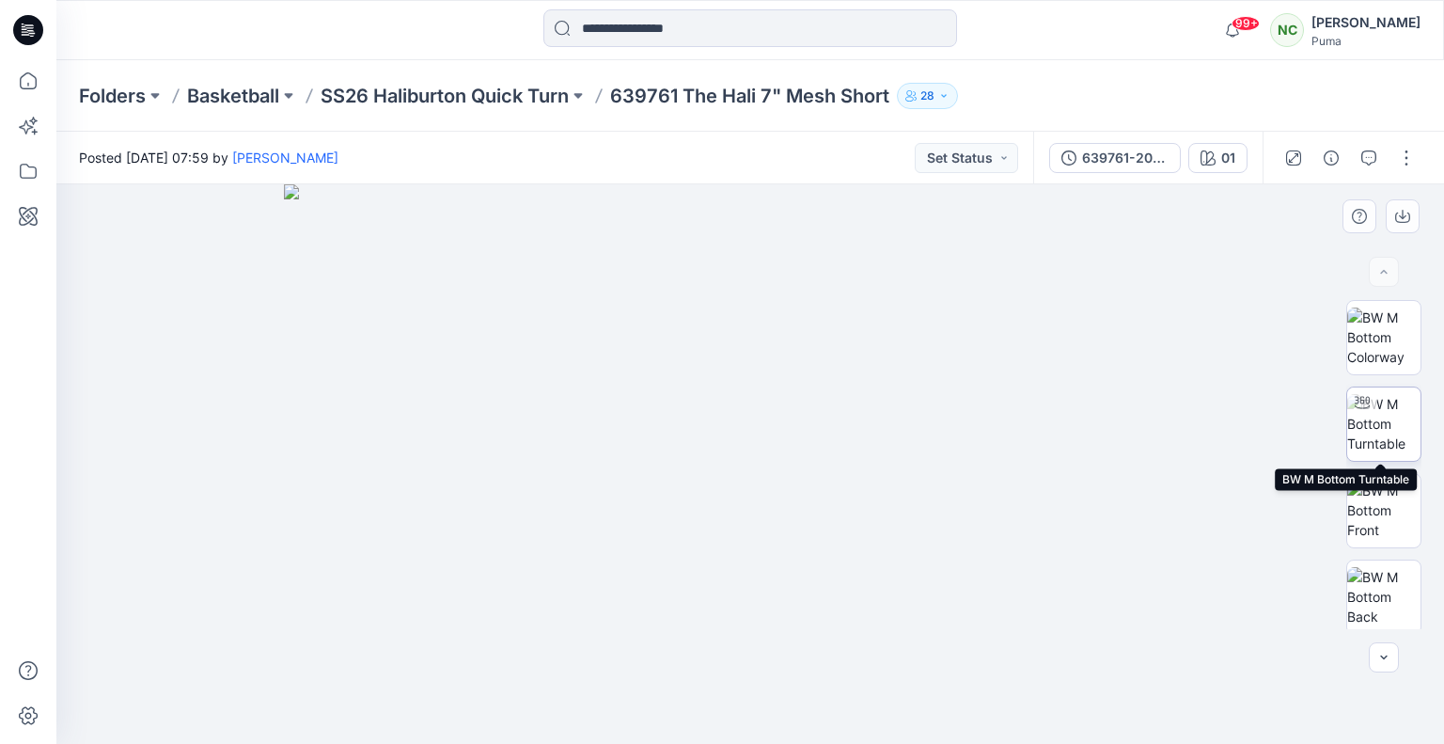
click at [1376, 431] on img at bounding box center [1383, 423] width 73 height 59
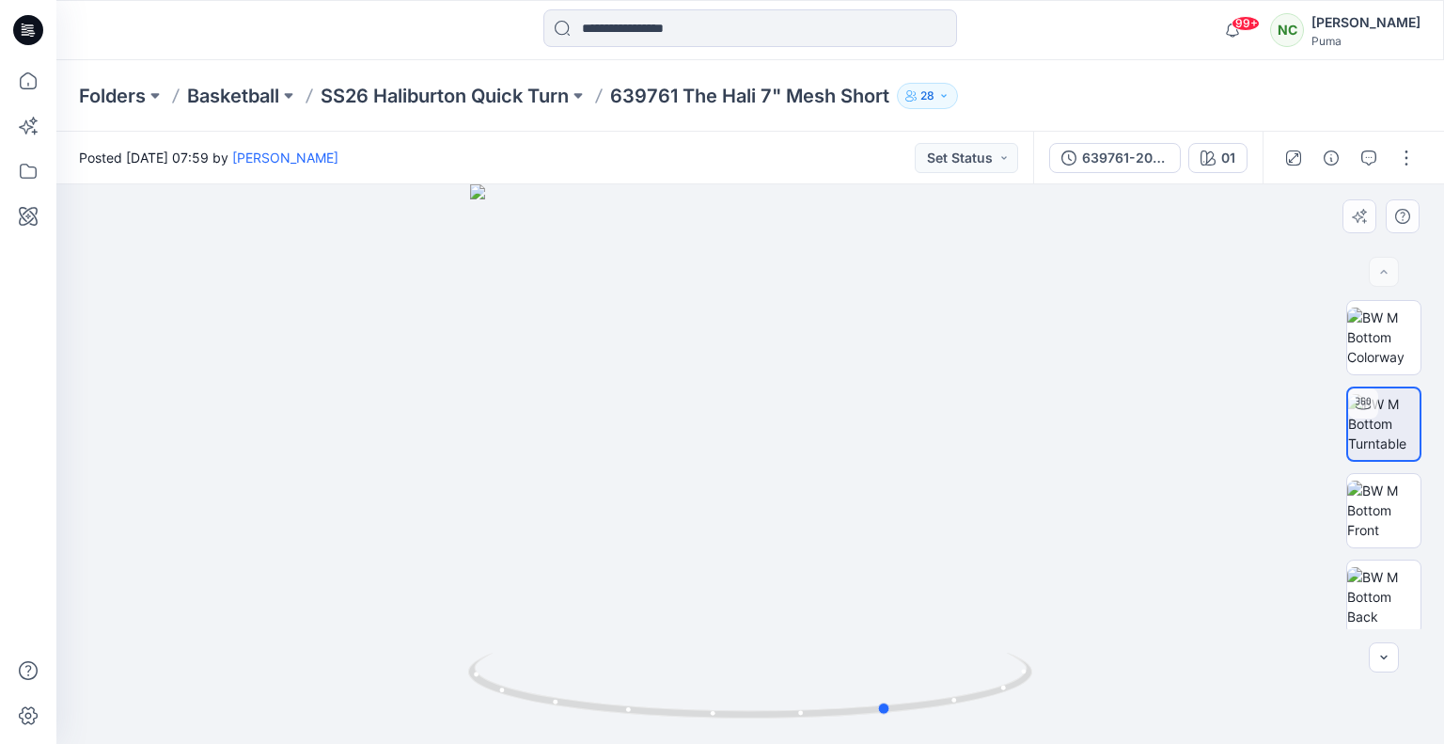
drag, startPoint x: 726, startPoint y: 714, endPoint x: 865, endPoint y: 725, distance: 139.6
click at [865, 725] on div at bounding box center [750, 463] width 1388 height 559
drag, startPoint x: 782, startPoint y: 423, endPoint x: 786, endPoint y: 657, distance: 234.1
click at [786, 657] on div at bounding box center [750, 463] width 1388 height 559
drag, startPoint x: 933, startPoint y: 701, endPoint x: 784, endPoint y: 724, distance: 150.2
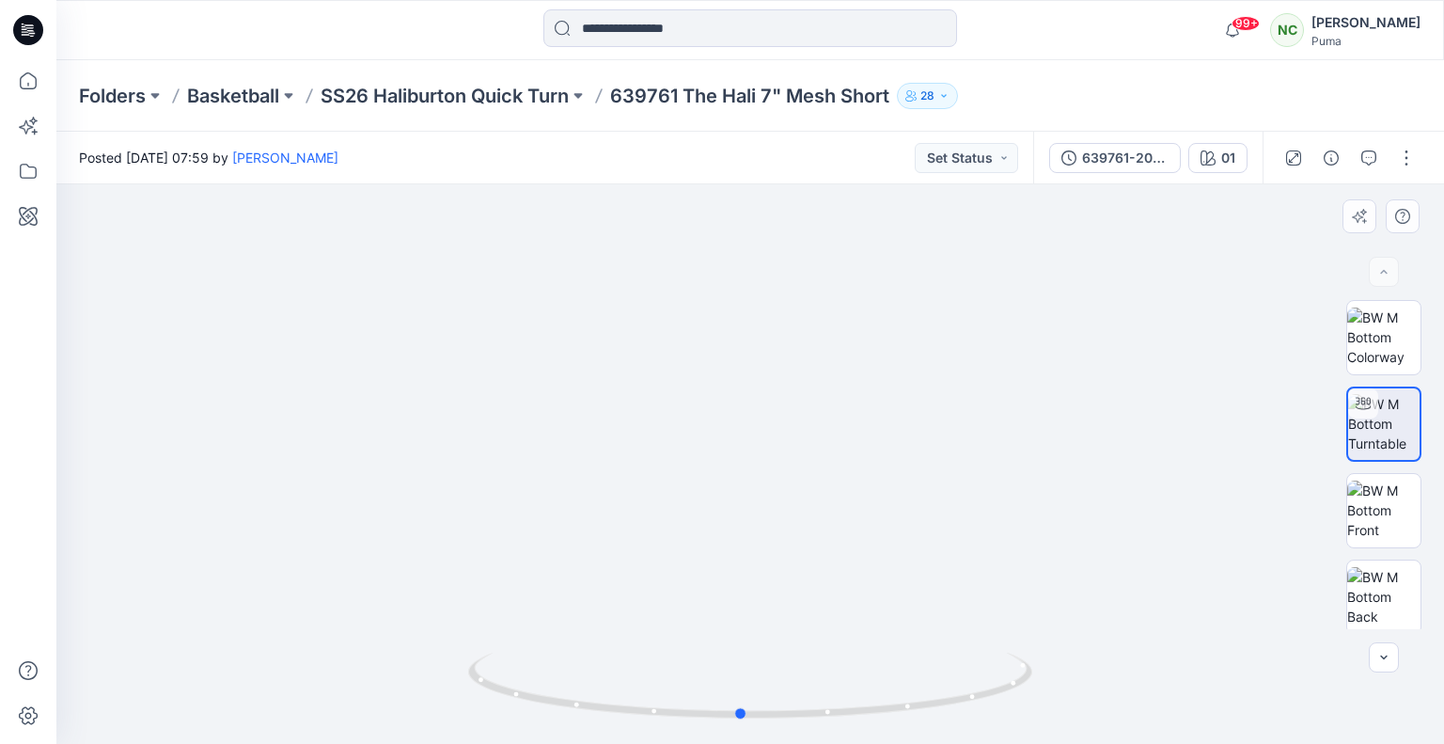
click at [784, 724] on div at bounding box center [750, 697] width 564 height 94
drag, startPoint x: 857, startPoint y: 707, endPoint x: 677, endPoint y: 706, distance: 180.5
click at [677, 706] on icon at bounding box center [752, 687] width 569 height 71
click at [1349, 524] on img at bounding box center [1383, 509] width 73 height 59
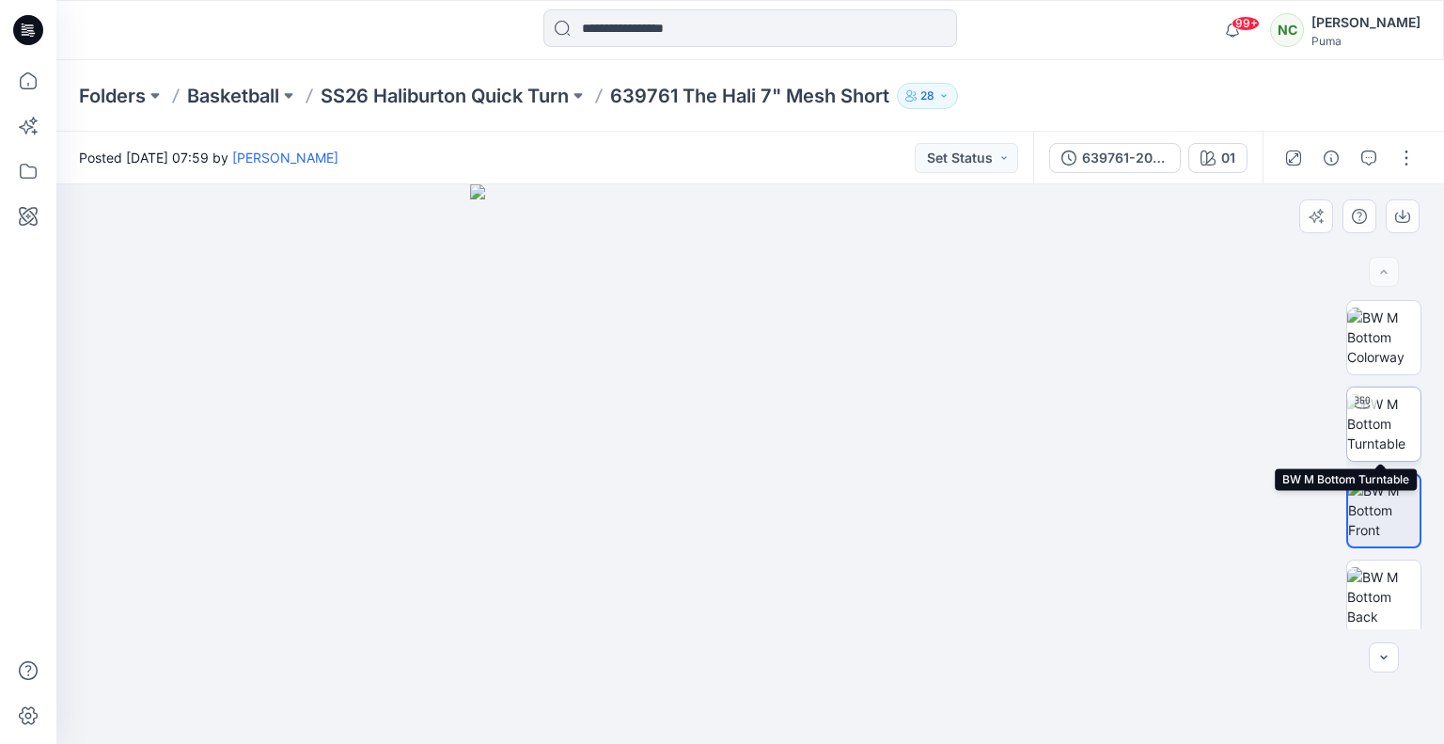
click at [1380, 419] on img at bounding box center [1383, 423] width 73 height 59
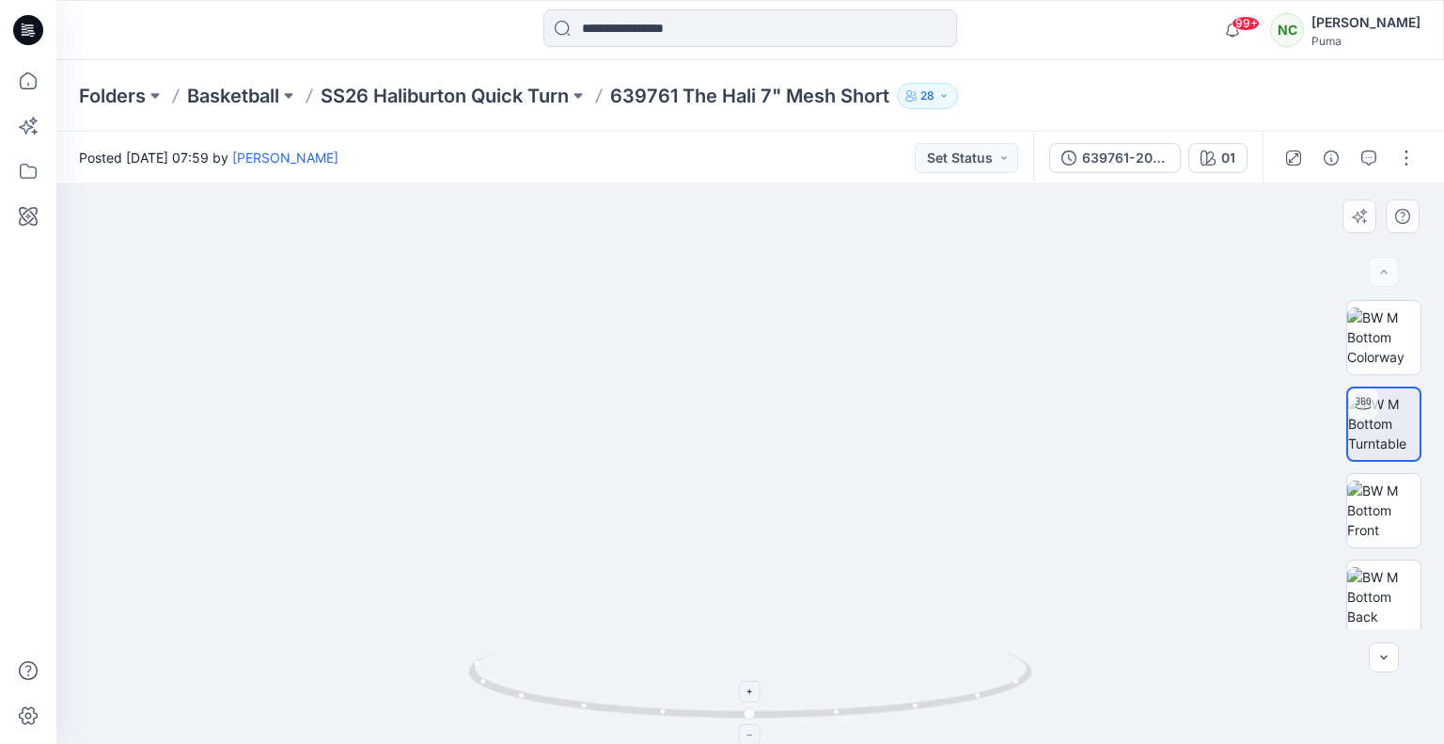
drag, startPoint x: 943, startPoint y: 427, endPoint x: 959, endPoint y: 708, distance: 281.5
click at [959, 708] on div at bounding box center [750, 463] width 1388 height 559
drag, startPoint x: 895, startPoint y: 389, endPoint x: 899, endPoint y: 537, distance: 147.6
click at [899, 537] on img at bounding box center [770, 346] width 1885 height 793
drag, startPoint x: 668, startPoint y: 711, endPoint x: 884, endPoint y: 688, distance: 216.5
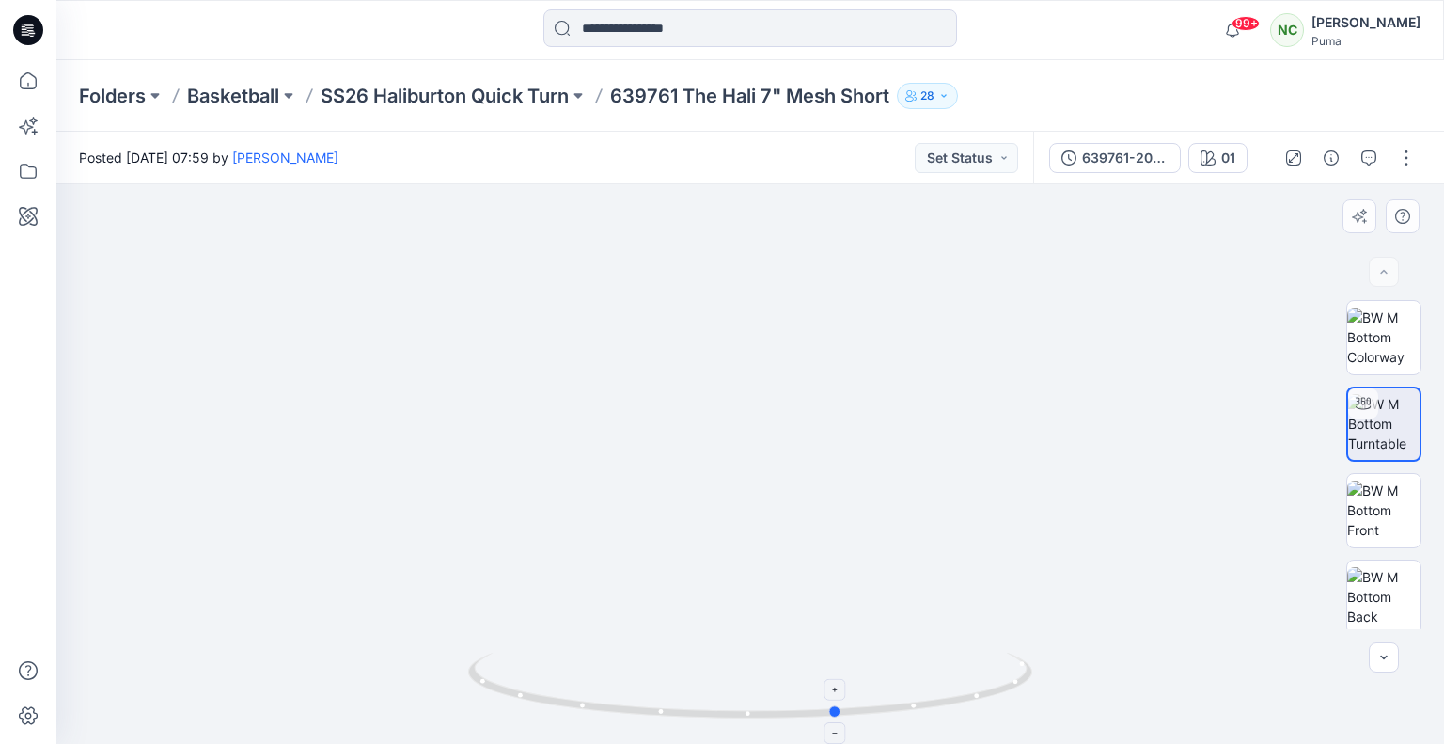
click at [884, 688] on icon at bounding box center [752, 687] width 569 height 71
drag, startPoint x: 703, startPoint y: 714, endPoint x: 435, endPoint y: 697, distance: 268.5
click at [435, 697] on div at bounding box center [750, 463] width 1388 height 559
drag, startPoint x: 869, startPoint y: 706, endPoint x: 686, endPoint y: 689, distance: 183.2
click at [686, 689] on icon at bounding box center [752, 687] width 569 height 71
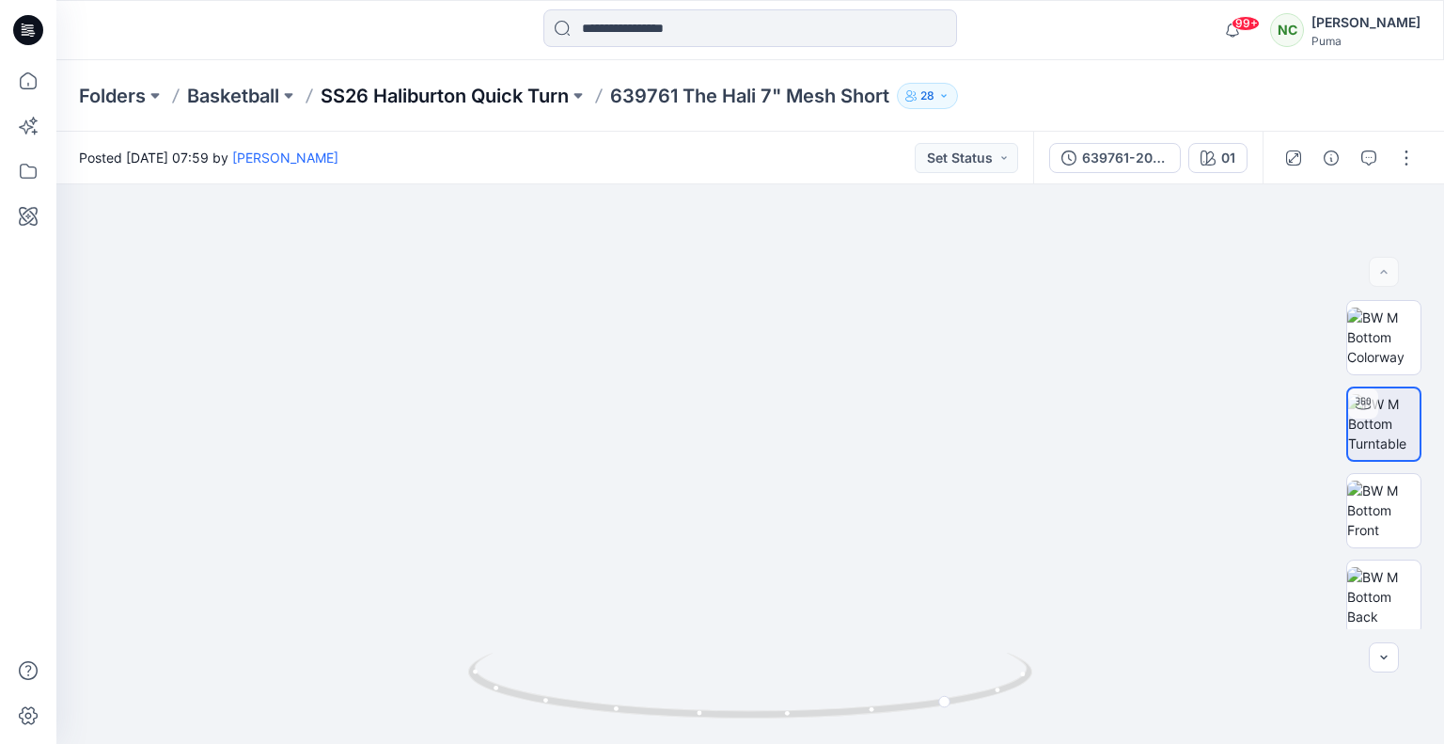
click at [521, 98] on p "SS26 Haliburton Quick Turn" at bounding box center [445, 96] width 248 height 26
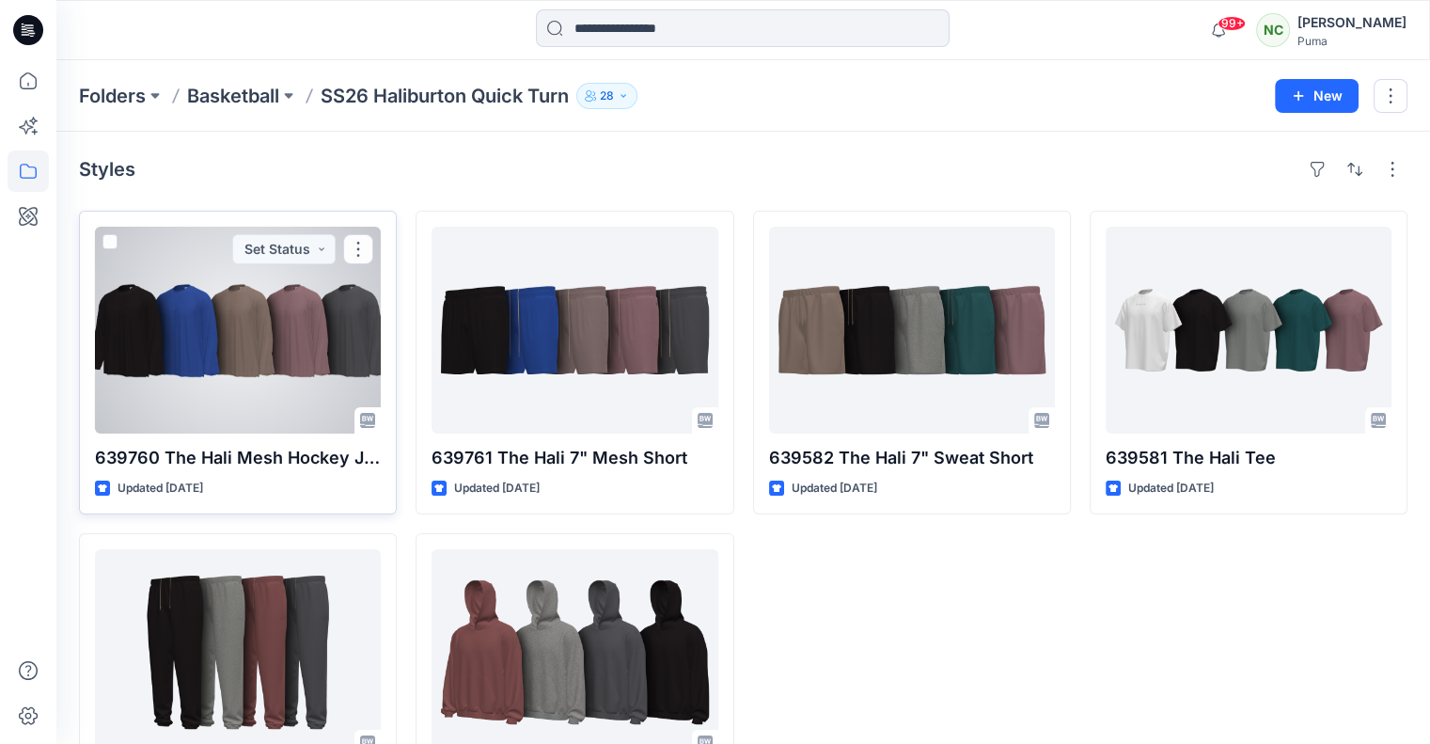
click at [284, 367] on div at bounding box center [238, 330] width 286 height 207
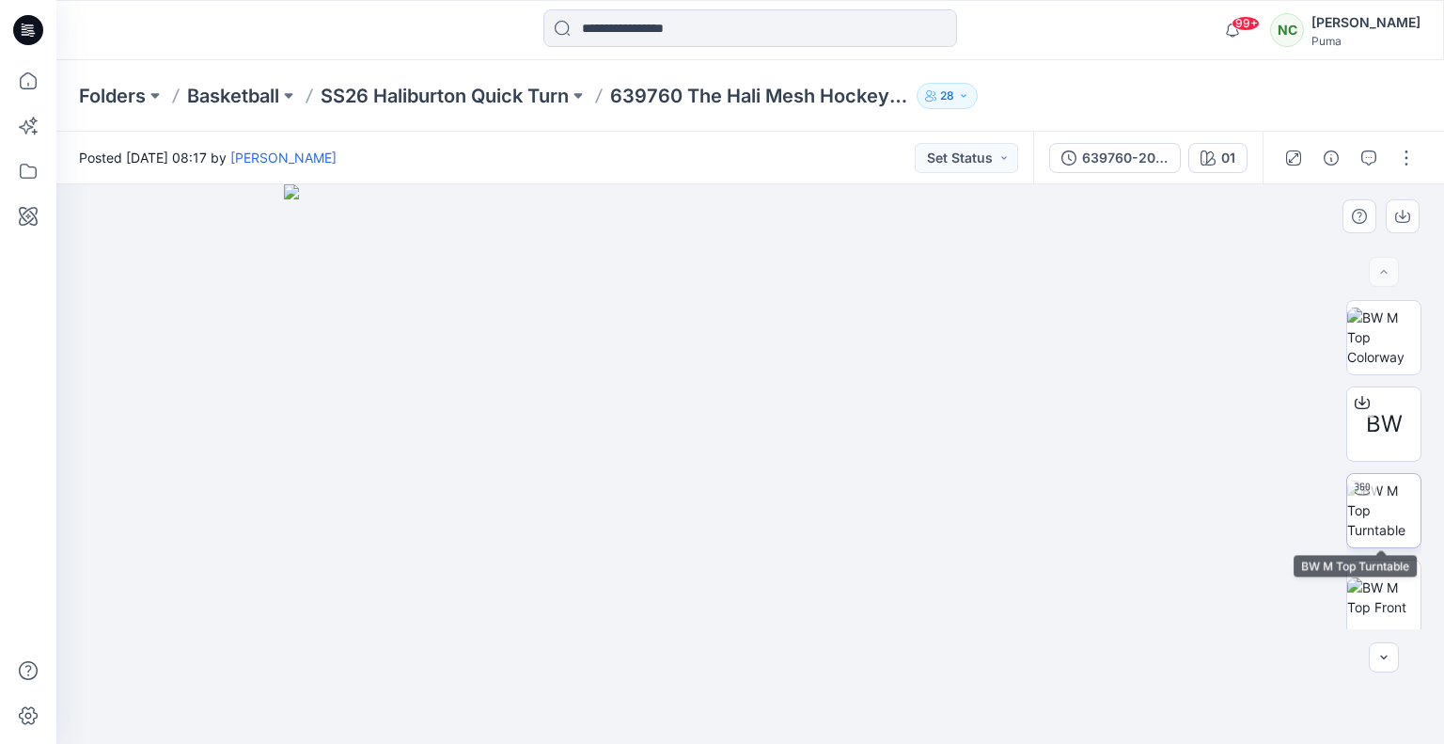
click at [1390, 502] on img at bounding box center [1383, 509] width 73 height 59
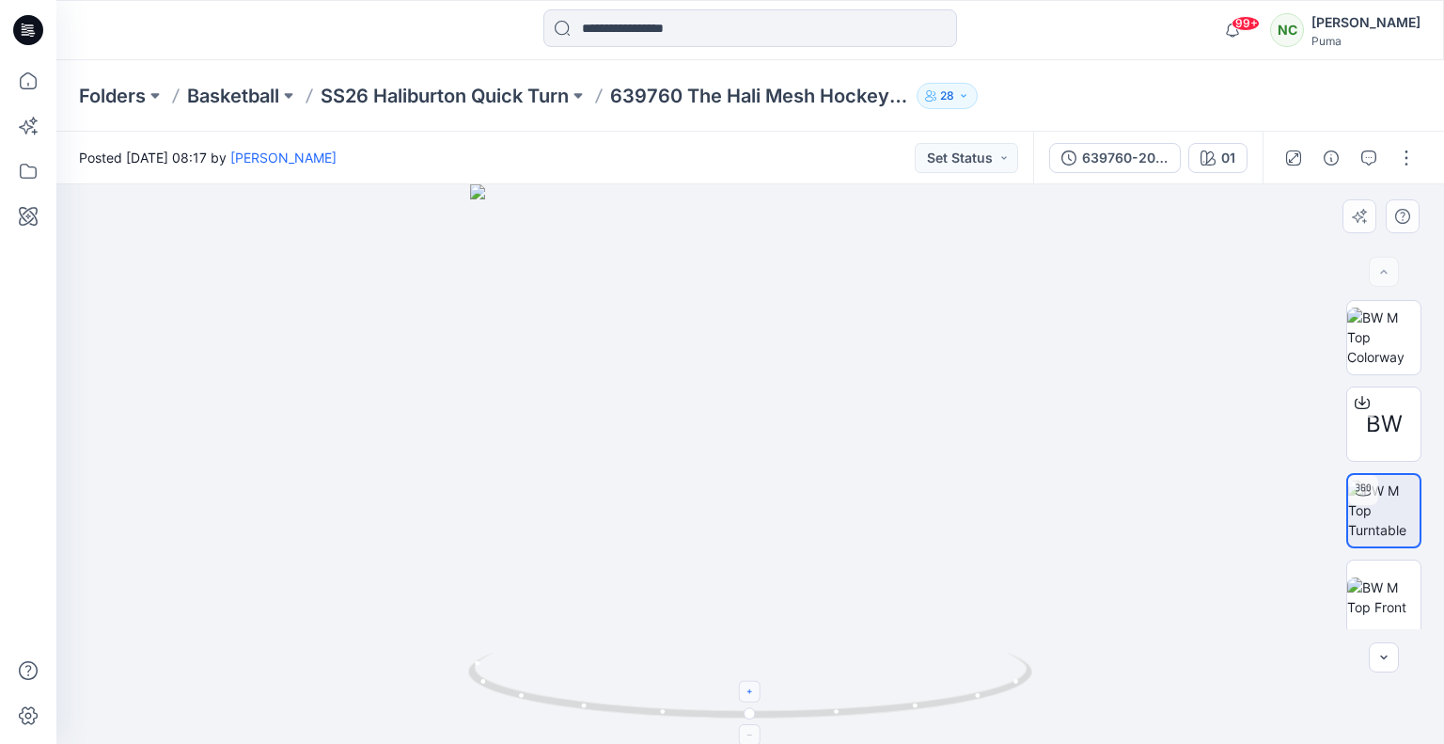
click at [752, 683] on div at bounding box center [751, 692] width 22 height 22
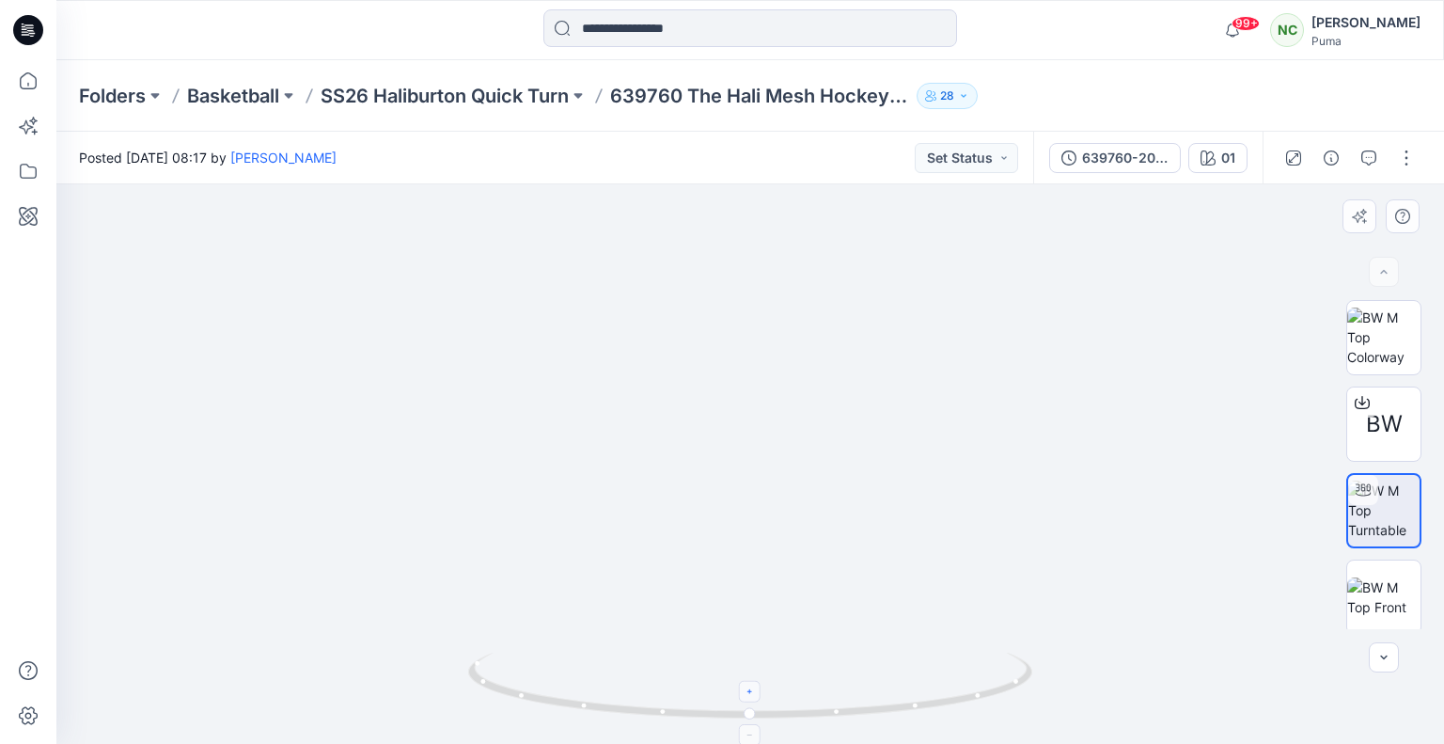
click at [752, 683] on div at bounding box center [751, 692] width 22 height 22
click at [752, 682] on div at bounding box center [751, 692] width 22 height 22
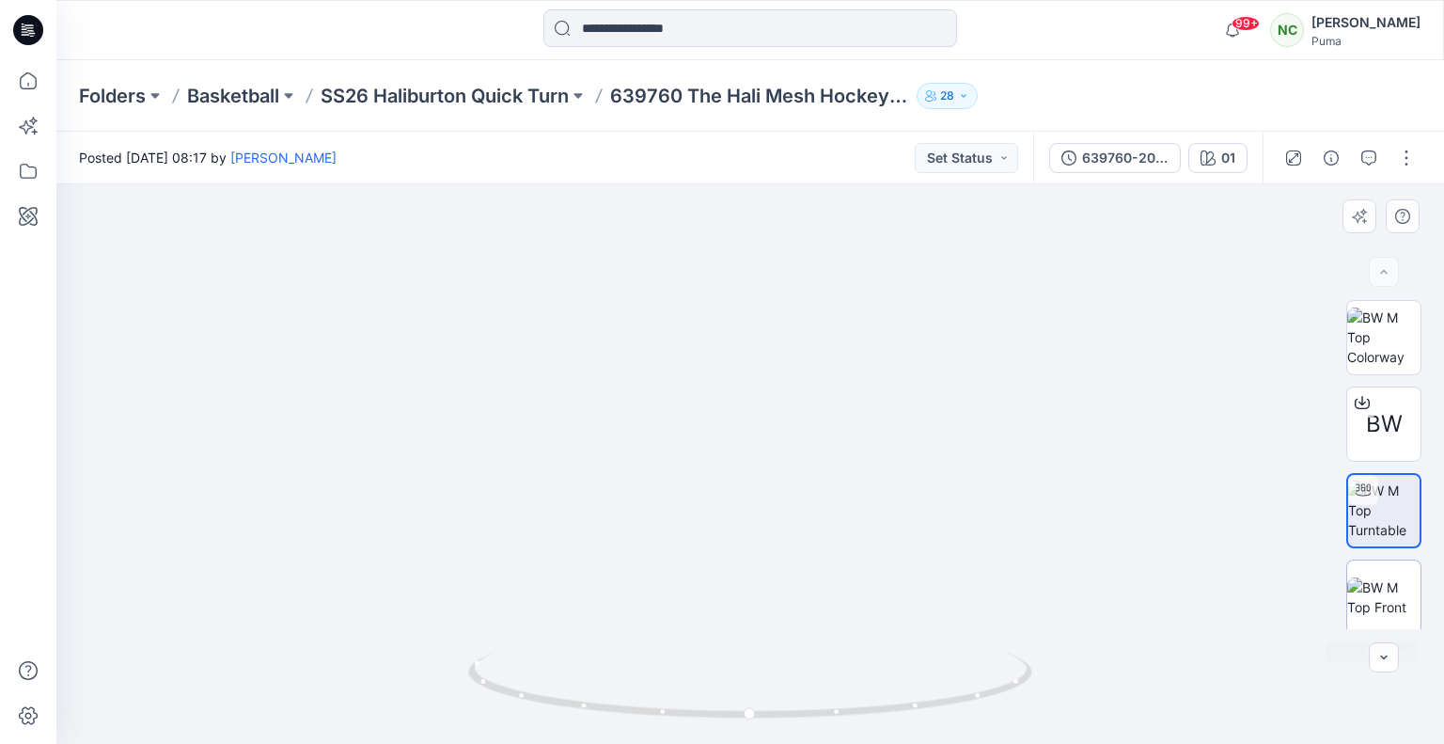
click at [1361, 588] on img at bounding box center [1383, 596] width 73 height 39
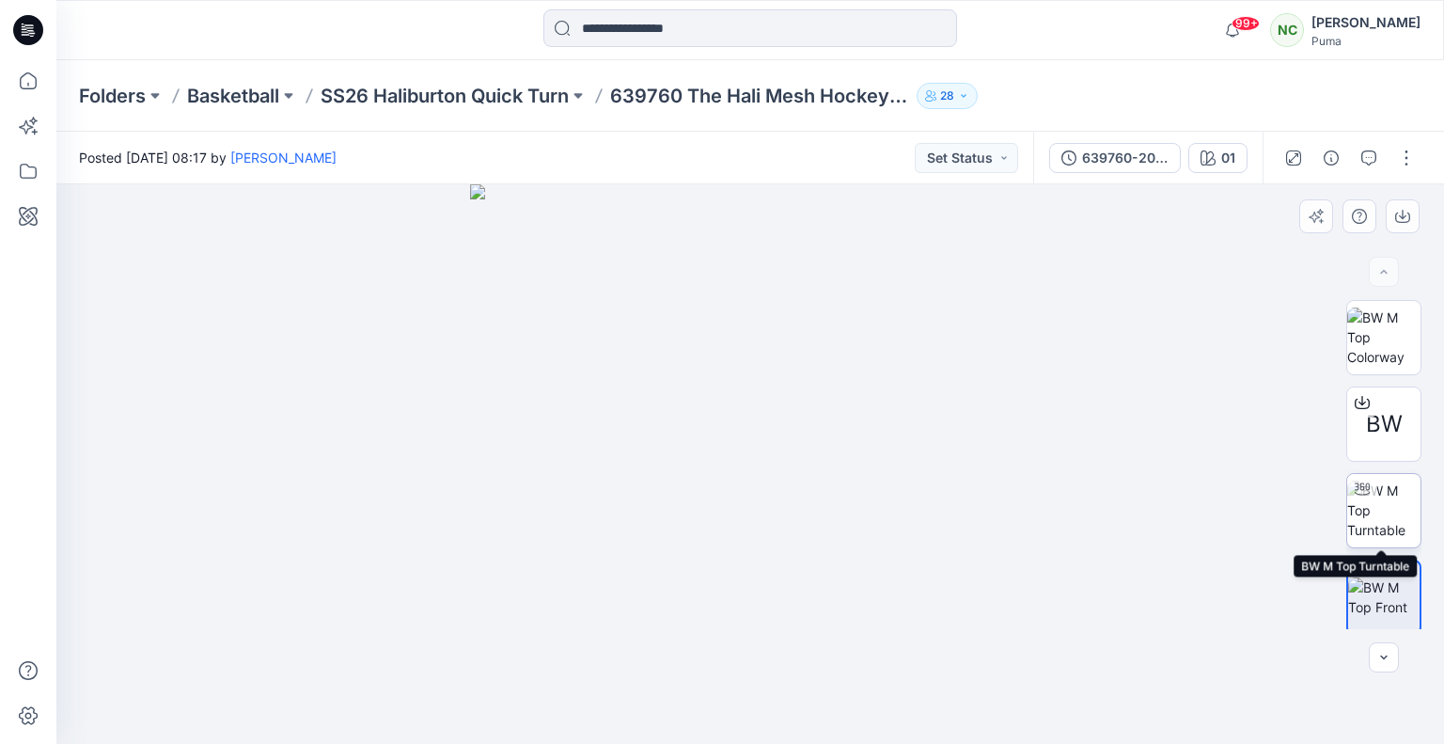
click at [1395, 507] on img at bounding box center [1383, 509] width 73 height 59
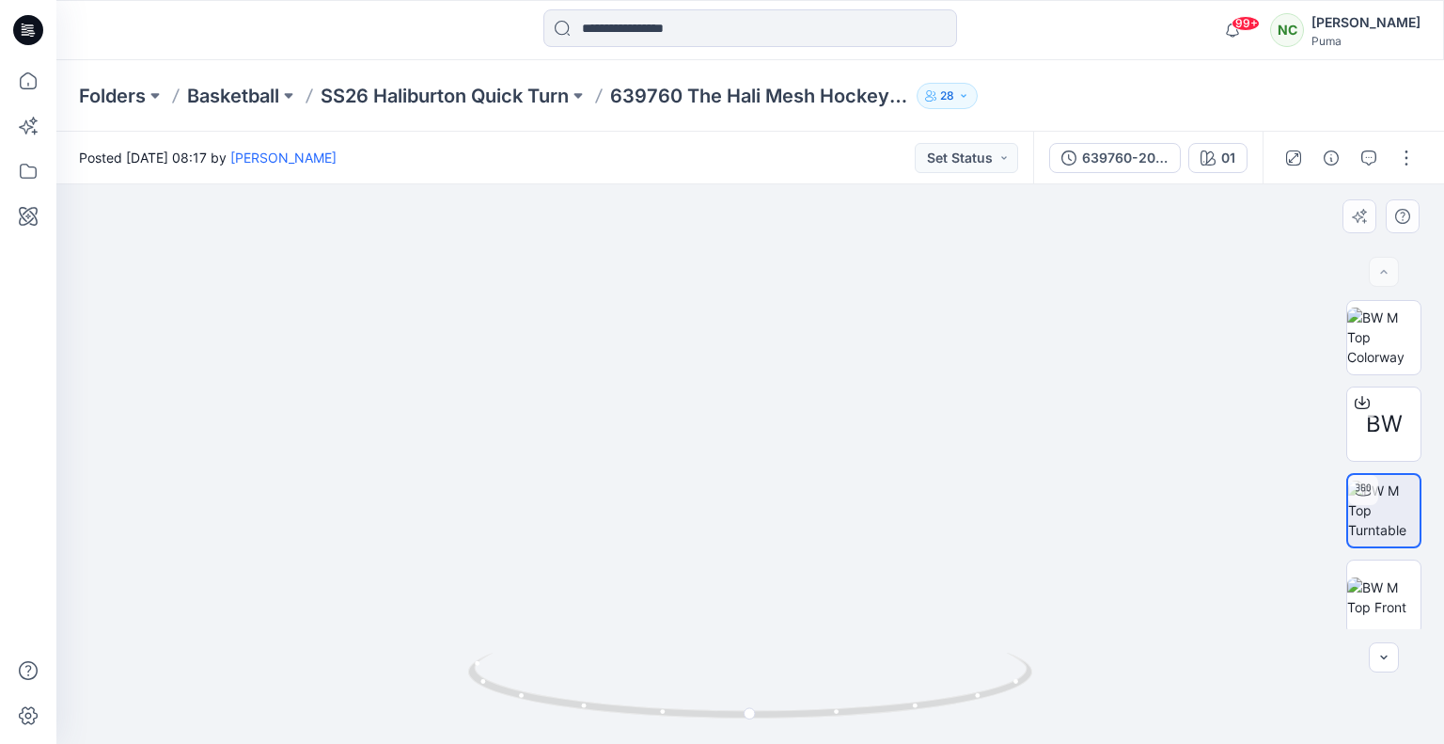
drag, startPoint x: 744, startPoint y: 489, endPoint x: 745, endPoint y: 502, distance: 13.3
click at [745, 502] on img at bounding box center [749, 329] width 1127 height 830
drag, startPoint x: 823, startPoint y: 558, endPoint x: 847, endPoint y: 317, distance: 242.8
click at [847, 317] on img at bounding box center [749, 223] width 1127 height 1041
click at [530, 90] on p "SS26 Haliburton Quick Turn" at bounding box center [445, 96] width 248 height 26
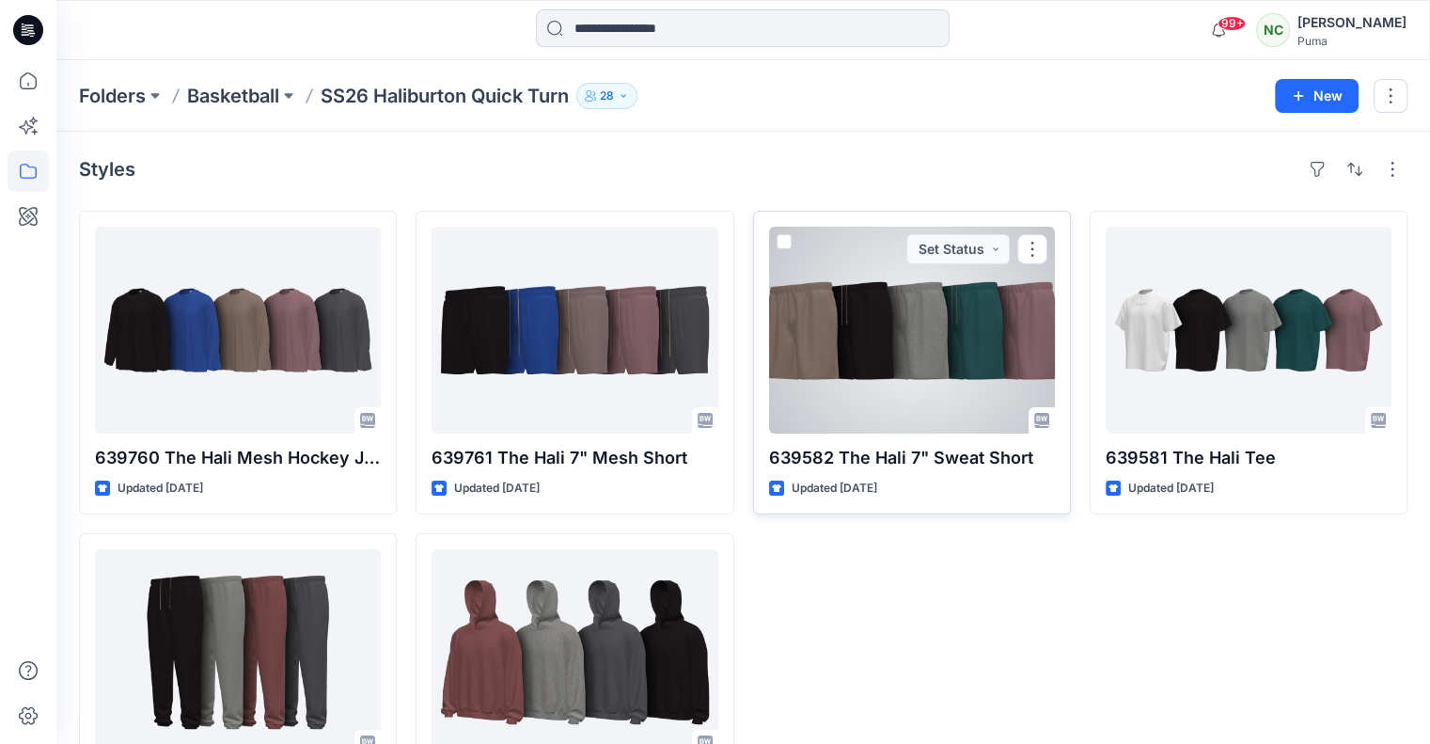
click at [906, 399] on div at bounding box center [912, 330] width 286 height 207
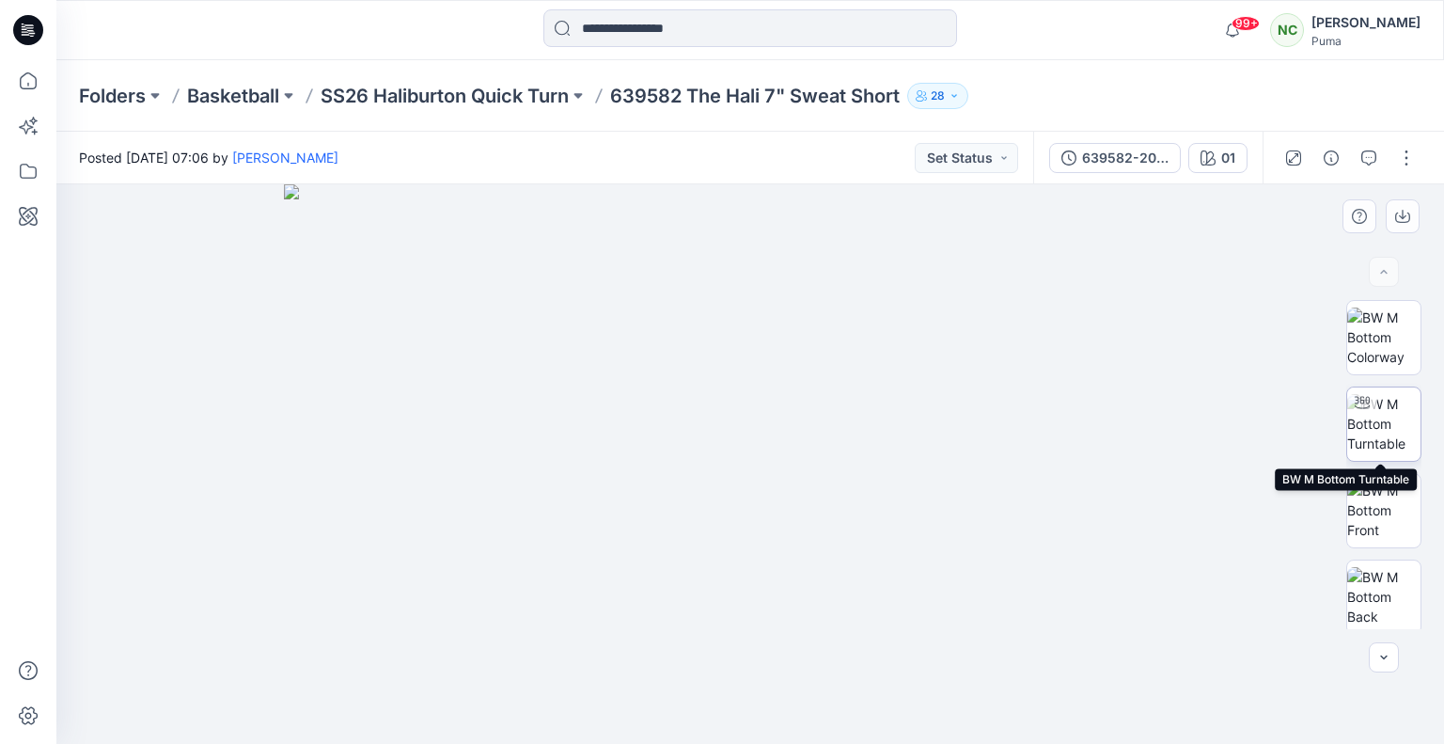
click at [1388, 432] on img at bounding box center [1383, 423] width 73 height 59
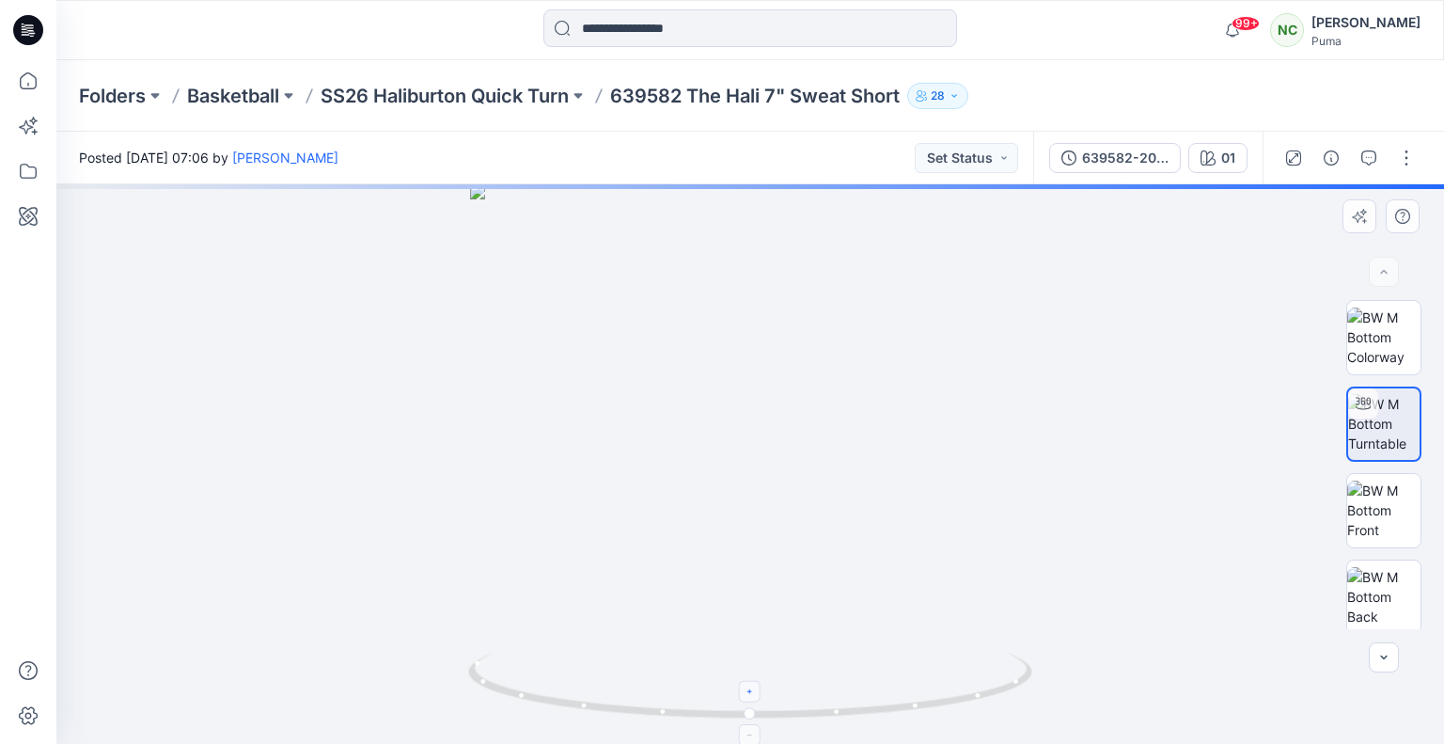
click at [751, 689] on icon at bounding box center [750, 691] width 11 height 11
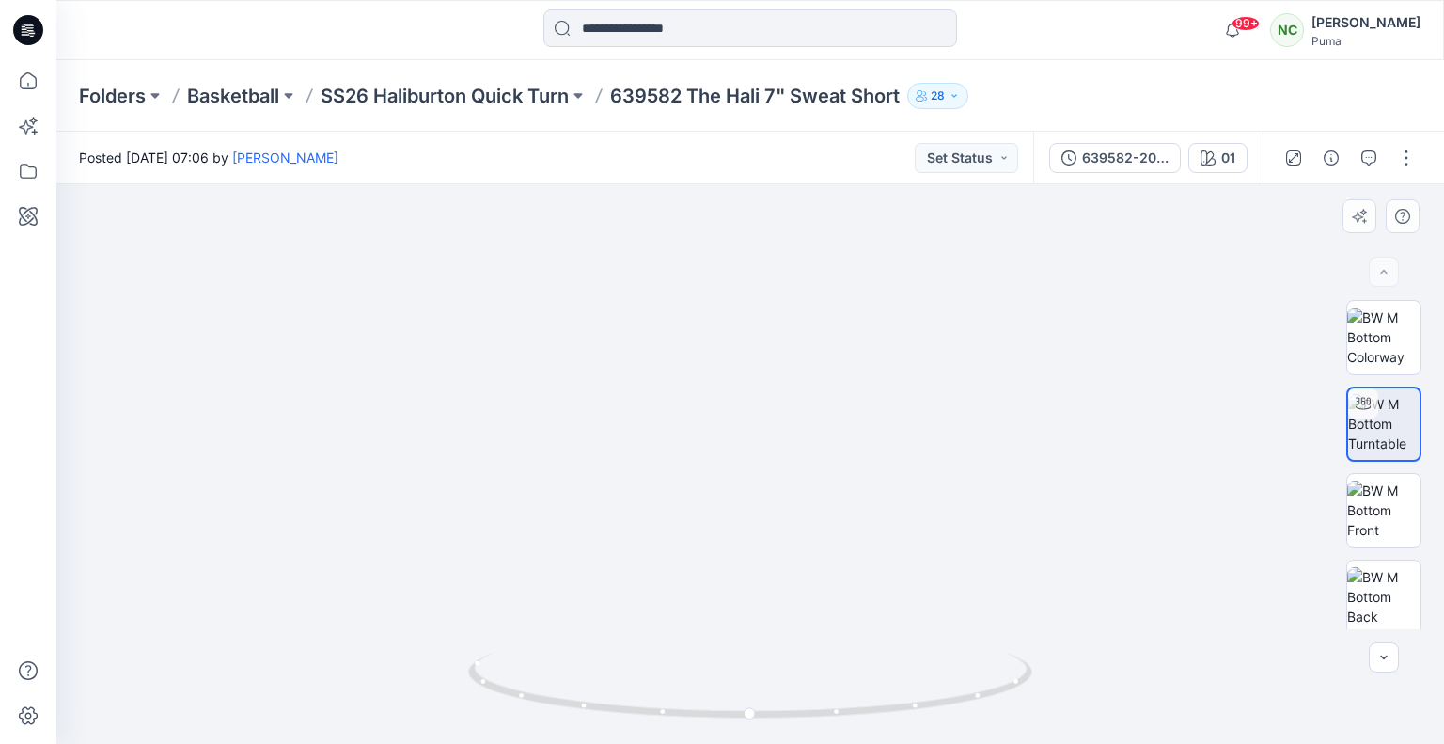
drag, startPoint x: 795, startPoint y: 537, endPoint x: 884, endPoint y: 567, distance: 93.3
click at [884, 567] on img at bounding box center [751, 409] width 796 height 667
drag, startPoint x: 792, startPoint y: 710, endPoint x: 919, endPoint y: 728, distance: 128.2
click at [919, 728] on div at bounding box center [750, 697] width 564 height 94
click at [872, 683] on icon at bounding box center [874, 687] width 11 height 11
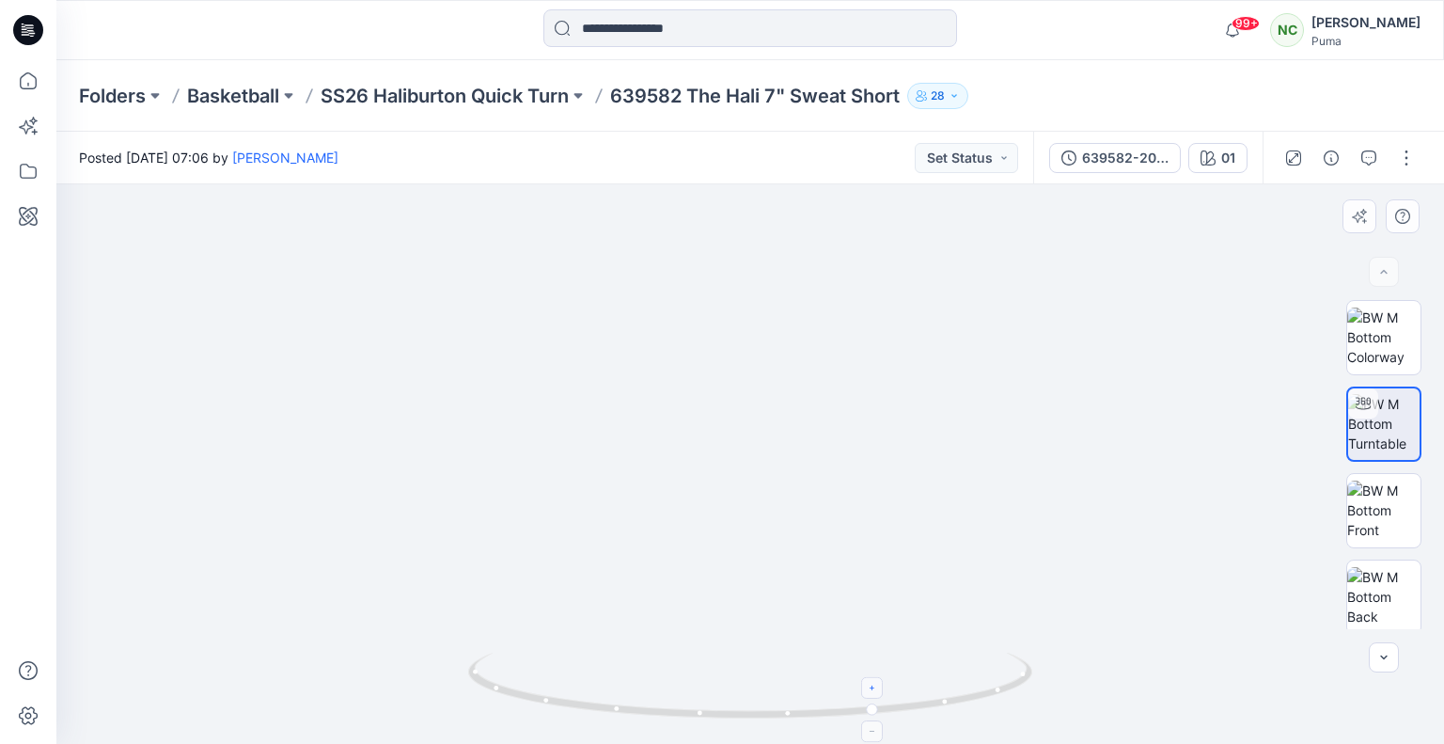
click at [872, 683] on icon at bounding box center [874, 687] width 11 height 11
drag, startPoint x: 829, startPoint y: 465, endPoint x: 827, endPoint y: 571, distance: 105.3
click at [827, 571] on img at bounding box center [750, 384] width 1269 height 717
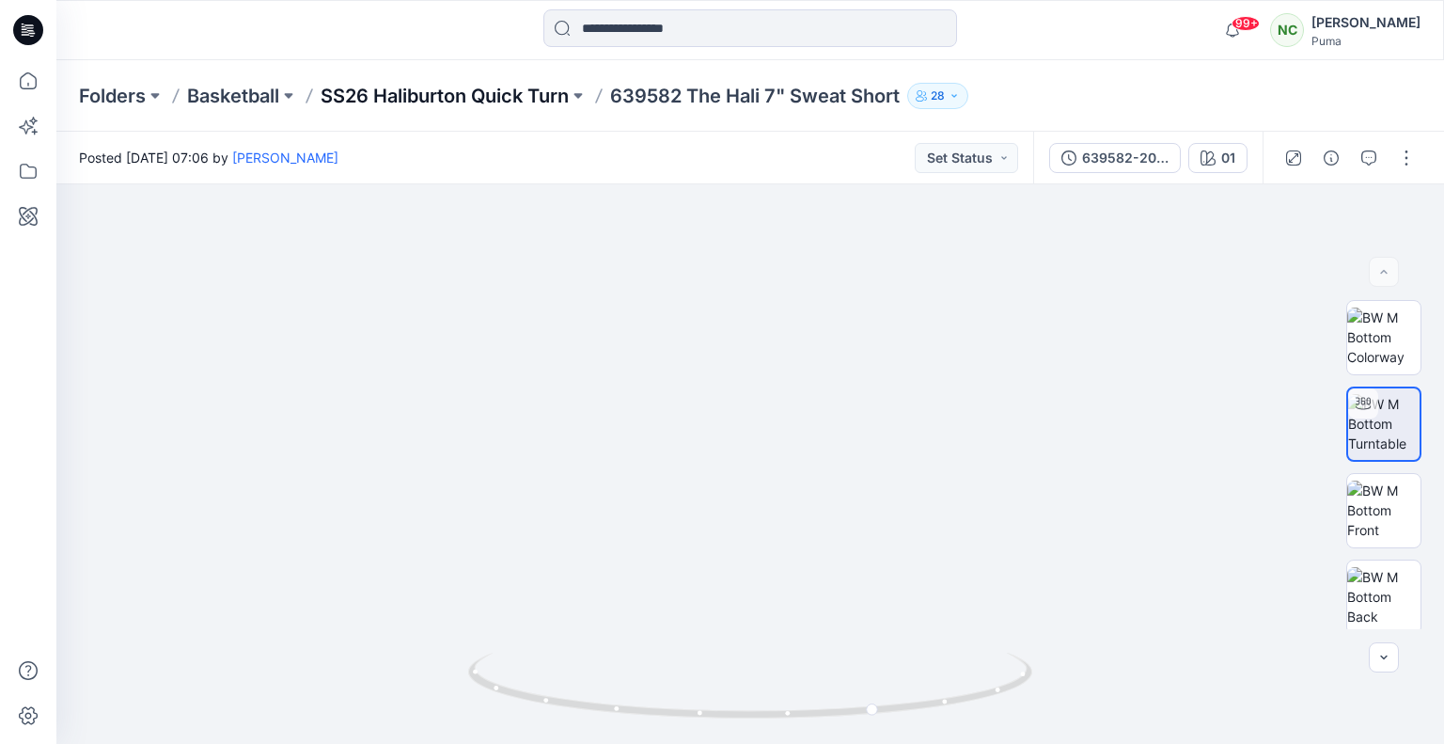
click at [458, 102] on p "SS26 Haliburton Quick Turn" at bounding box center [445, 96] width 248 height 26
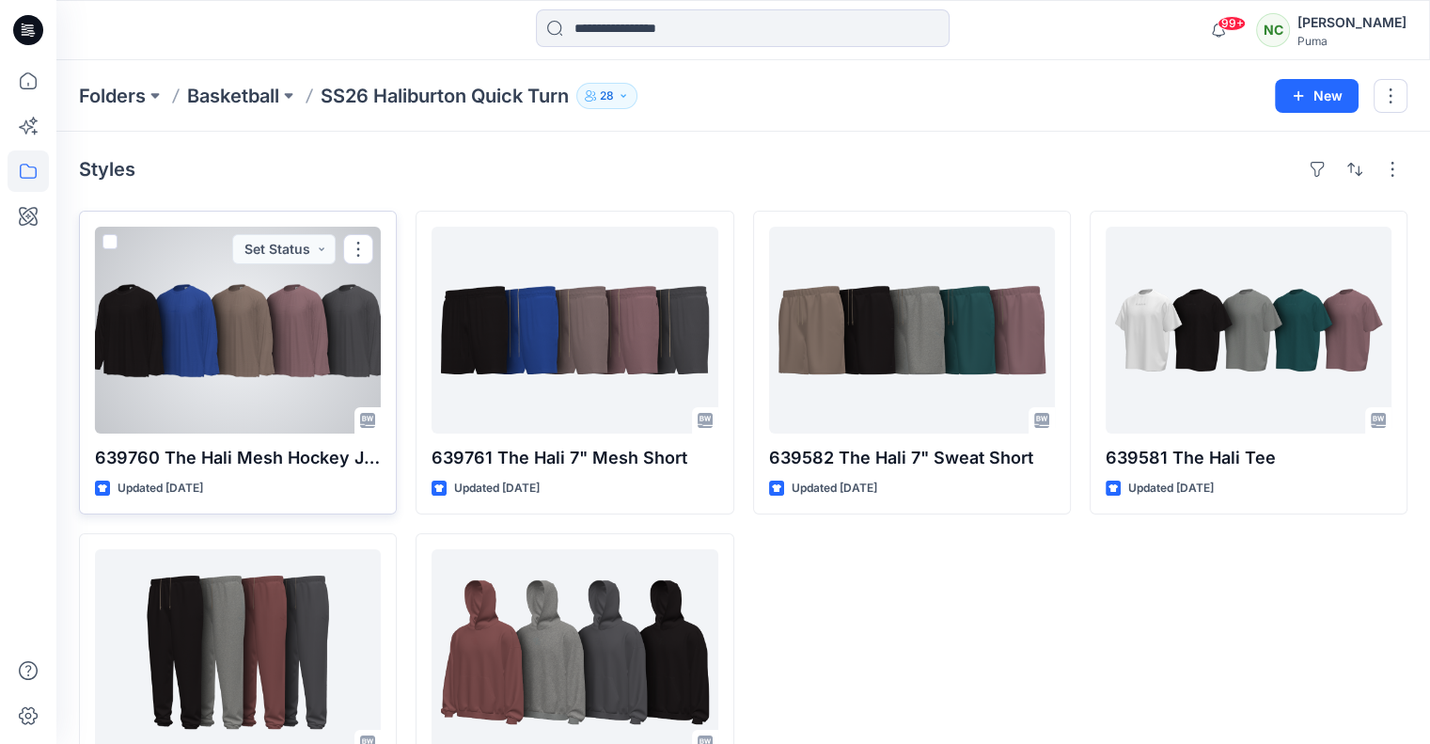
click at [207, 342] on div at bounding box center [238, 330] width 286 height 207
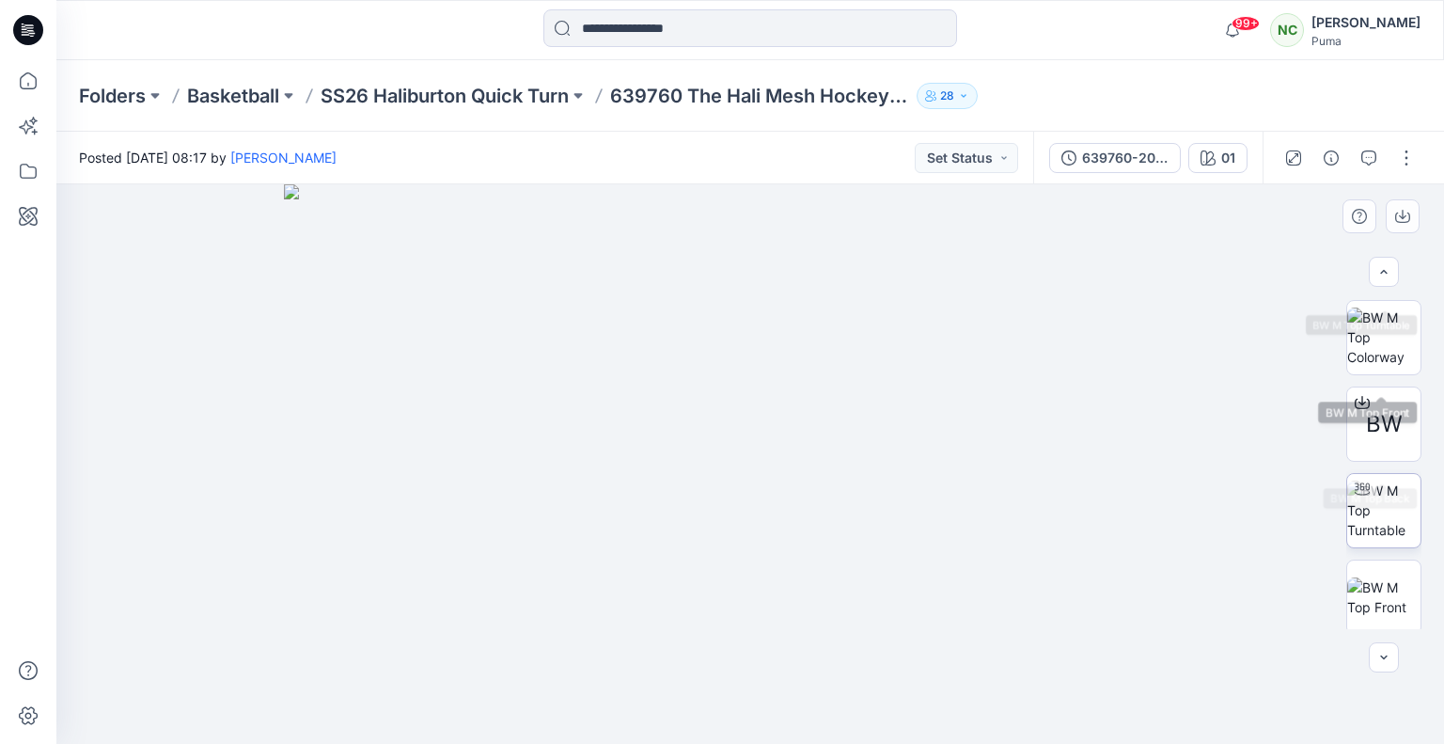
scroll to position [241, 0]
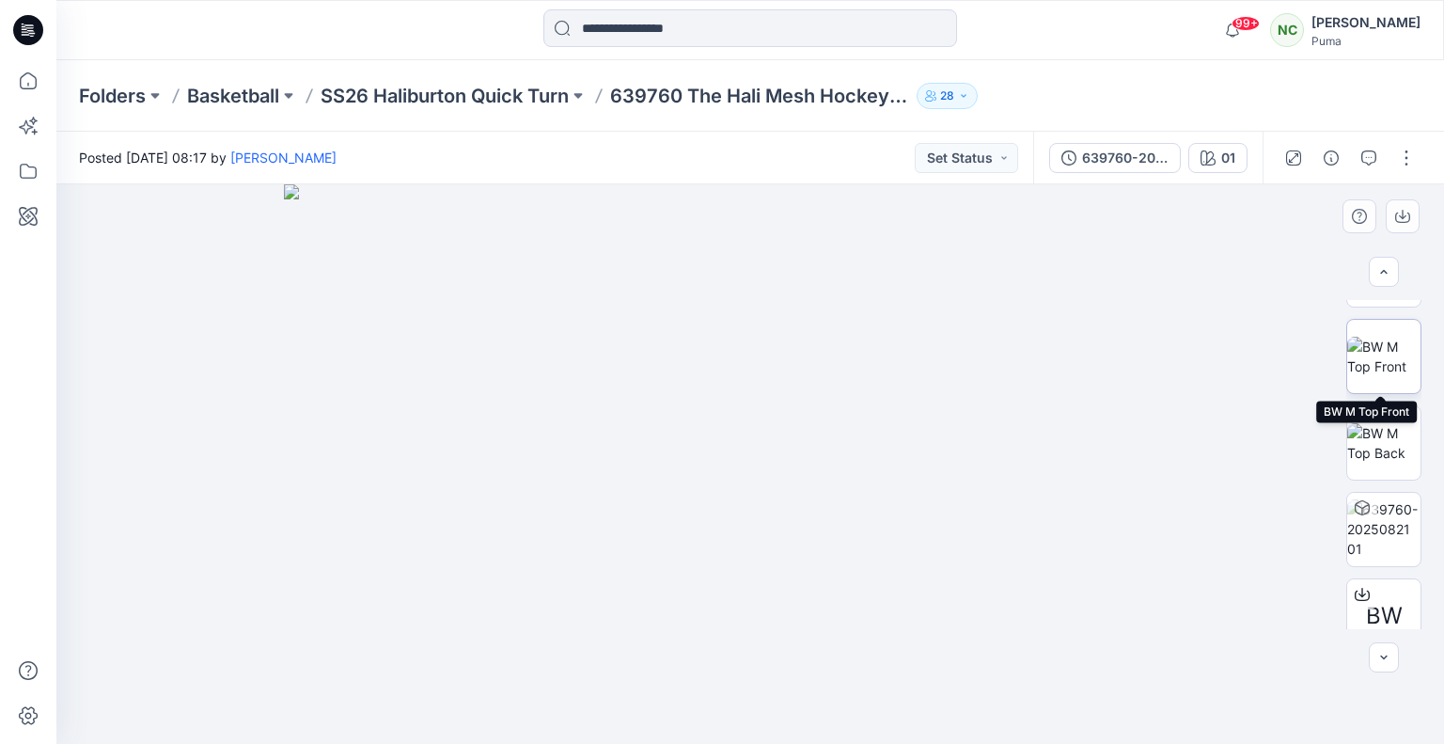
click at [1388, 344] on img at bounding box center [1383, 356] width 73 height 39
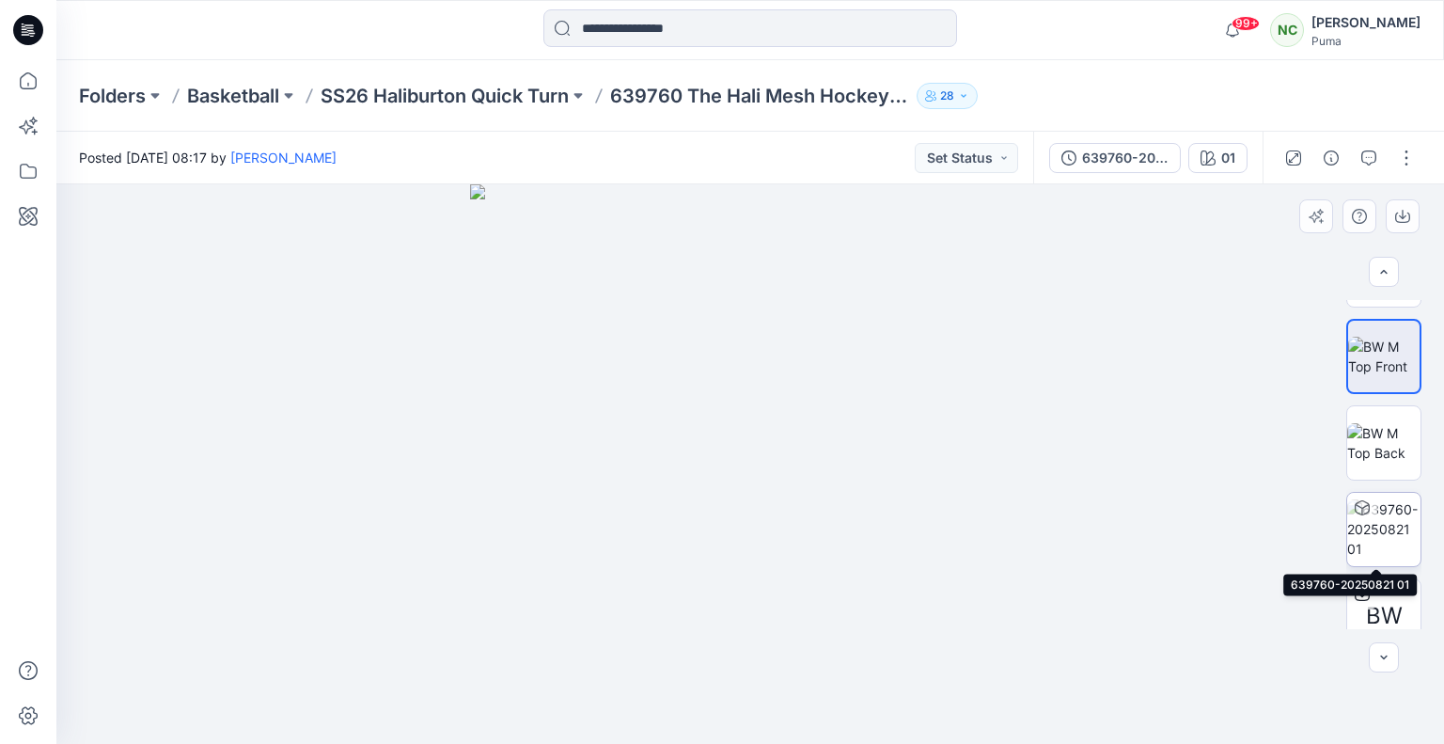
click at [1378, 528] on img at bounding box center [1383, 528] width 73 height 59
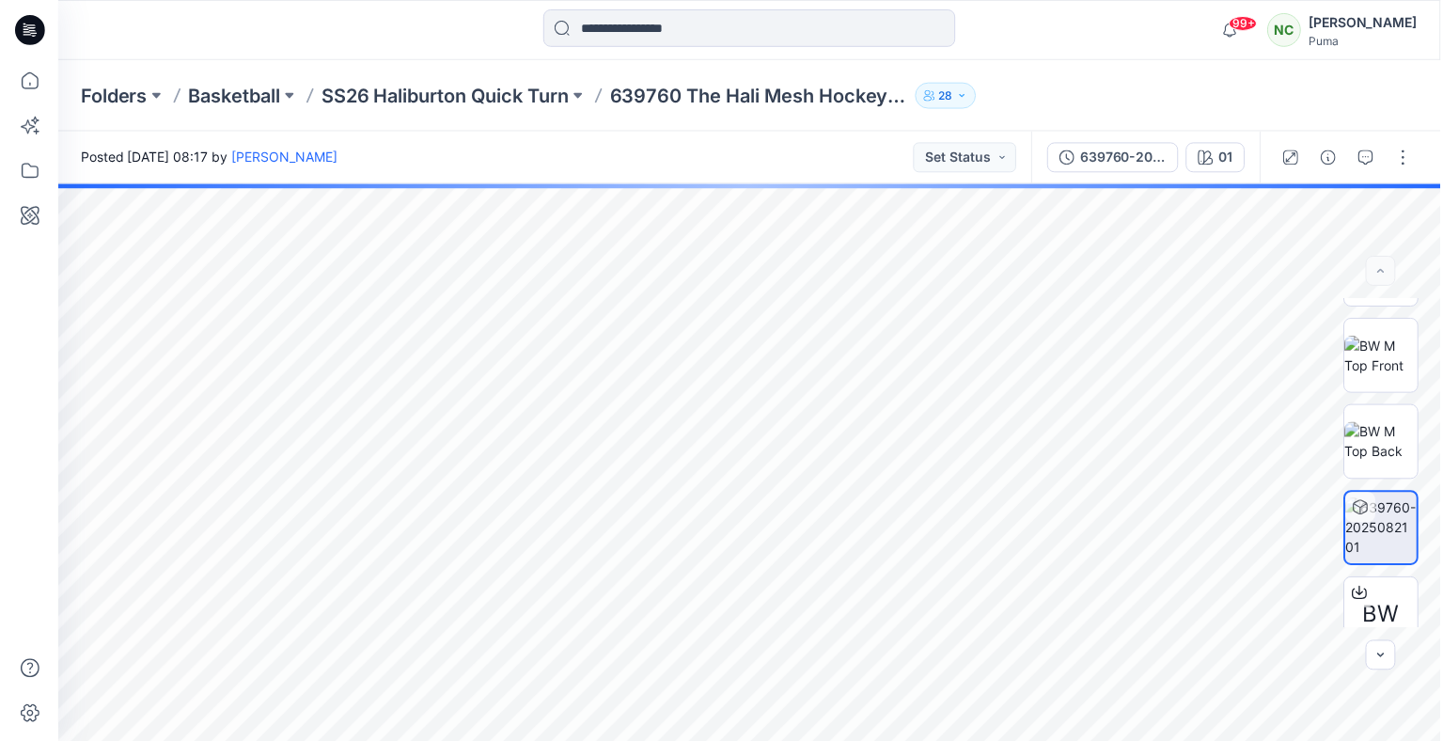
scroll to position [0, 0]
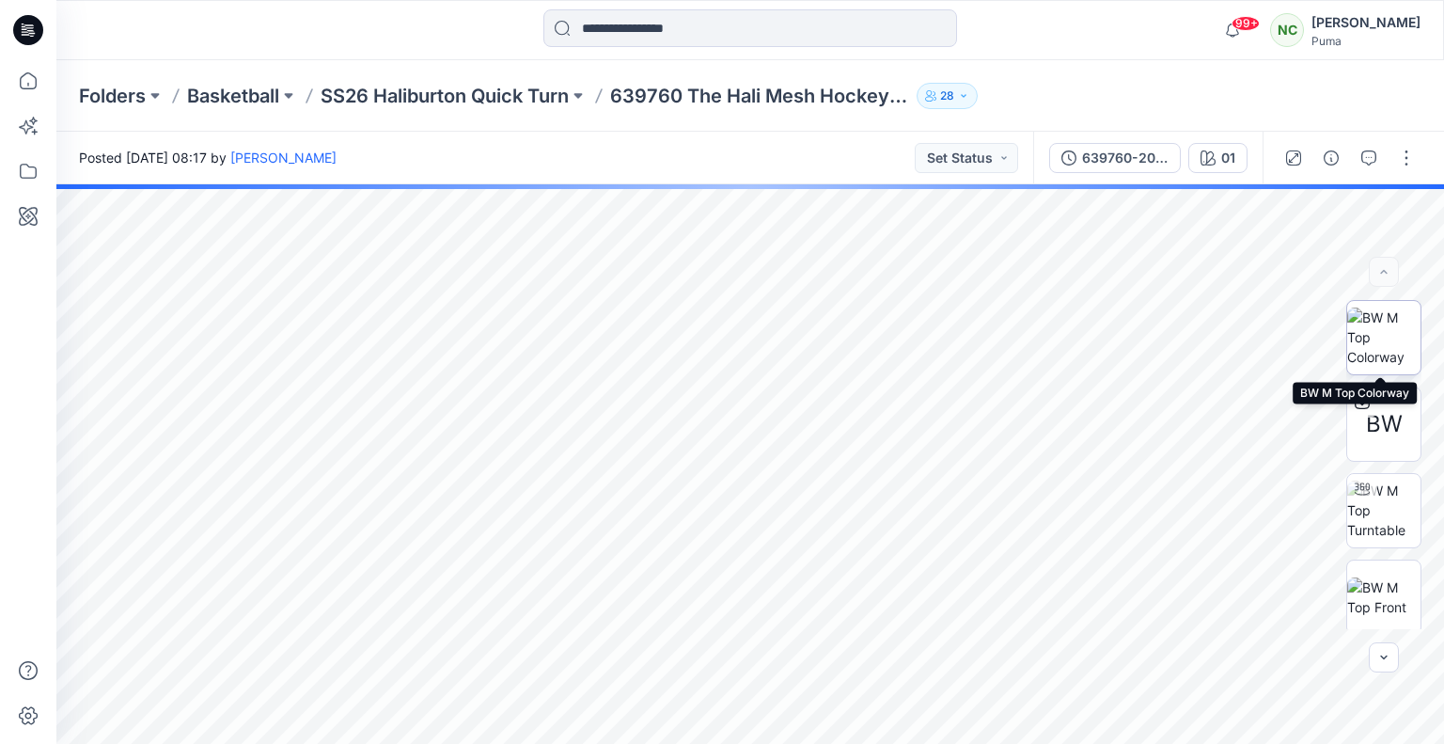
click at [1376, 340] on img at bounding box center [1383, 336] width 73 height 59
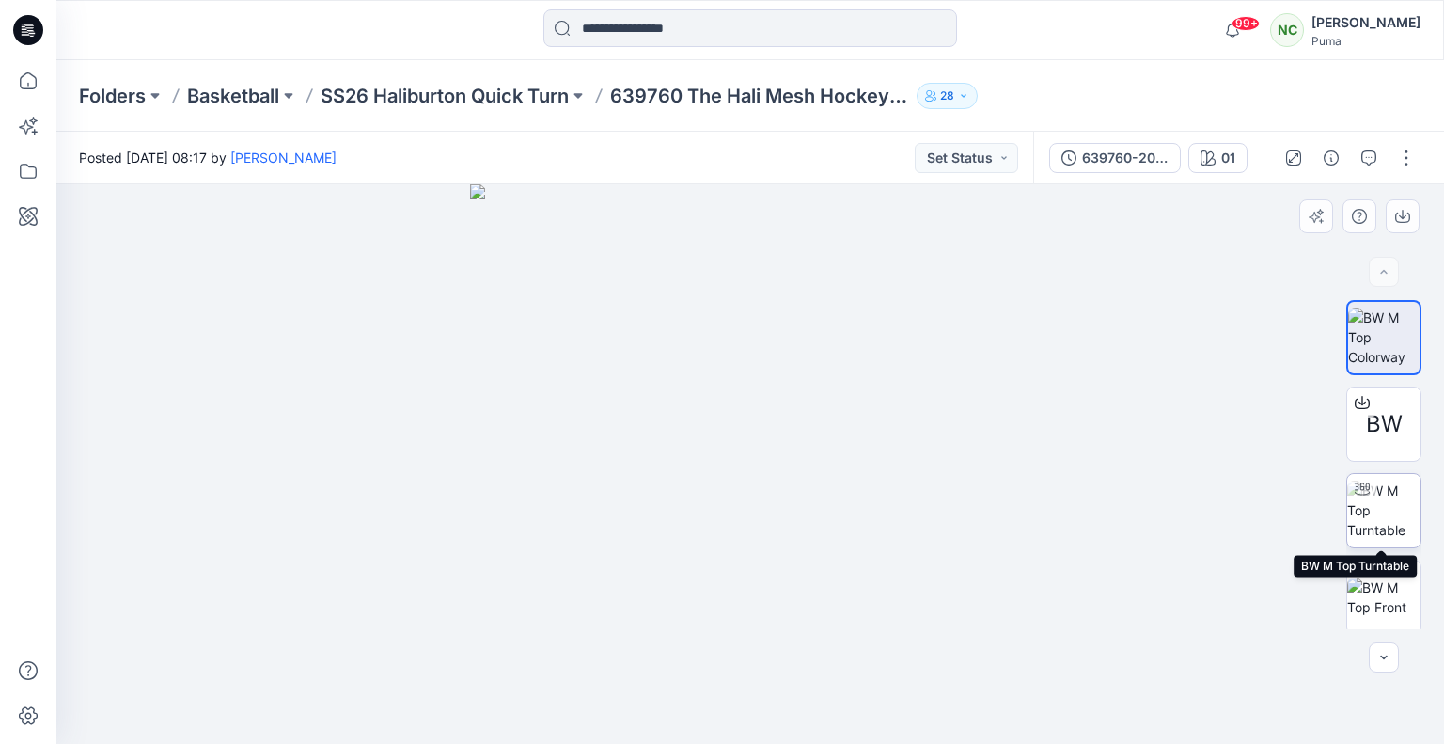
click at [1383, 516] on img at bounding box center [1383, 509] width 73 height 59
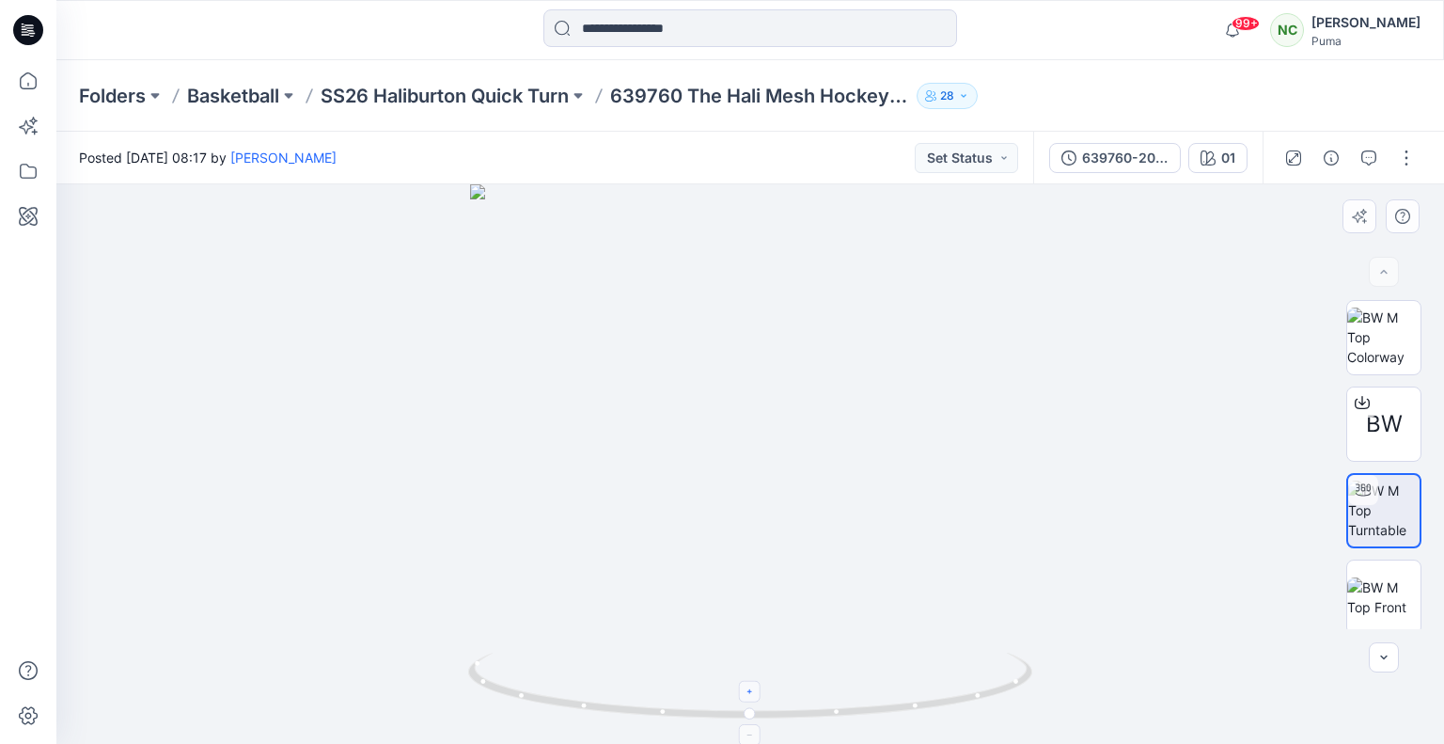
click at [753, 691] on icon at bounding box center [750, 691] width 11 height 11
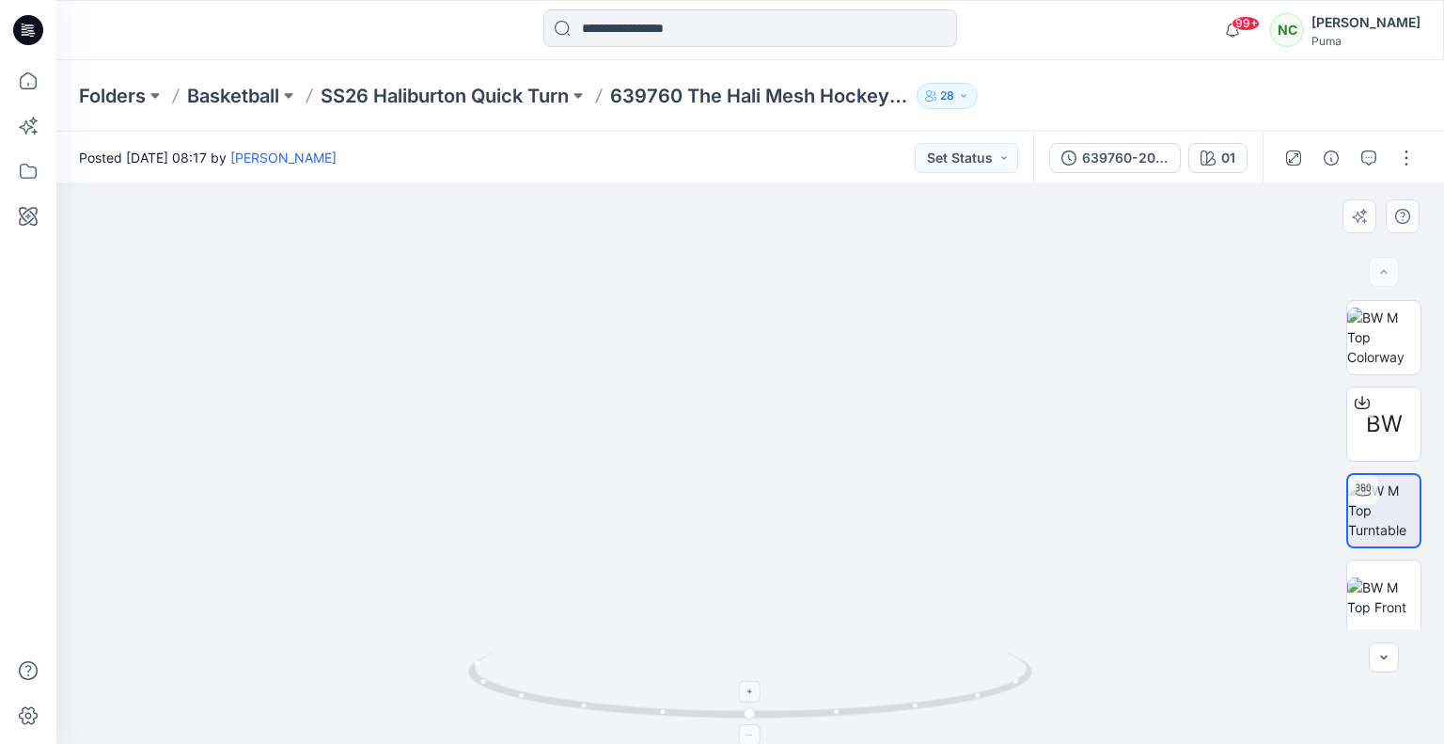
click at [753, 691] on icon at bounding box center [750, 691] width 11 height 11
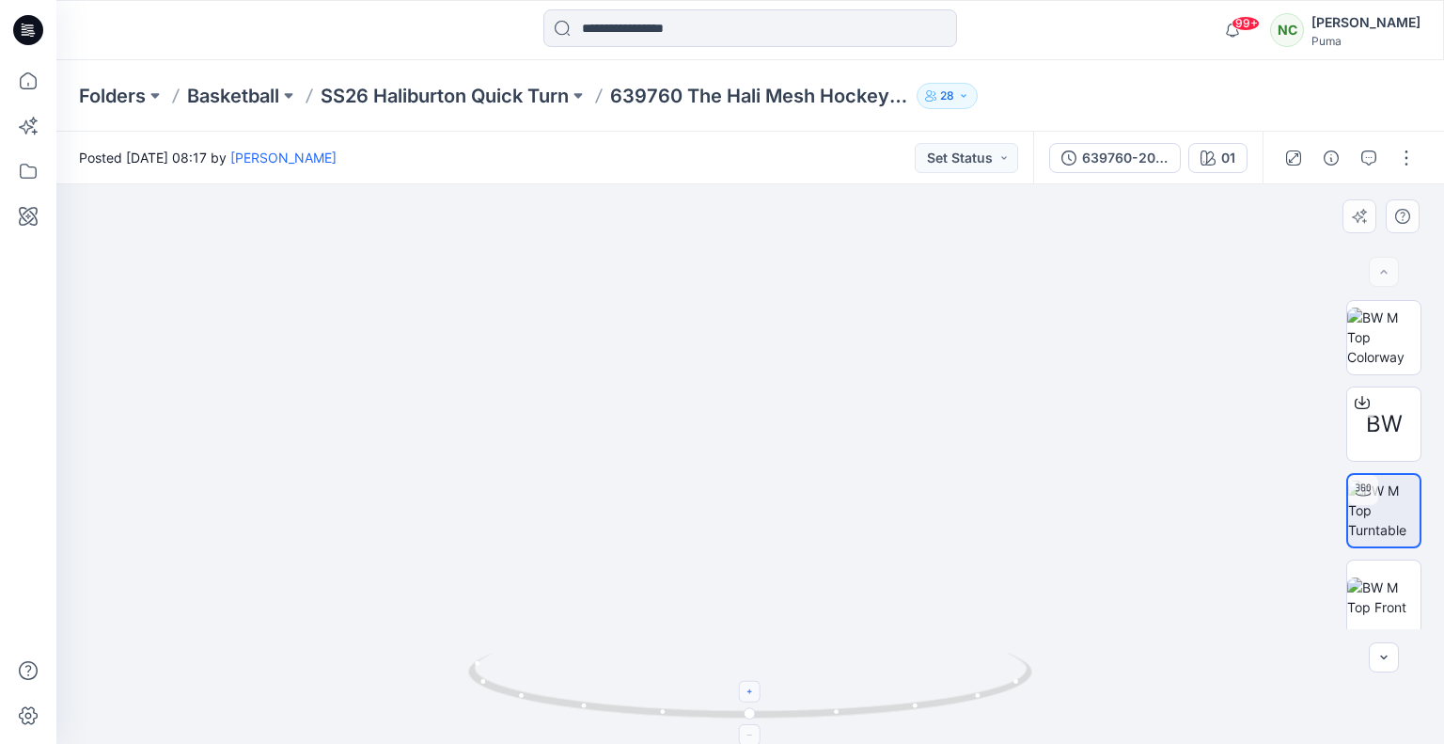
click at [753, 691] on icon at bounding box center [750, 691] width 11 height 11
drag, startPoint x: 733, startPoint y: 486, endPoint x: 748, endPoint y: 668, distance: 183.0
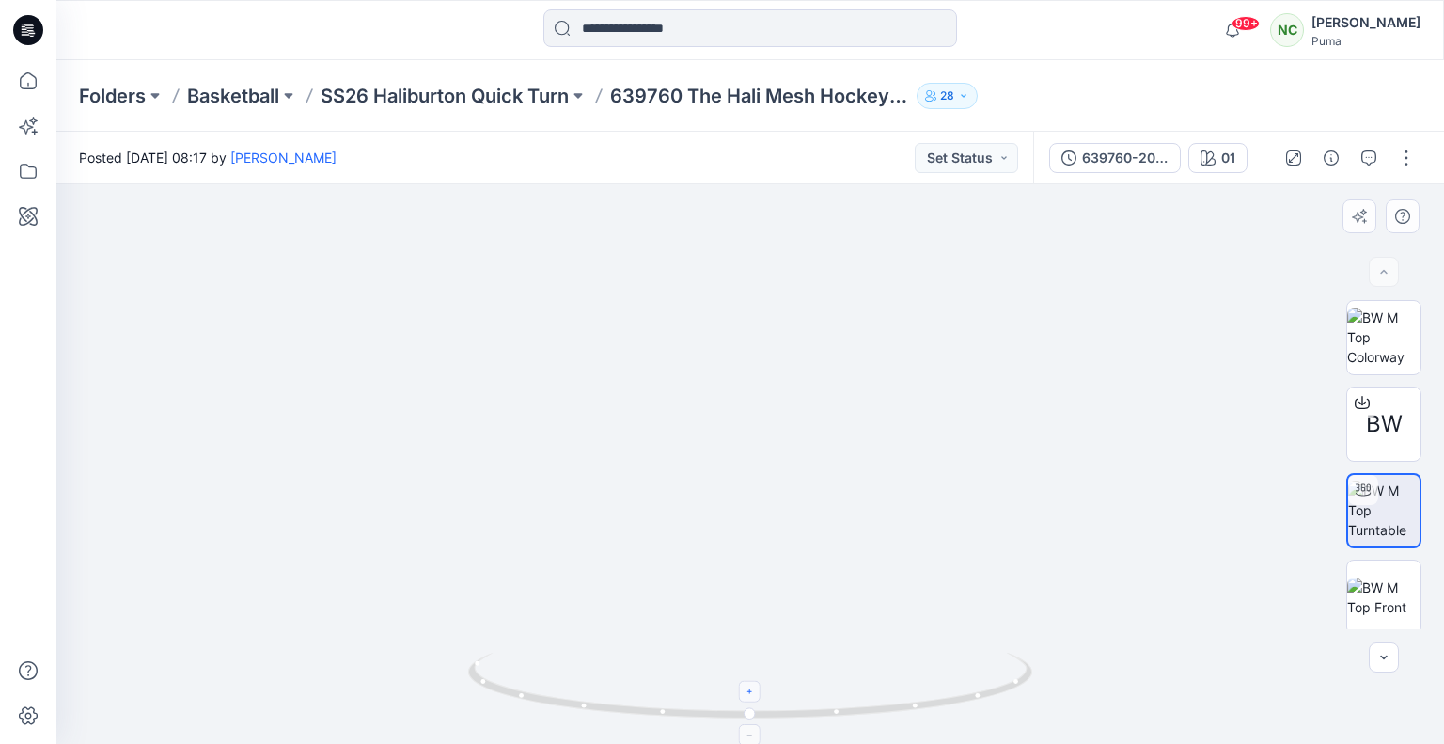
click at [748, 668] on div at bounding box center [750, 463] width 1388 height 559
drag, startPoint x: 673, startPoint y: 475, endPoint x: 677, endPoint y: 464, distance: 11.0
click at [677, 464] on img at bounding box center [768, 193] width 1979 height 1101
click at [371, 102] on p "SS26 Haliburton Quick Turn" at bounding box center [445, 96] width 248 height 26
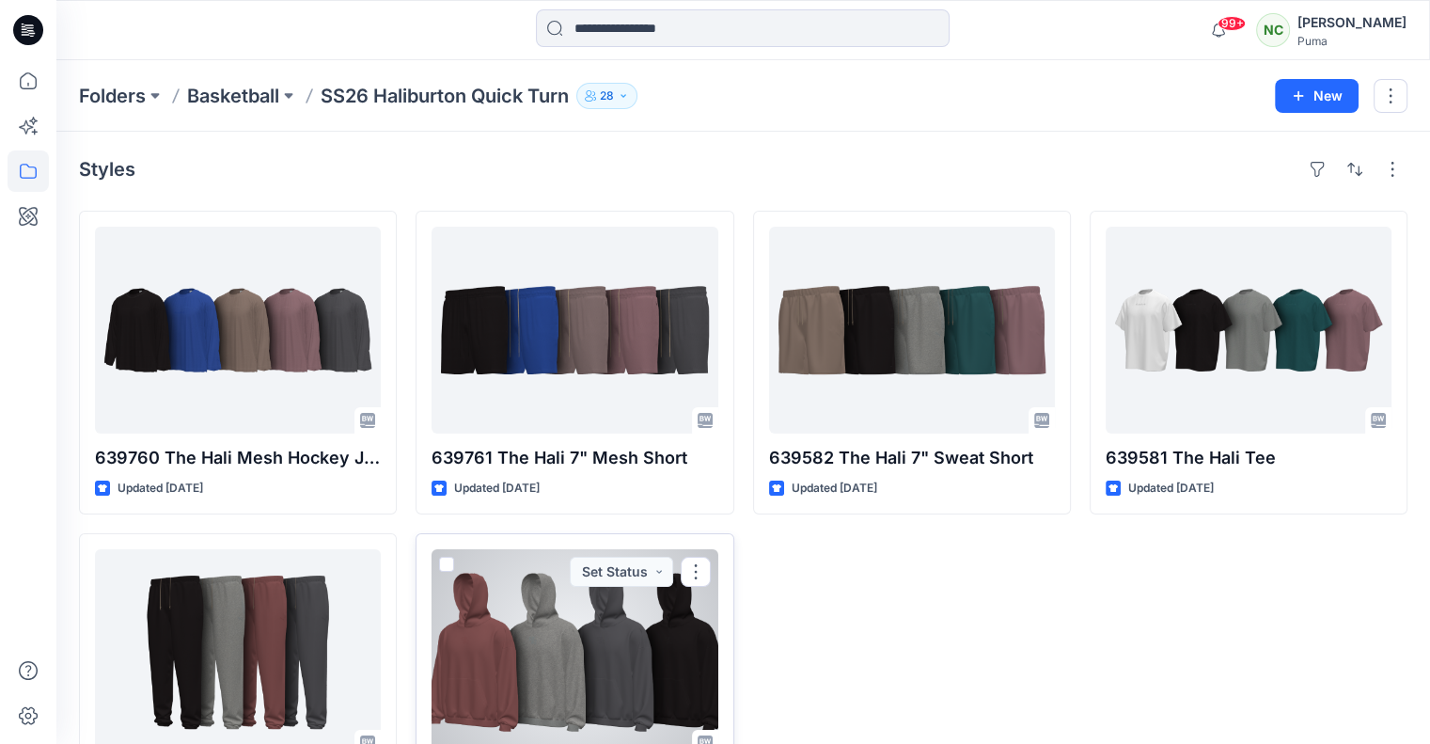
click at [587, 675] on div at bounding box center [574, 652] width 286 height 207
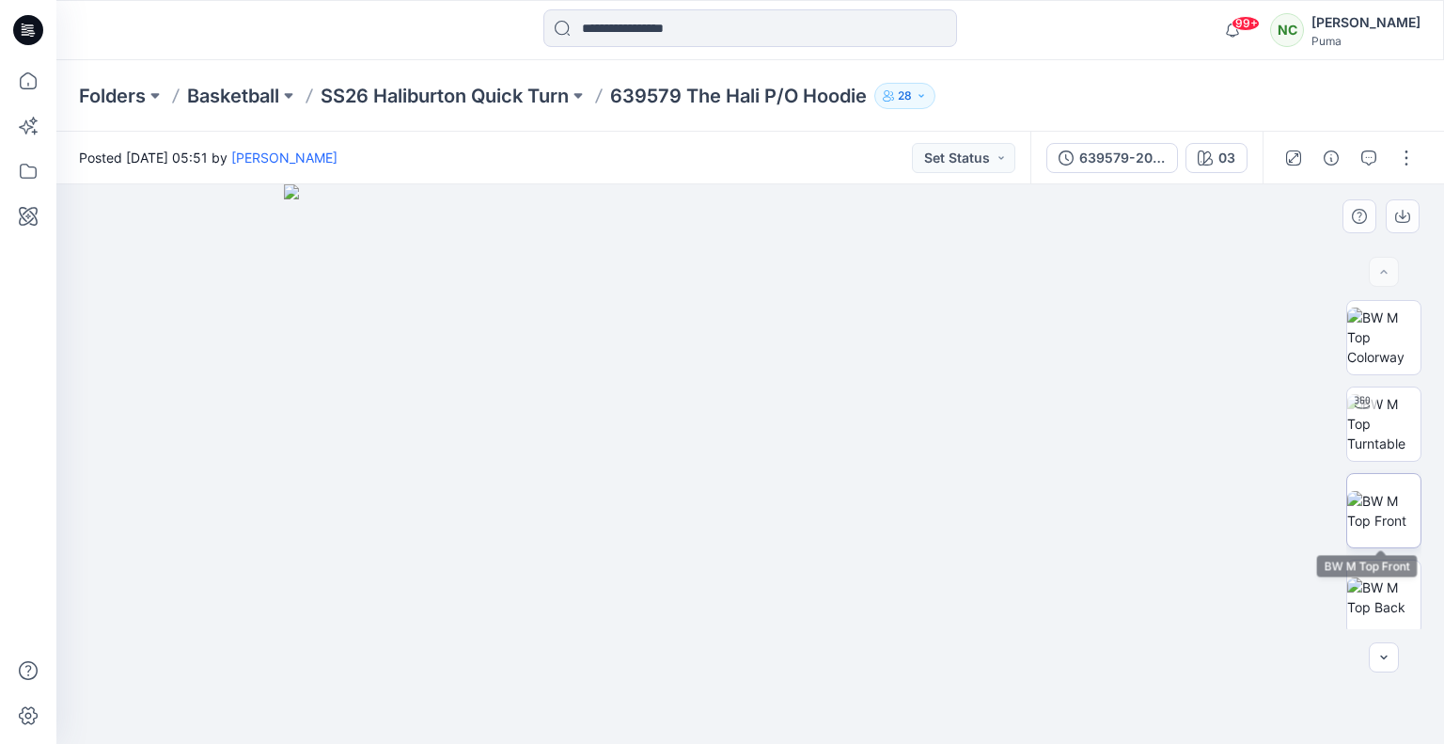
click at [1379, 508] on img at bounding box center [1383, 510] width 73 height 39
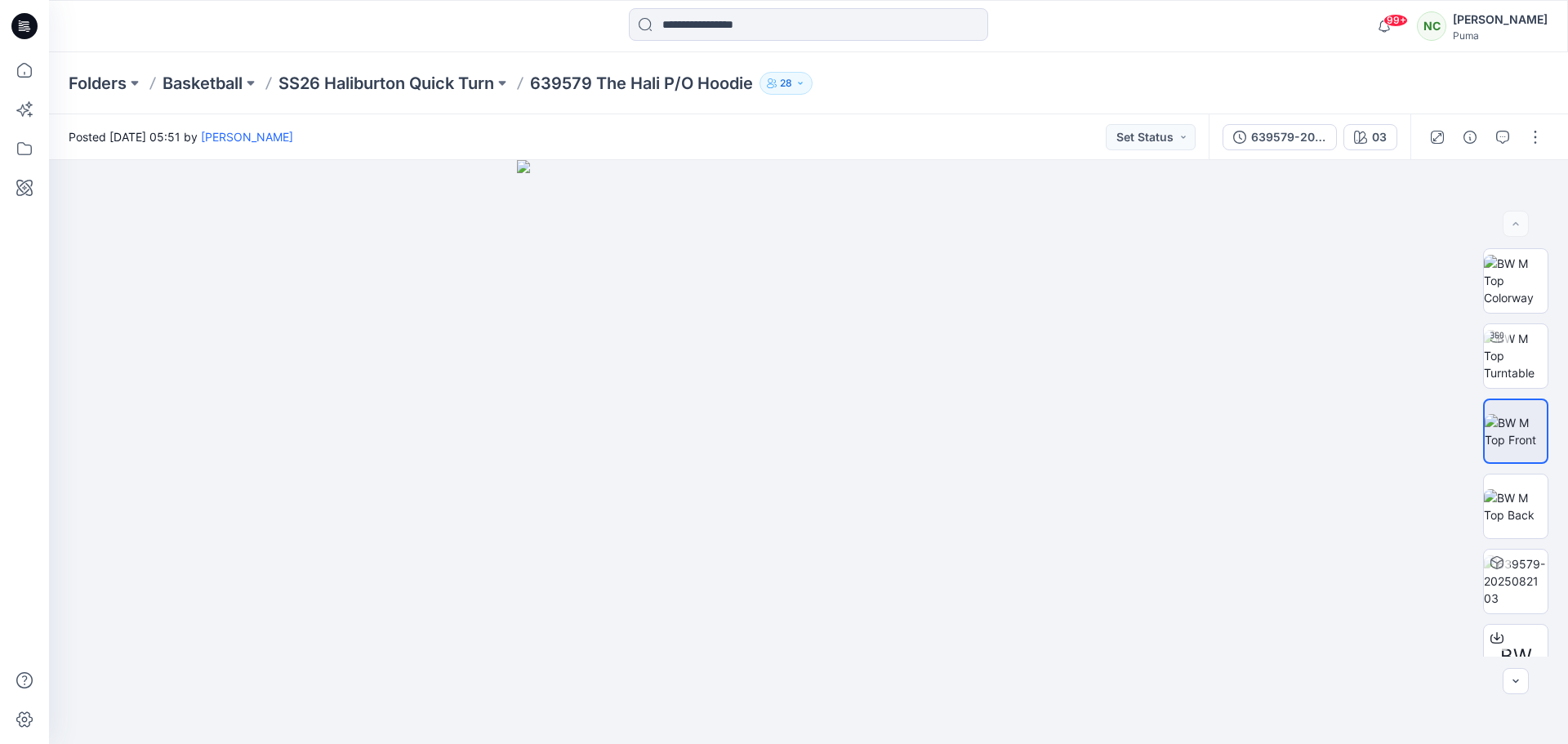
click at [346, 102] on div "Folders Basketball SS26 Haliburton Quick Turn 639579 The Hali P/O Hoodie 28" at bounding box center [808, 83] width 1519 height 62
click at [346, 95] on div "Folders Basketball SS26 Haliburton Quick Turn 639579 The Hali P/O Hoodie 28" at bounding box center [808, 83] width 1519 height 62
click at [346, 83] on p "SS26 Haliburton Quick Turn" at bounding box center [387, 83] width 215 height 23
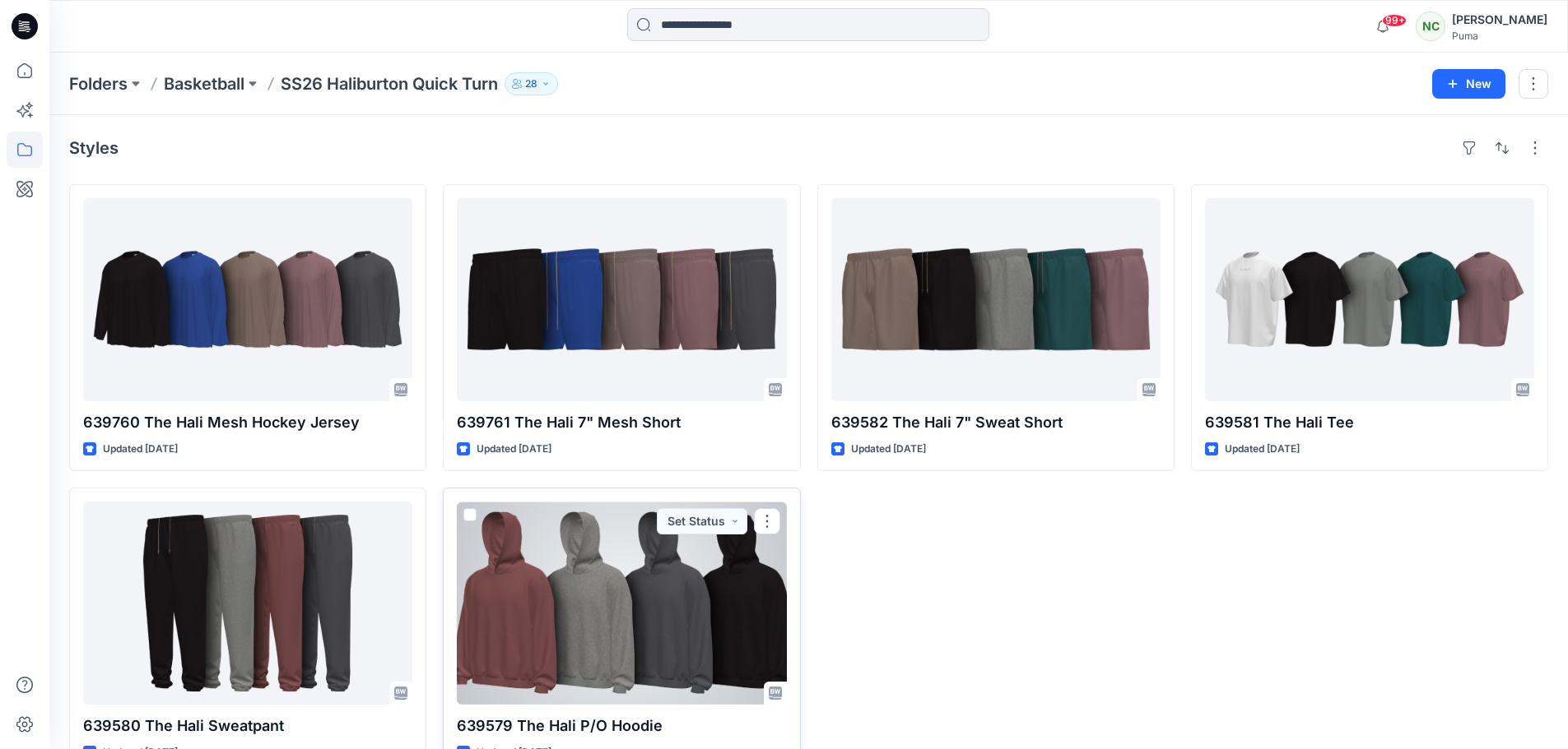
click at [665, 576] on div at bounding box center [622, 603] width 329 height 203
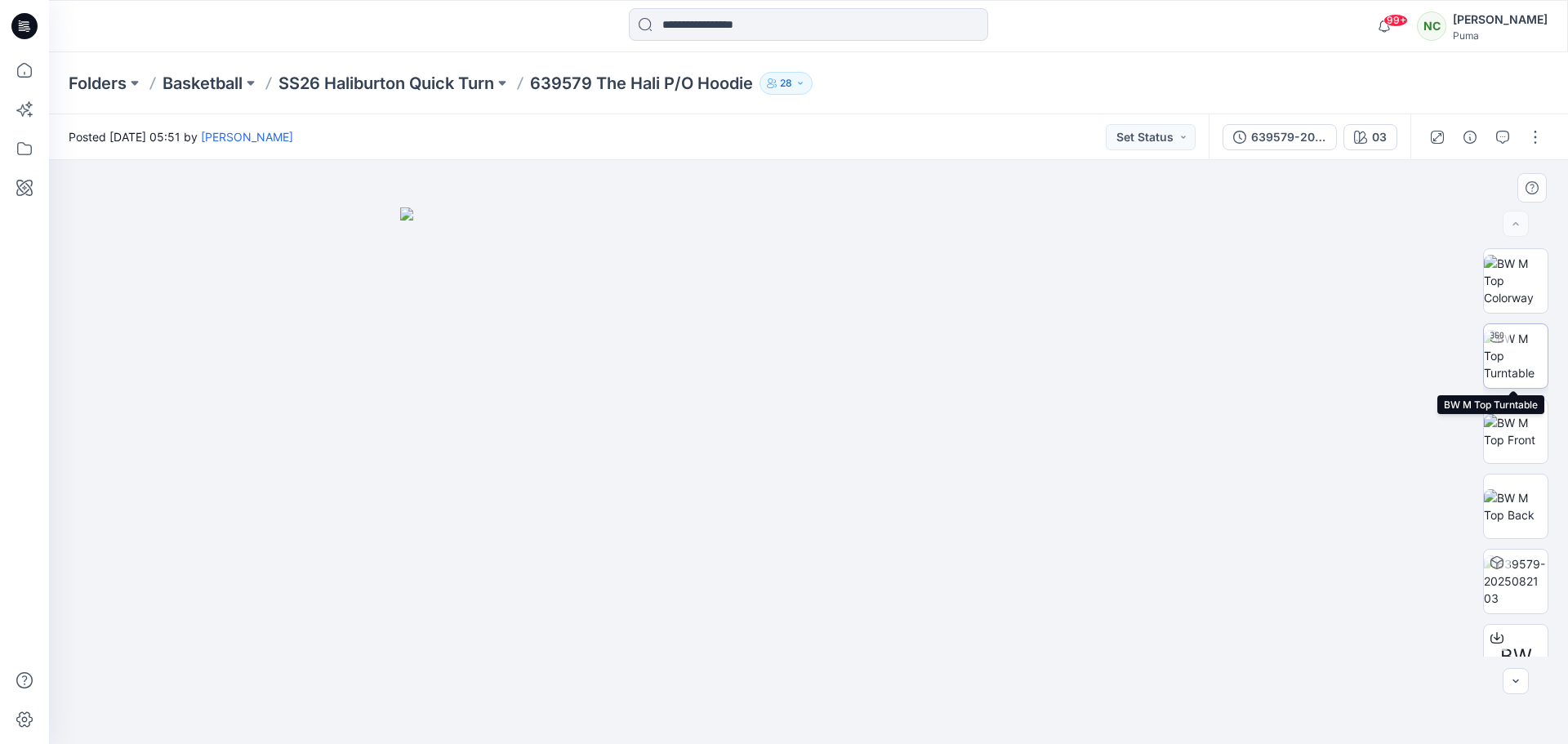
click at [1524, 357] on img at bounding box center [1515, 355] width 63 height 51
drag, startPoint x: 814, startPoint y: 393, endPoint x: 817, endPoint y: 575, distance: 182.0
click at [817, 575] on img at bounding box center [811, 230] width 1836 height 1029
drag, startPoint x: 911, startPoint y: 716, endPoint x: 936, endPoint y: 612, distance: 107.0
click at [941, 641] on div at bounding box center [808, 452] width 1519 height 584
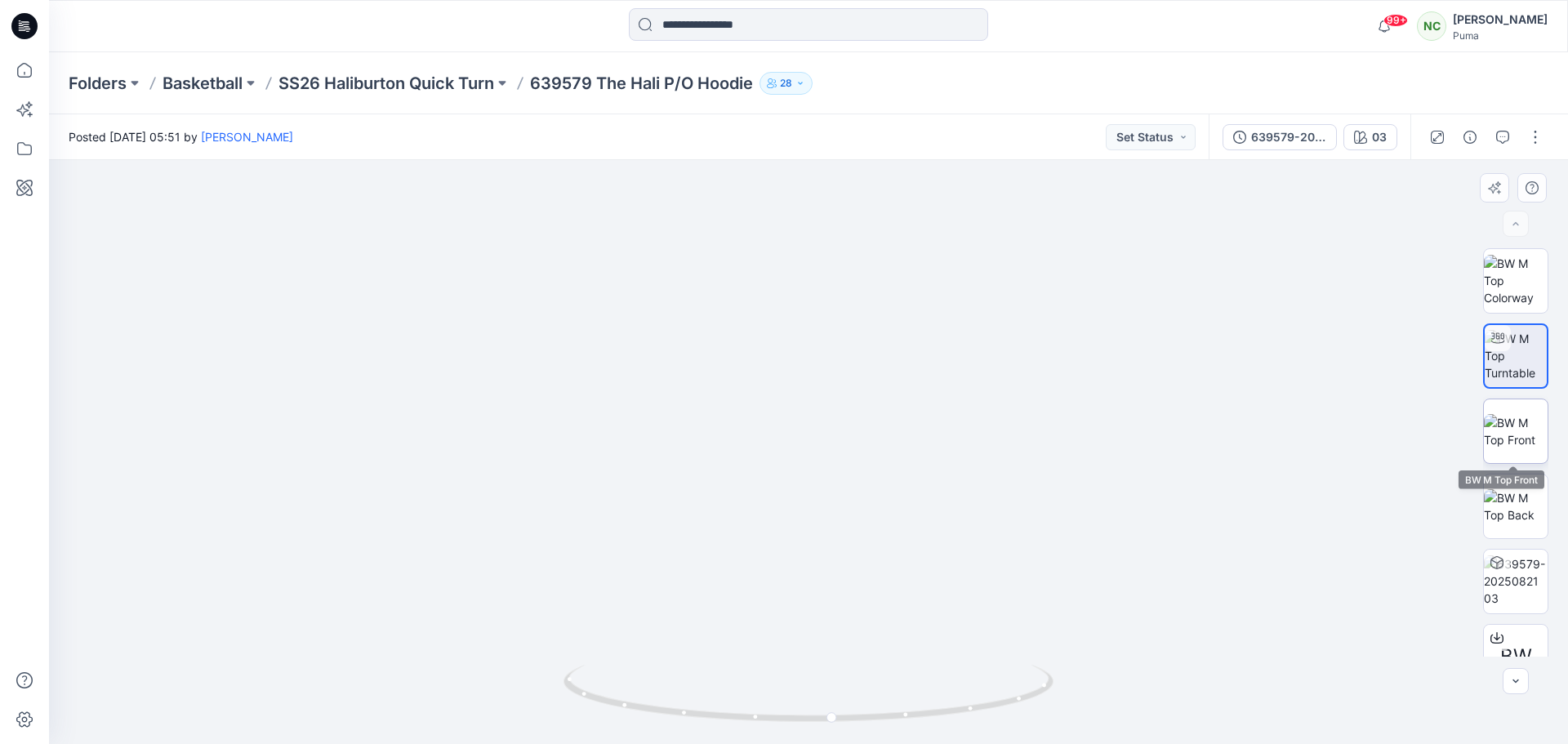
click at [1484, 415] on img at bounding box center [1515, 431] width 63 height 34
drag, startPoint x: 771, startPoint y: 349, endPoint x: 785, endPoint y: 463, distance: 114.9
click at [785, 463] on img at bounding box center [809, 451] width 817 height 588
